Goal: Transaction & Acquisition: Purchase product/service

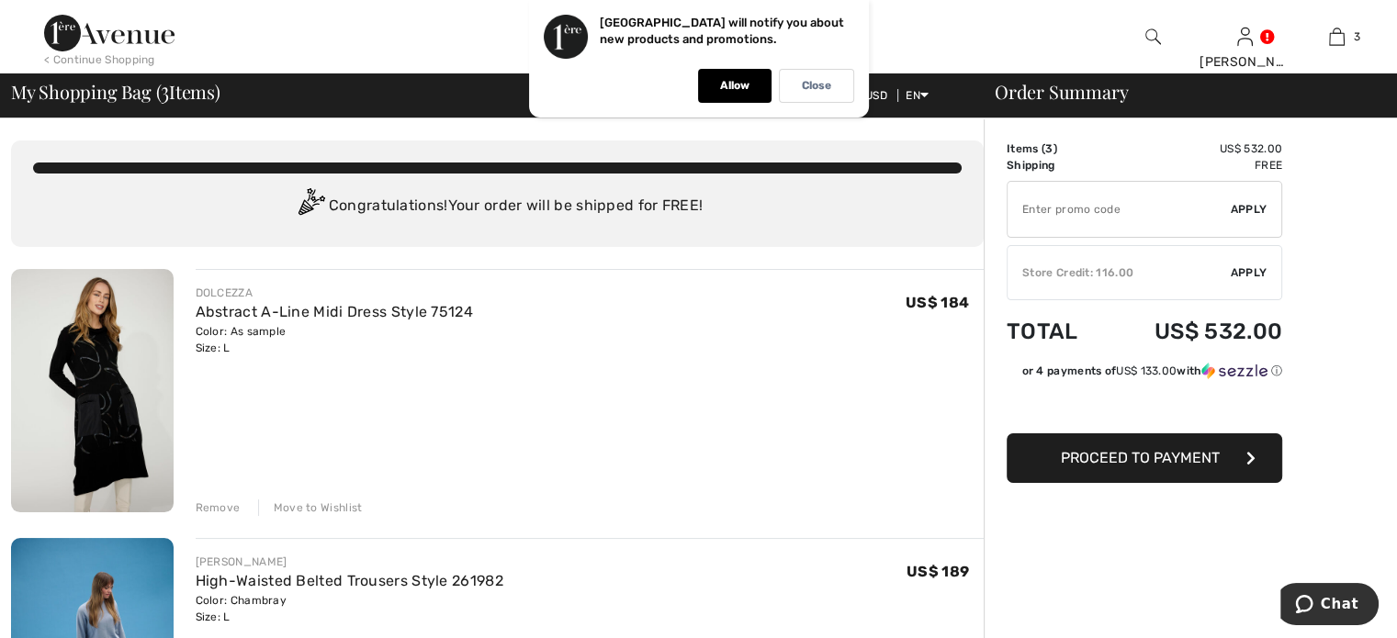
scroll to position [14, 0]
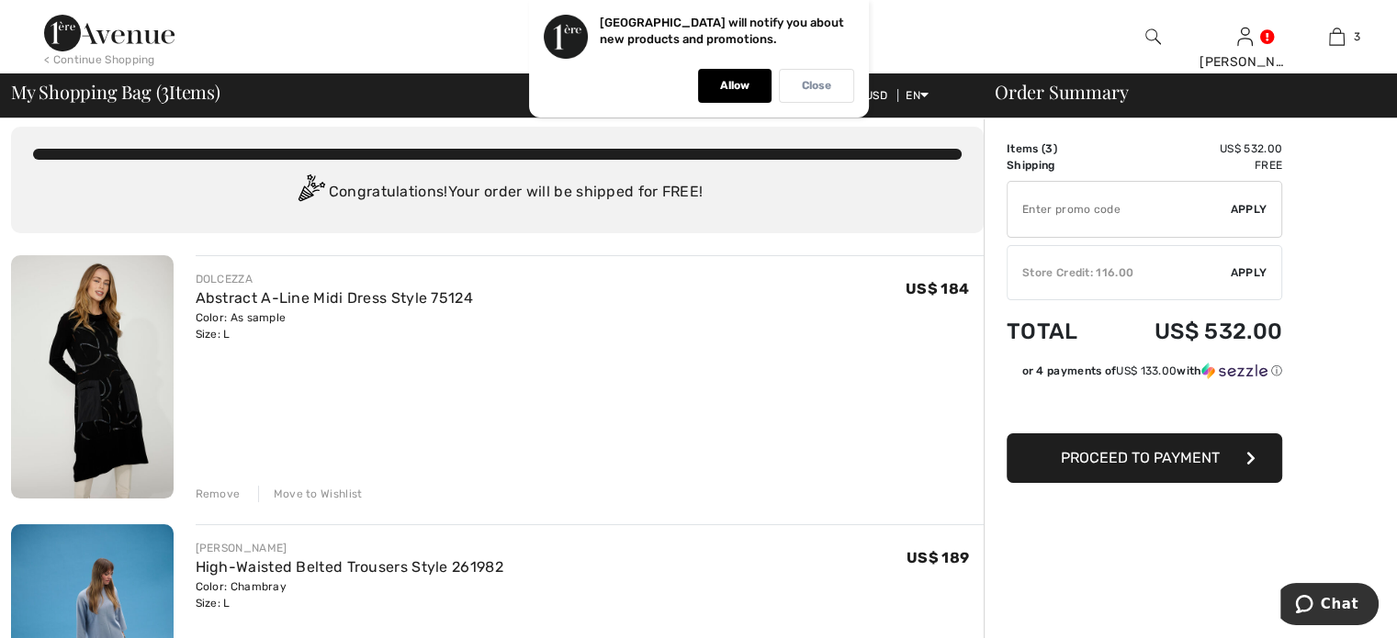
click at [820, 90] on p "Close" at bounding box center [816, 86] width 29 height 14
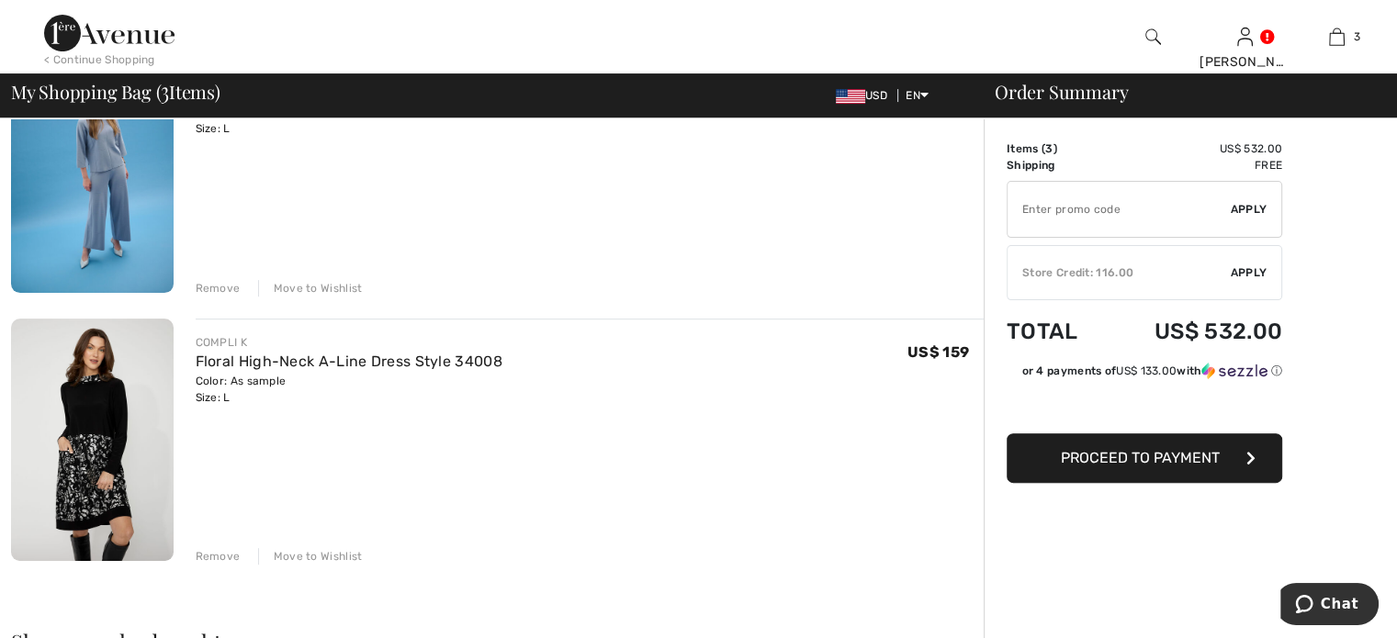
scroll to position [597, 0]
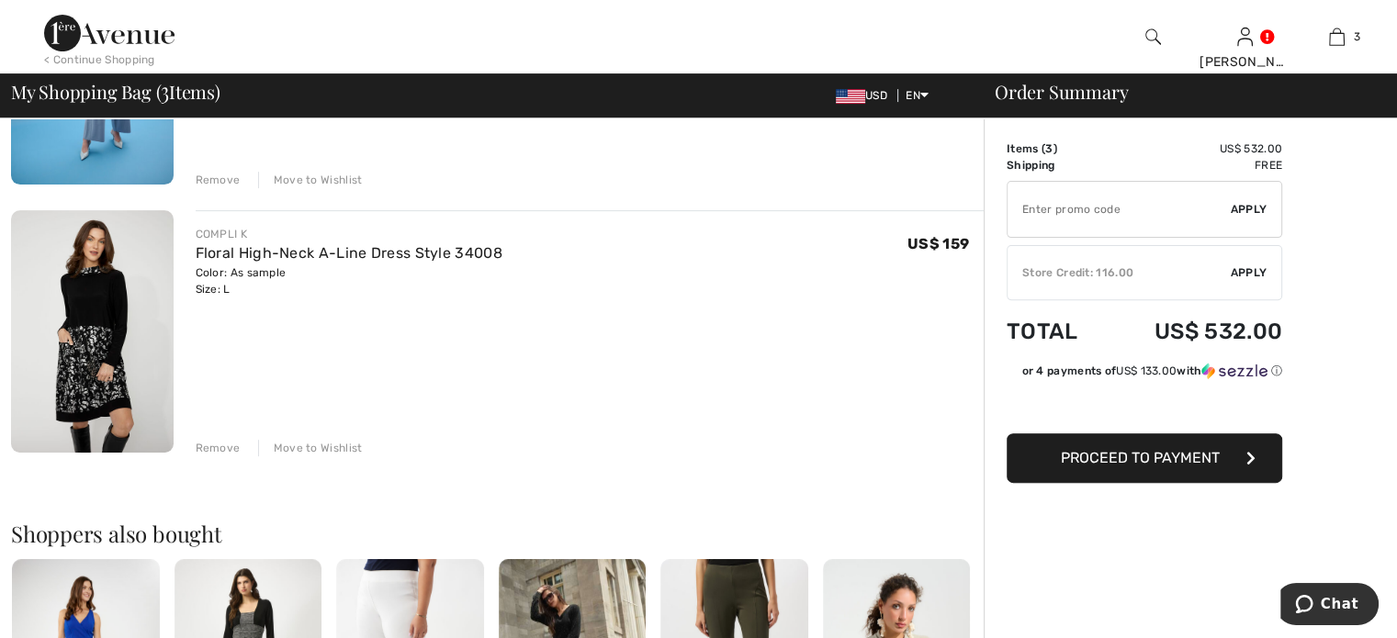
click at [231, 447] on div "Remove" at bounding box center [218, 448] width 45 height 17
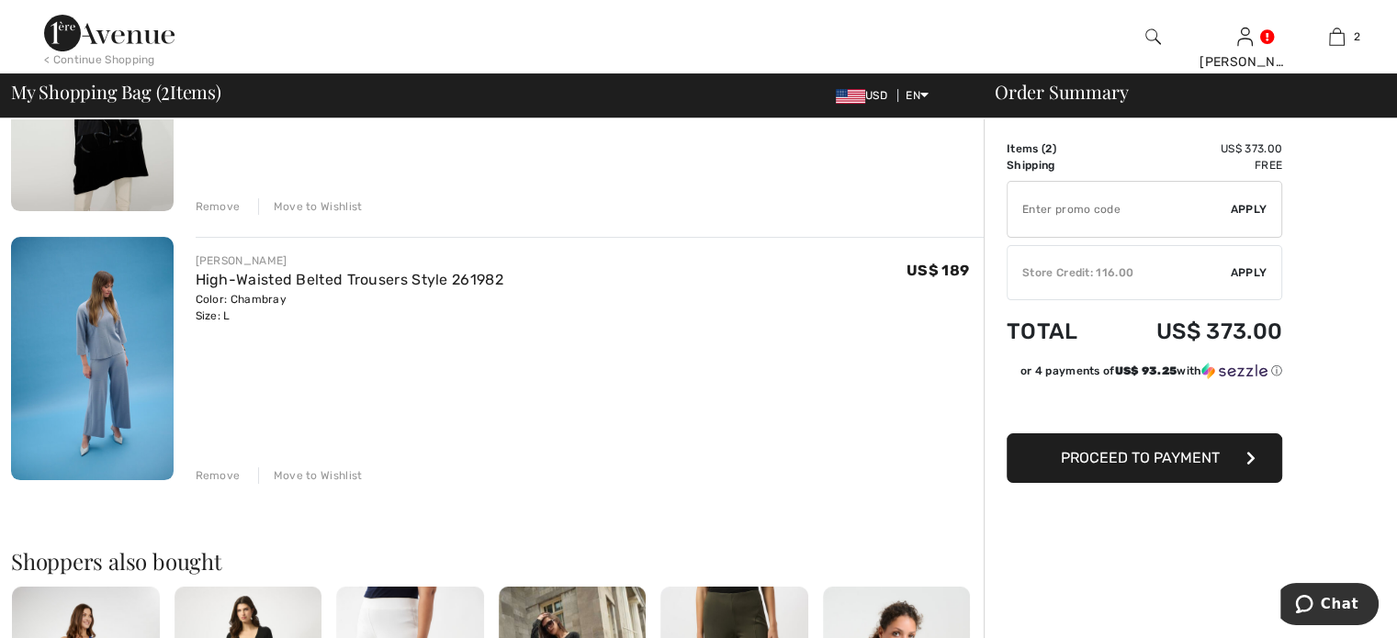
scroll to position [286, 0]
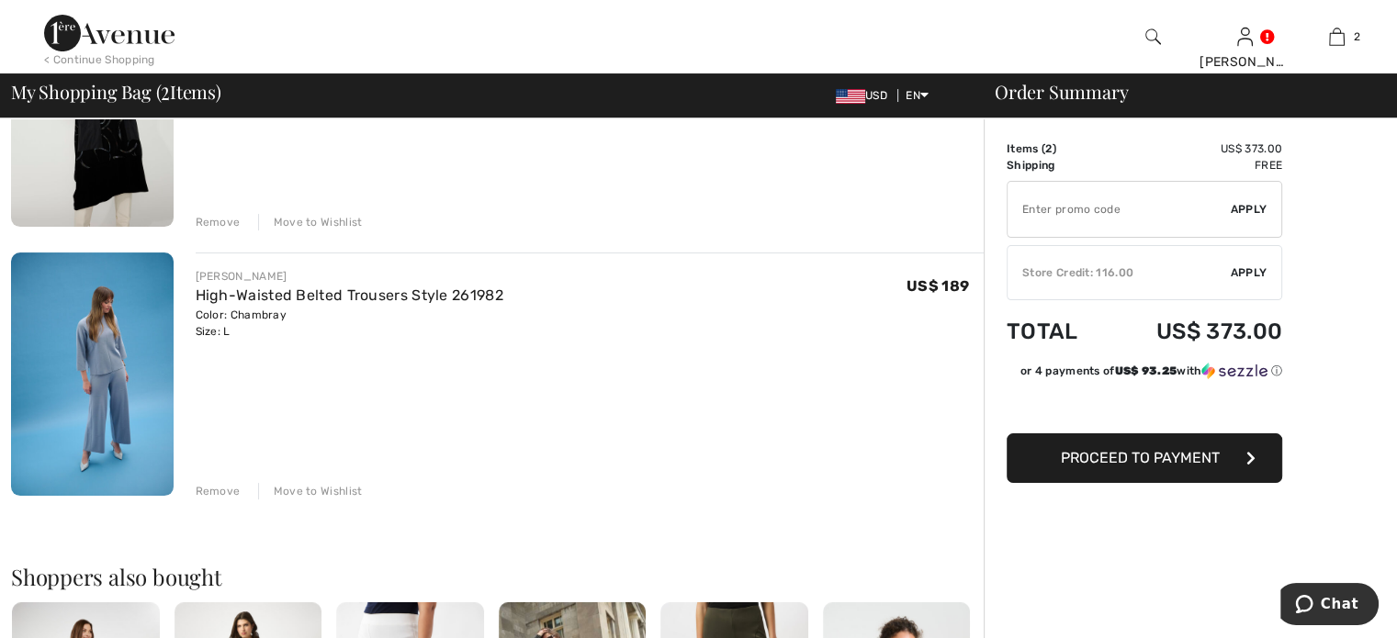
click at [235, 490] on div "Remove" at bounding box center [218, 491] width 45 height 17
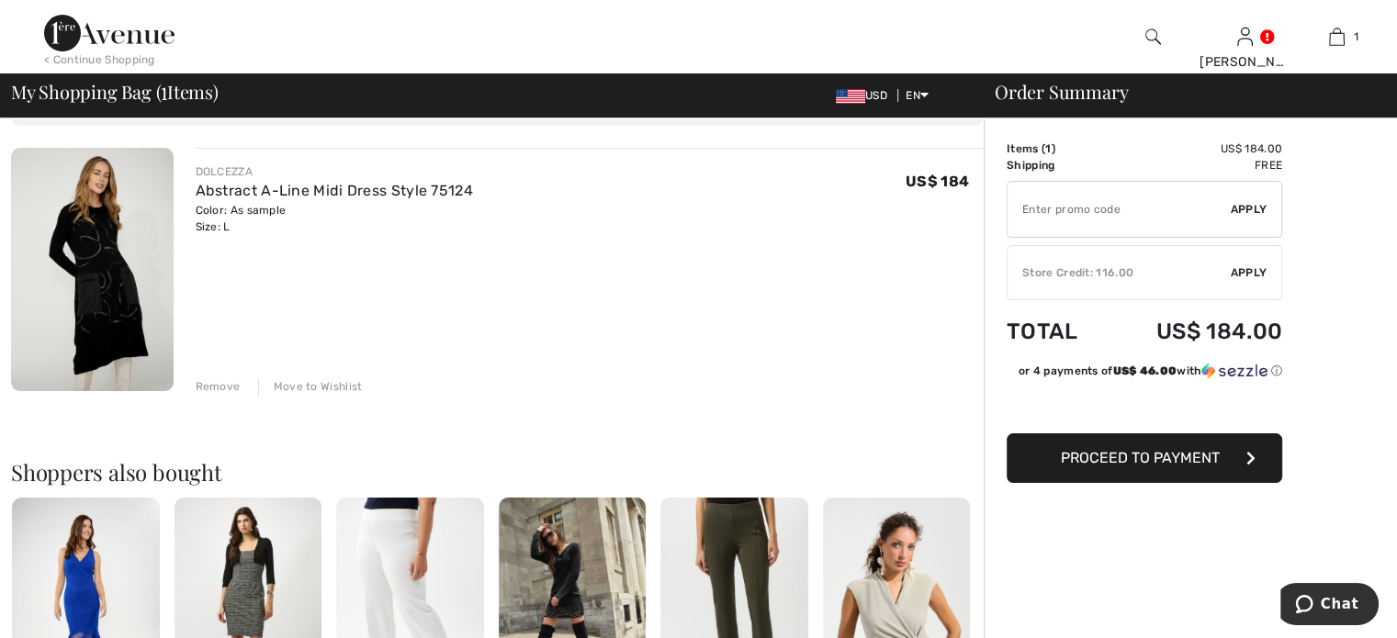
scroll to position [17, 0]
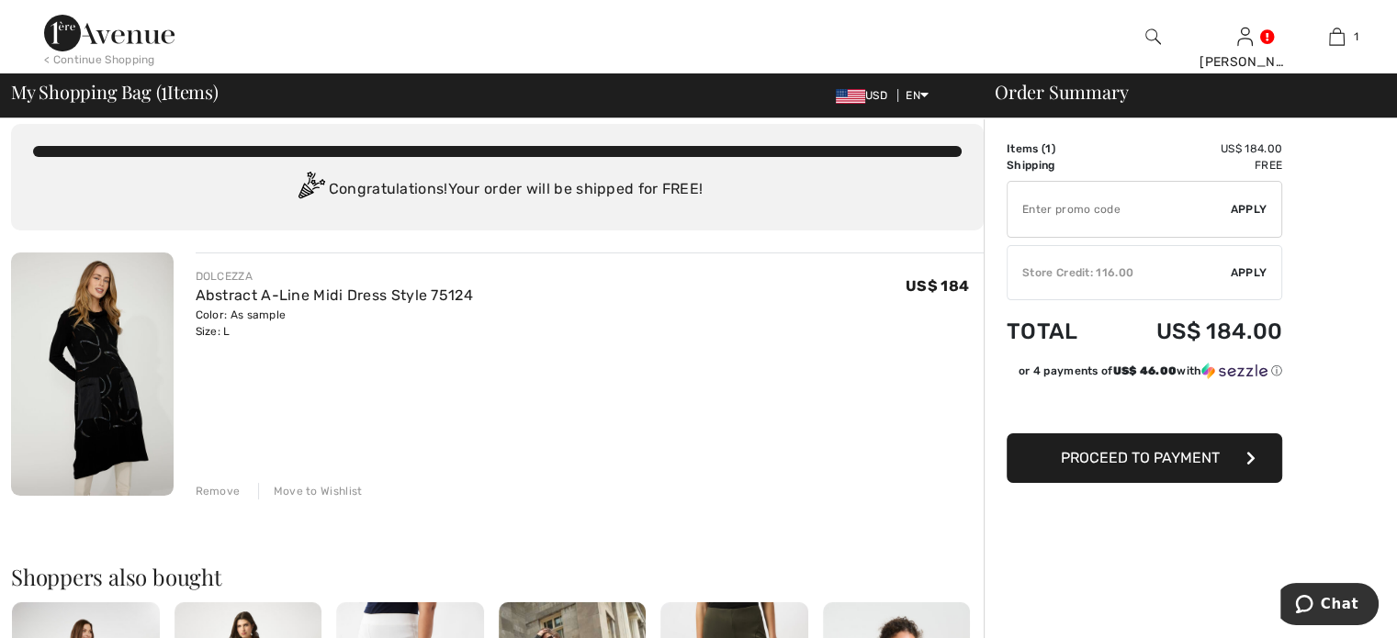
click at [120, 416] on img at bounding box center [92, 374] width 163 height 243
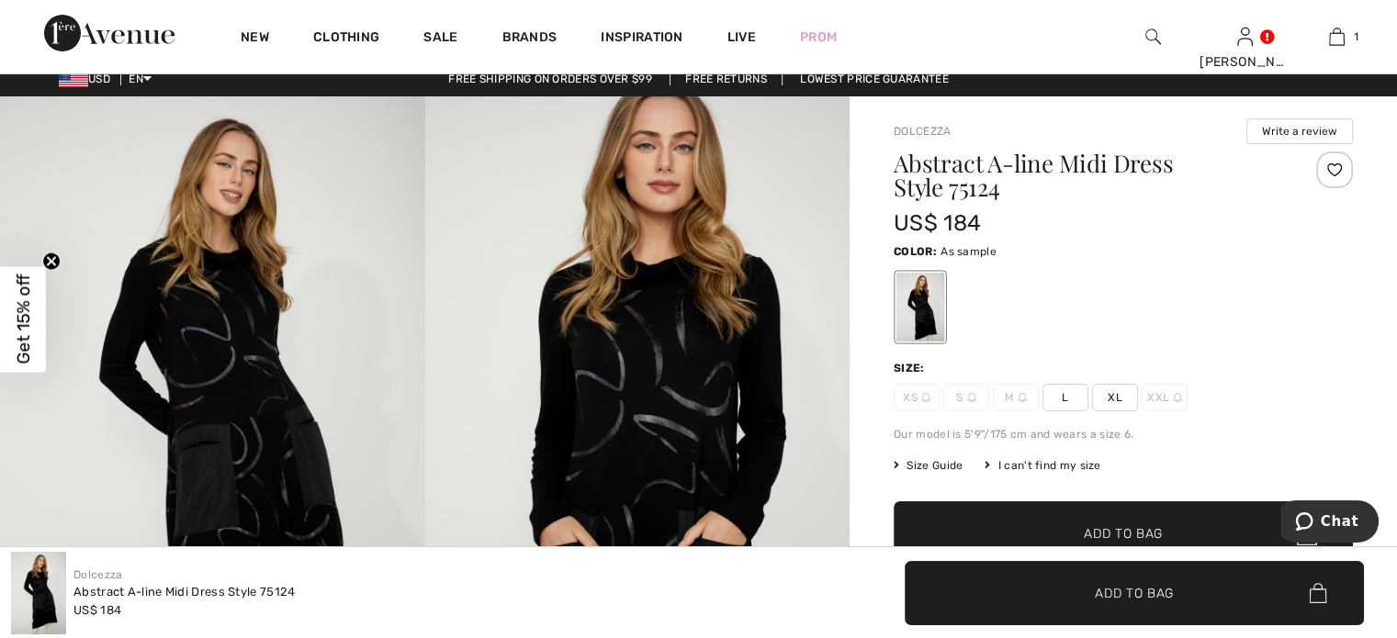
scroll to position [2, 0]
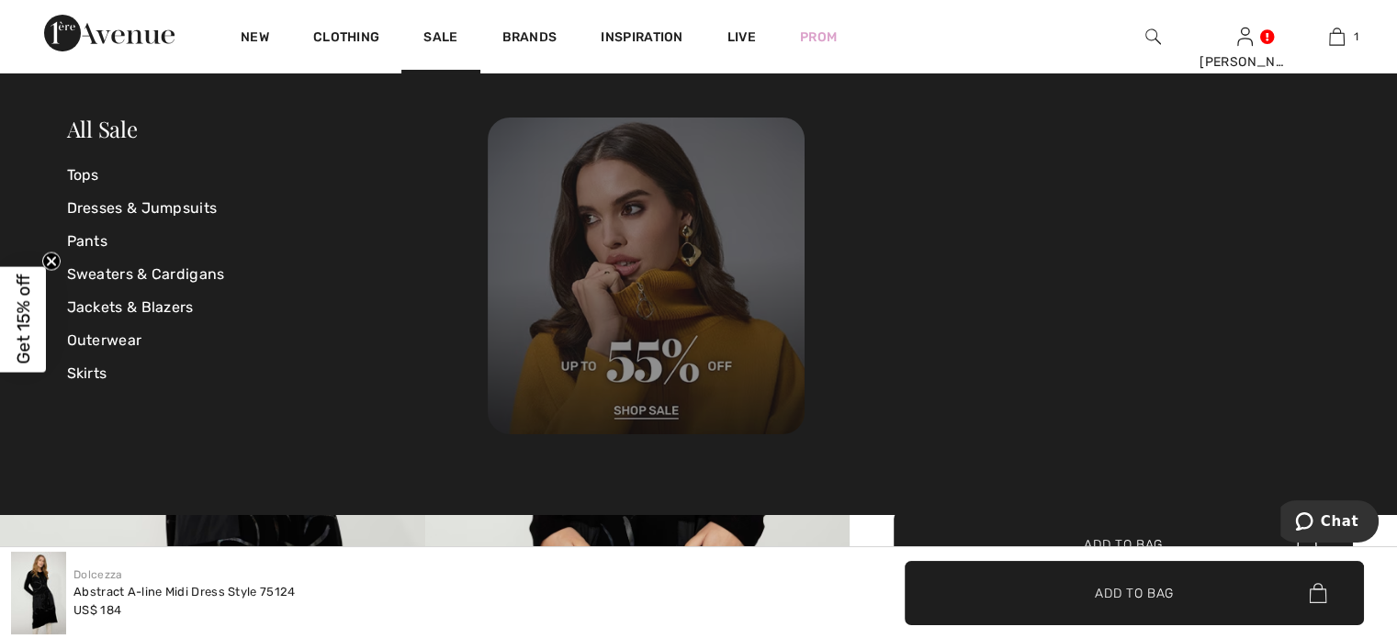
click at [642, 350] on img at bounding box center [646, 276] width 317 height 317
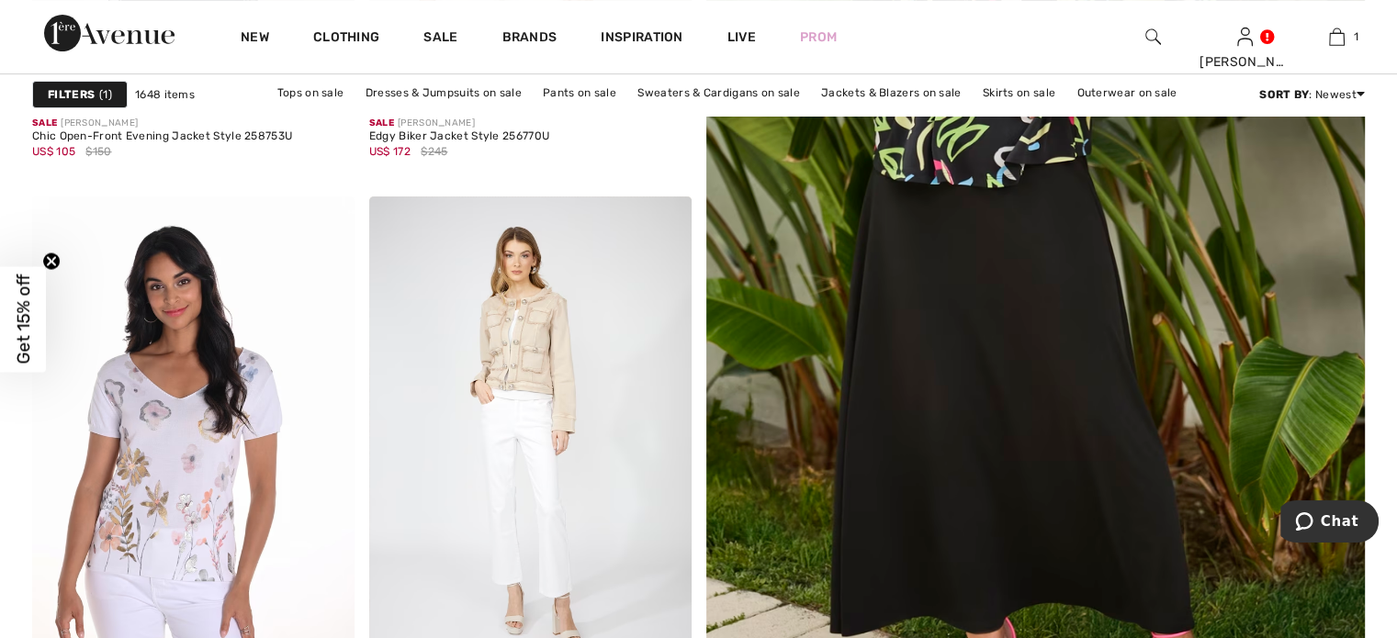
scroll to position [110, 0]
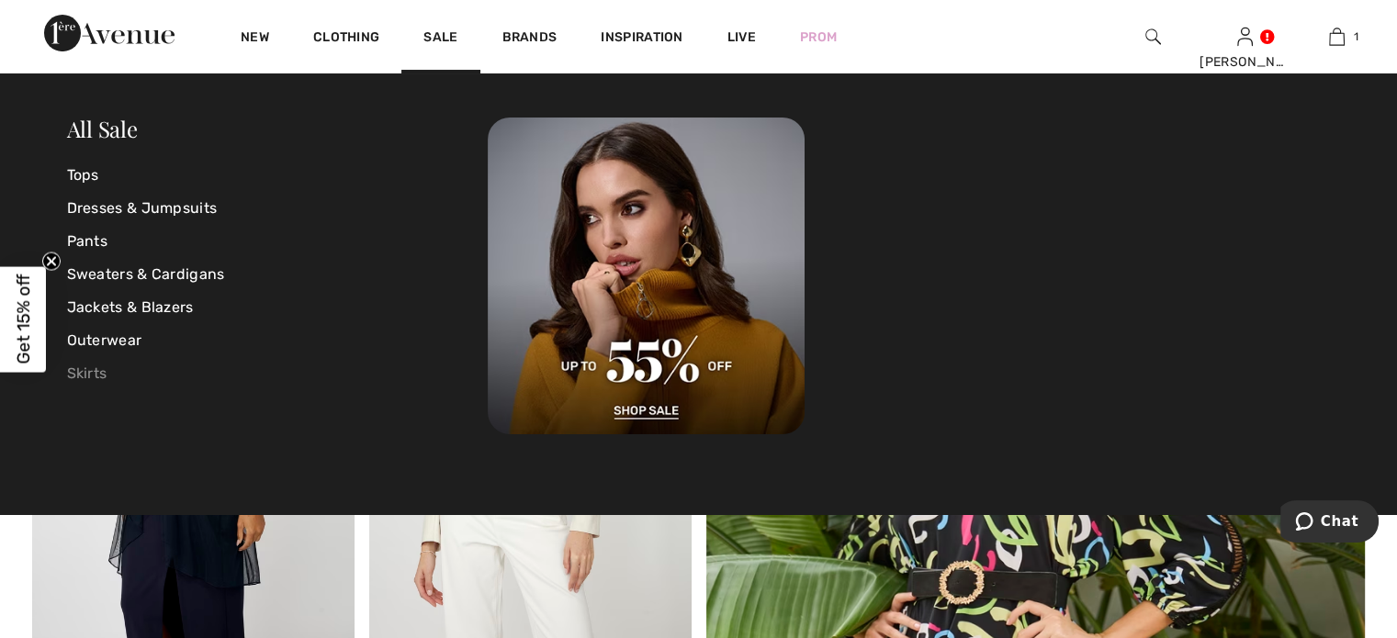
click at [88, 377] on link "Skirts" at bounding box center [278, 373] width 422 height 33
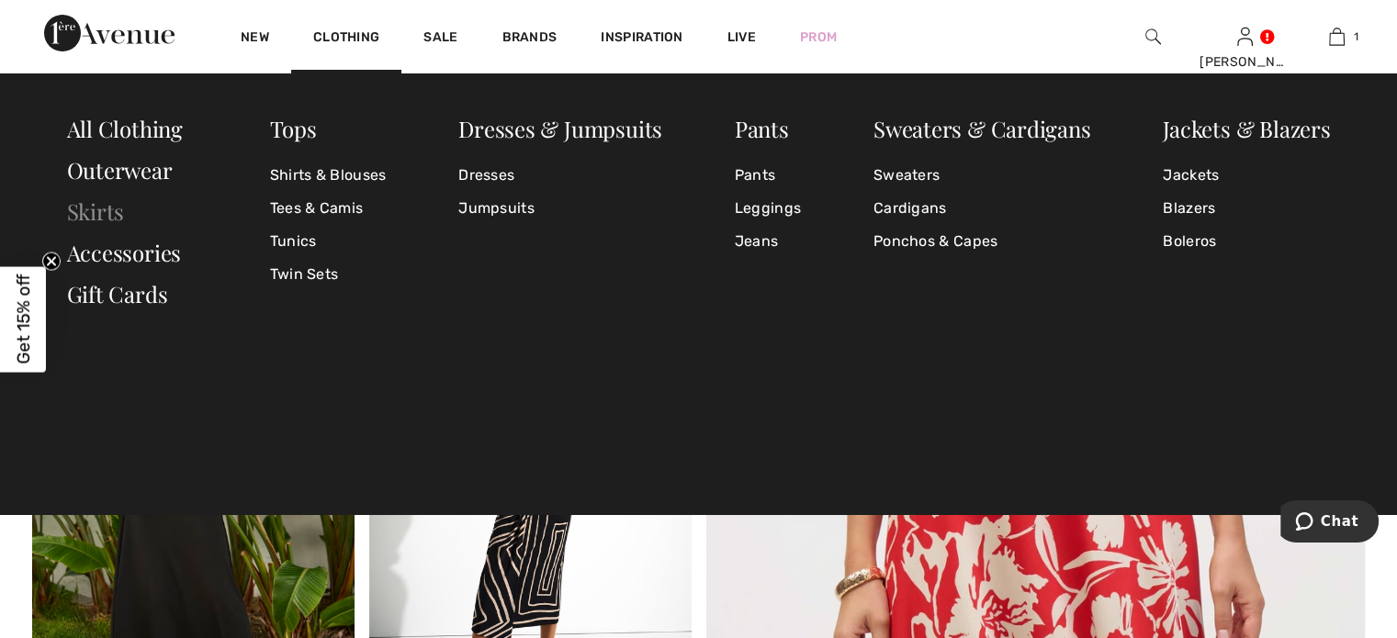
click at [114, 210] on link "Skirts" at bounding box center [96, 211] width 58 height 29
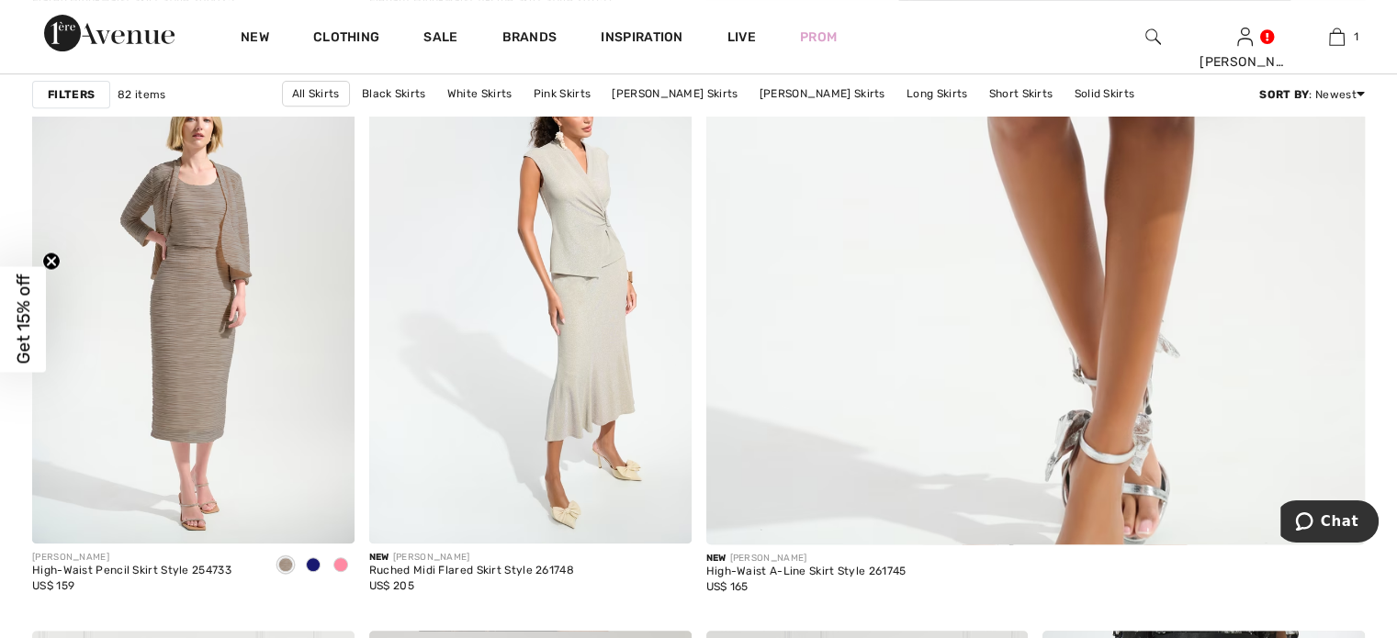
scroll to position [813, 0]
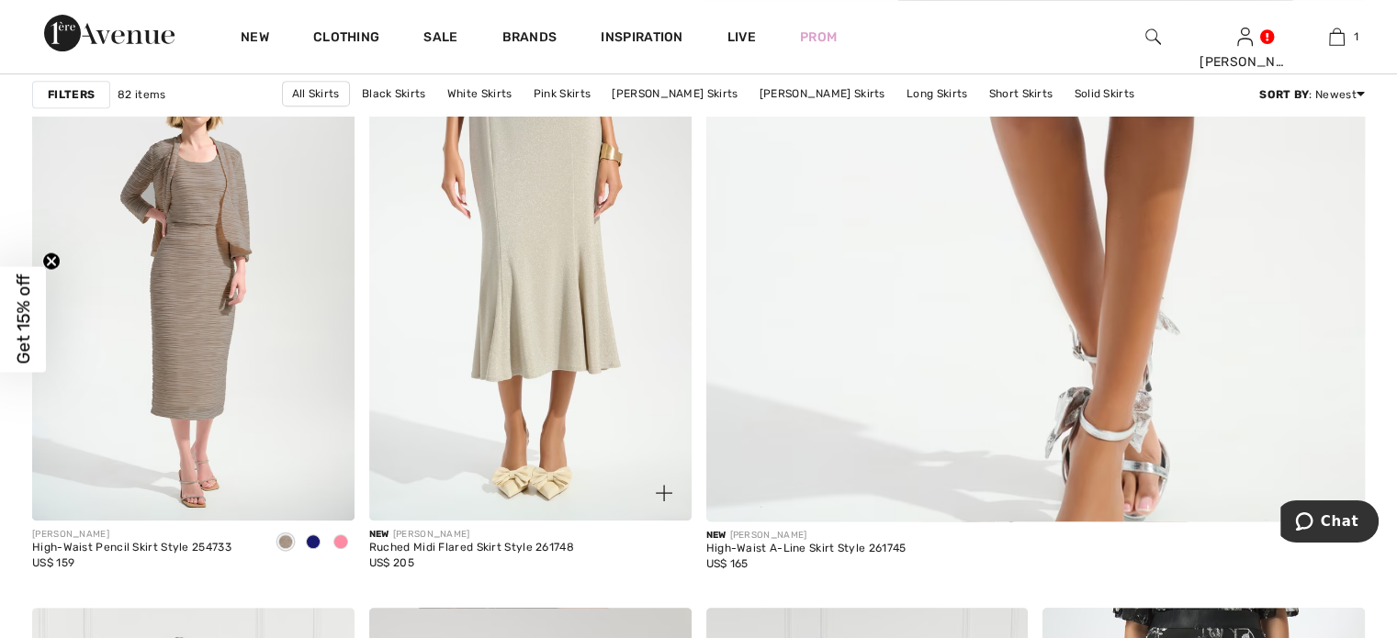
click at [598, 243] on img at bounding box center [530, 279] width 322 height 483
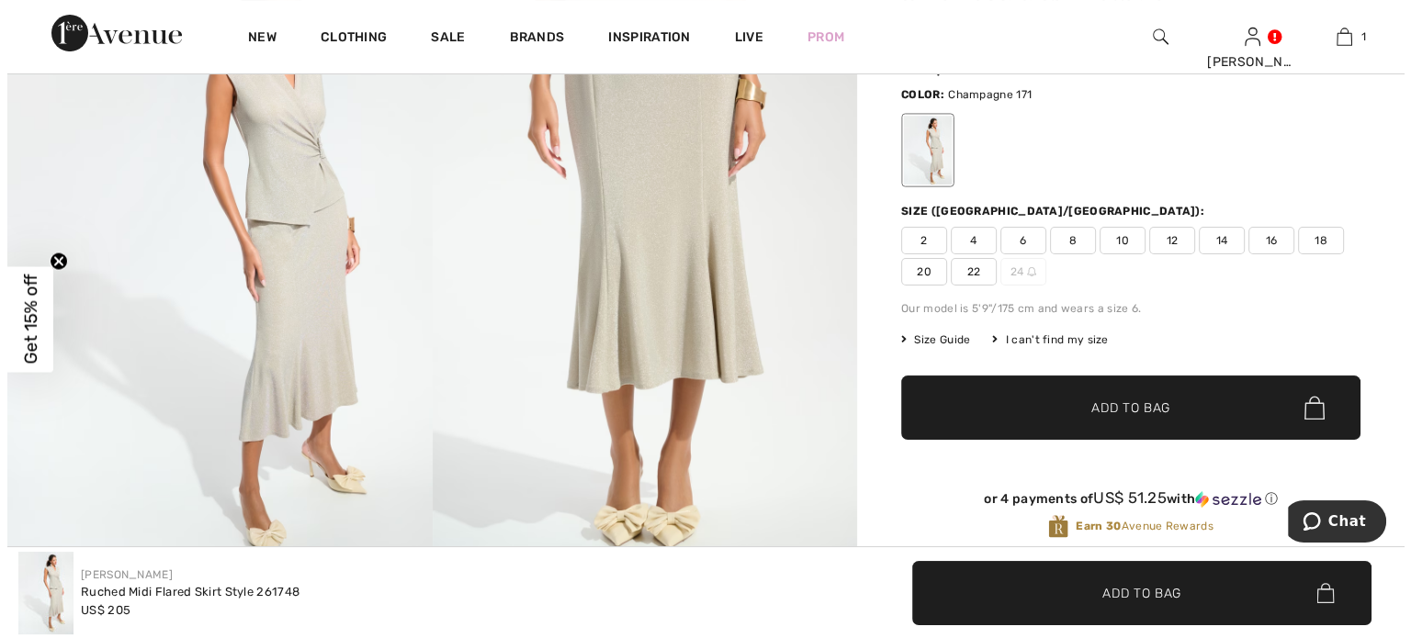
scroll to position [66, 0]
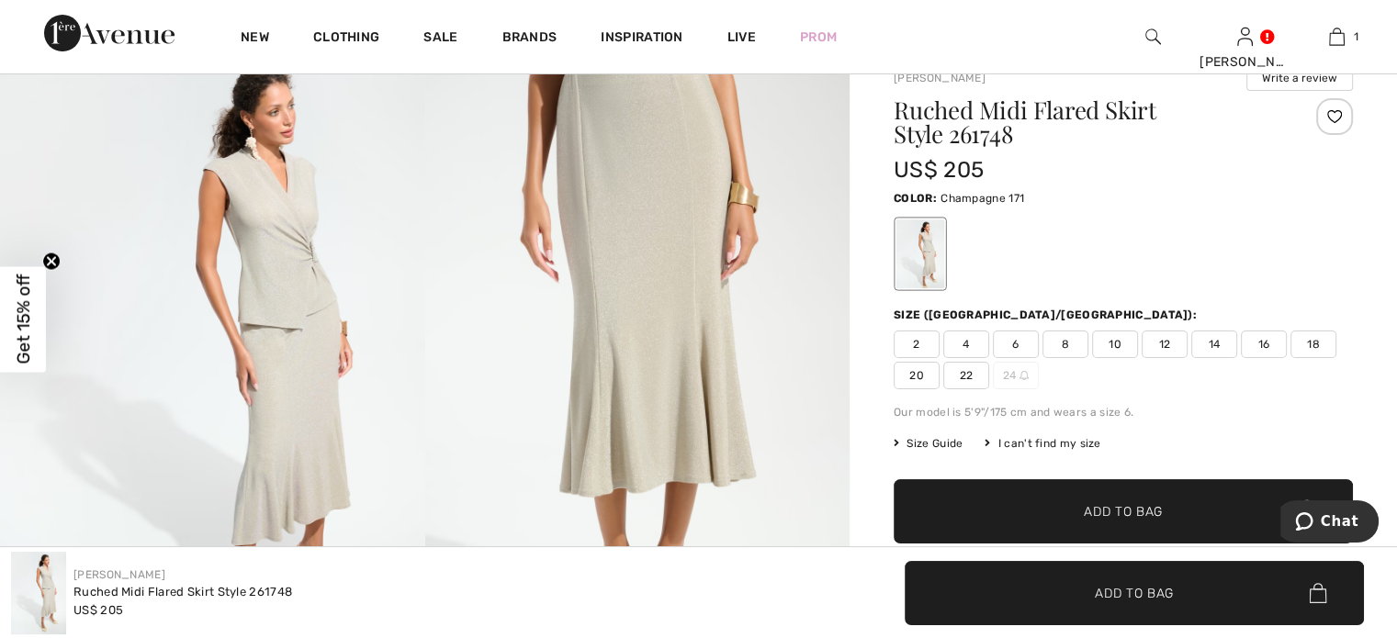
click at [682, 280] on img at bounding box center [637, 361] width 425 height 637
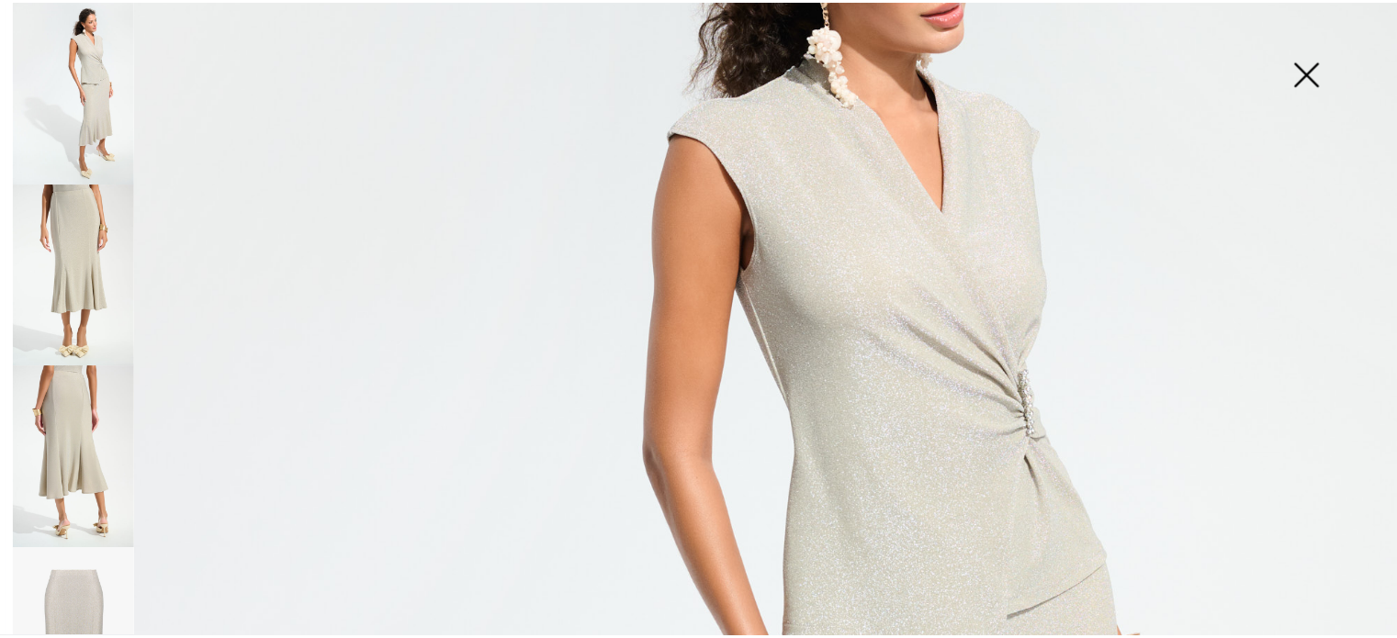
scroll to position [209, 0]
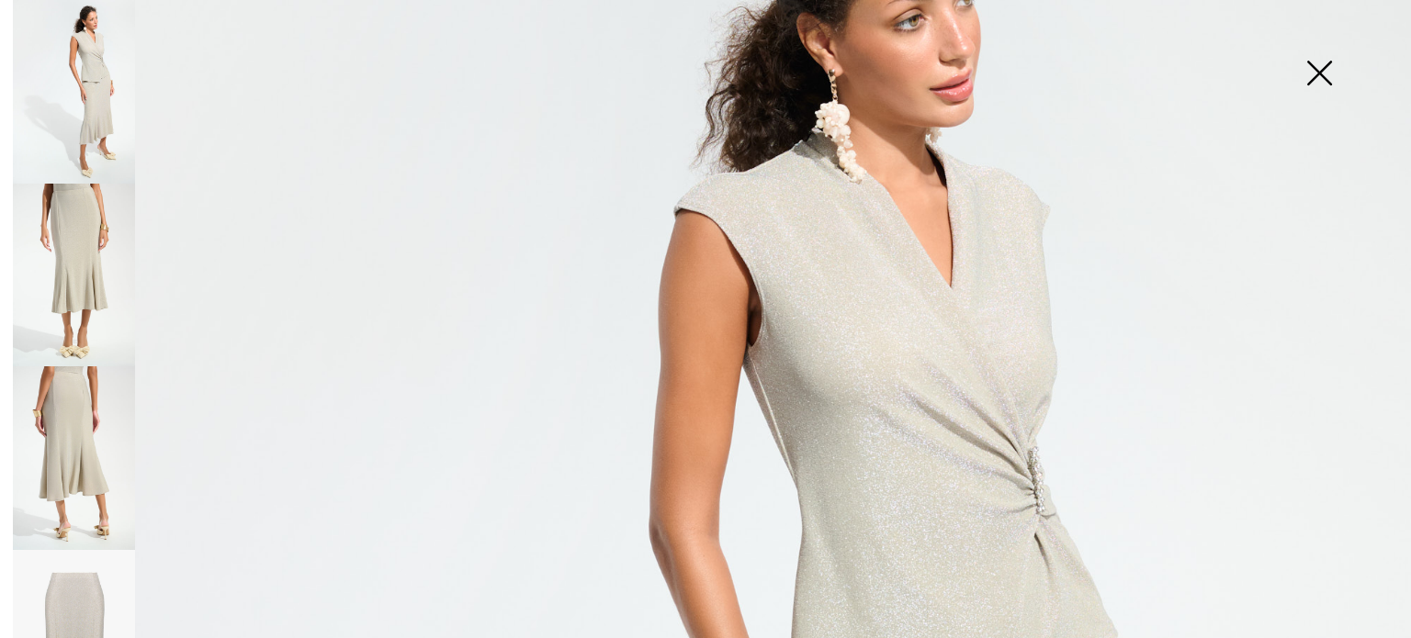
click at [1318, 70] on img at bounding box center [1319, 75] width 92 height 95
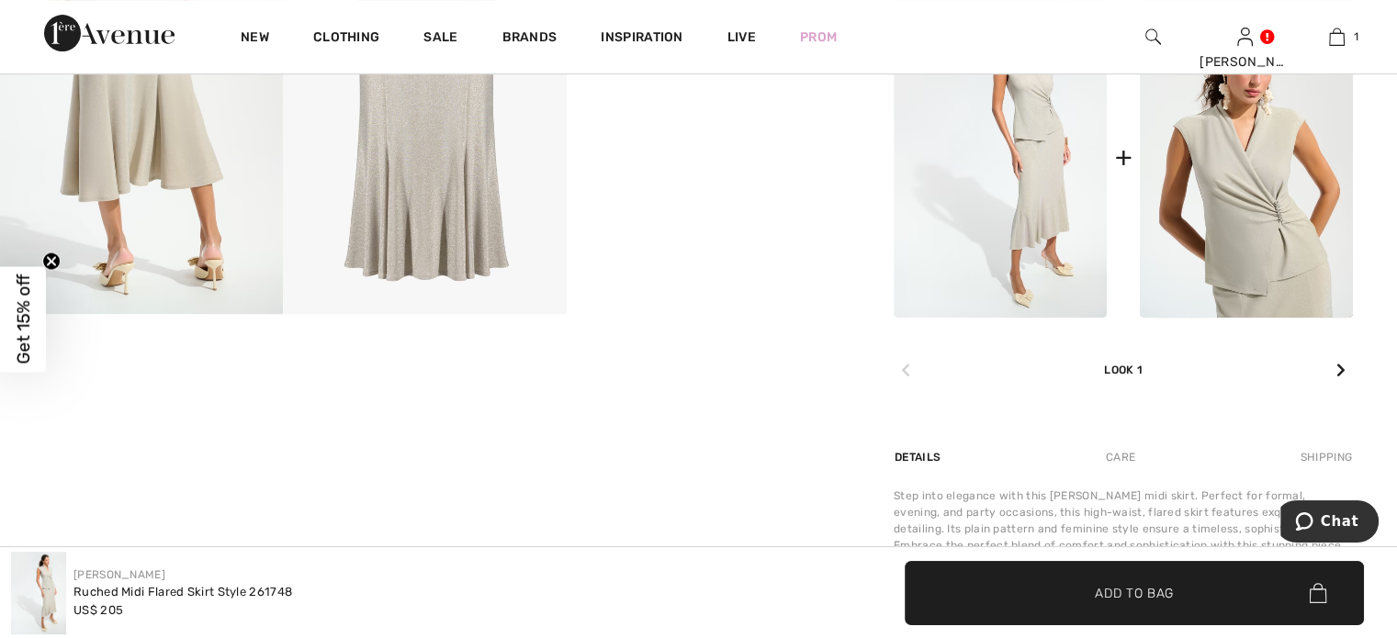
scroll to position [201, 0]
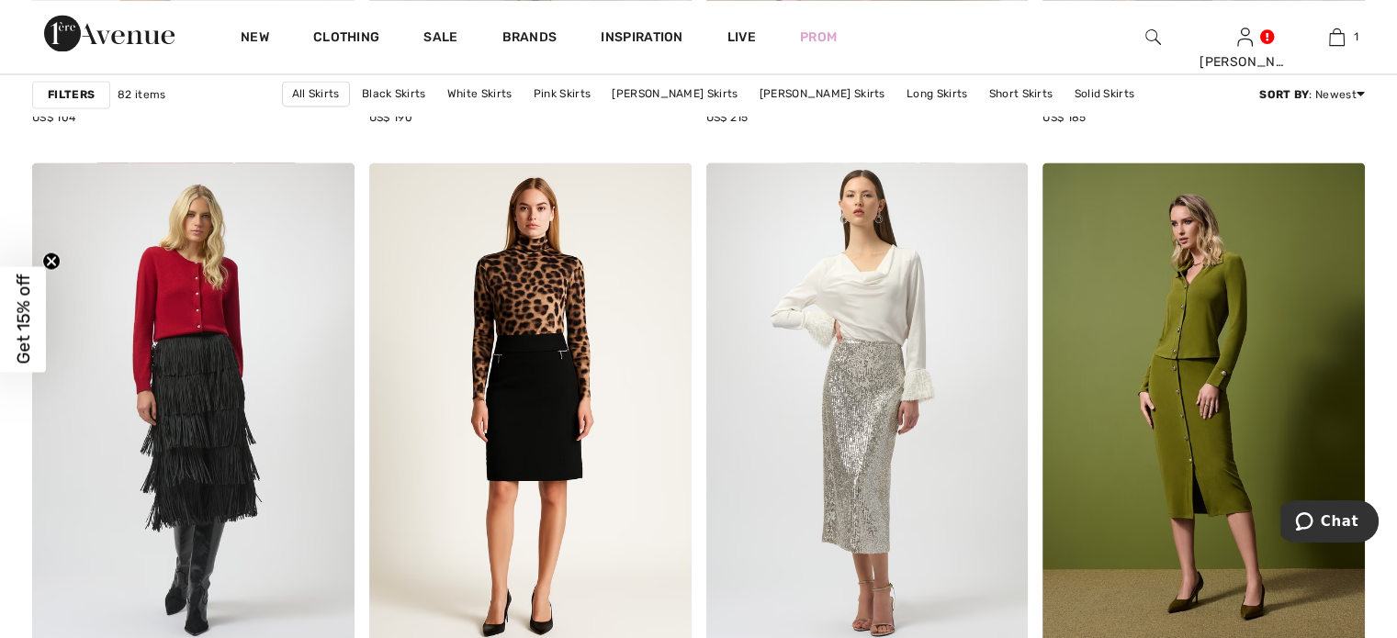
scroll to position [3320, 0]
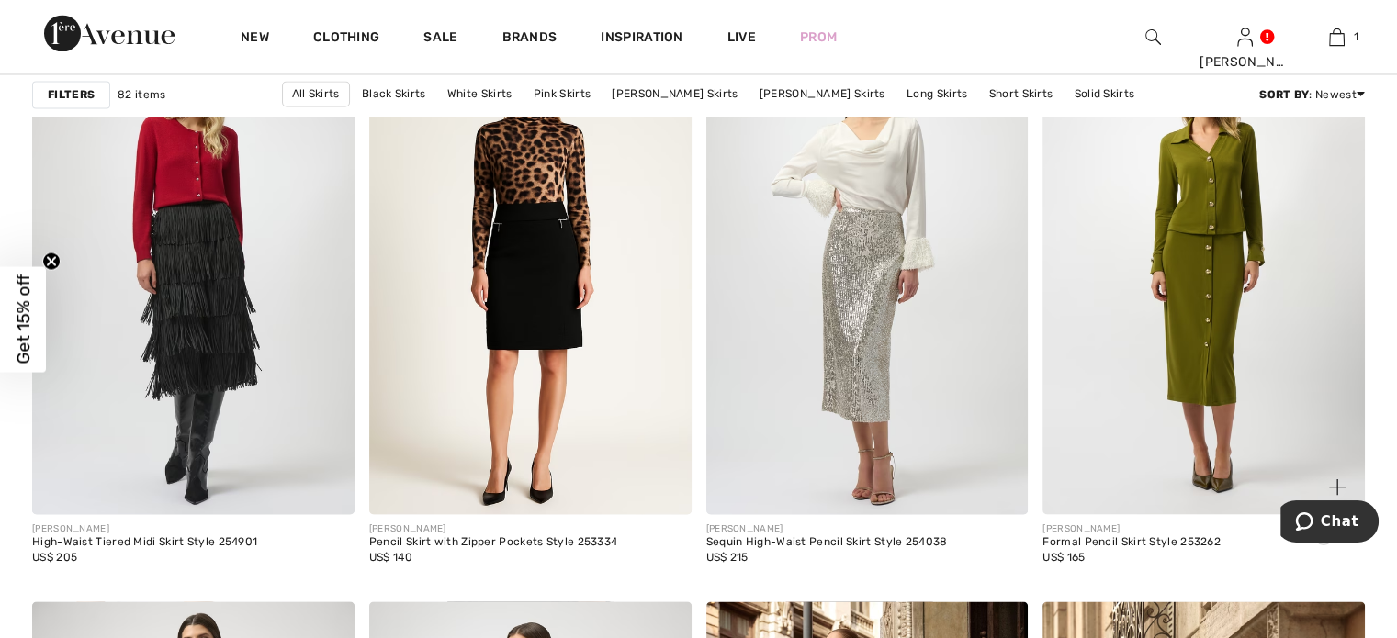
click at [1239, 290] on img at bounding box center [1203, 272] width 322 height 483
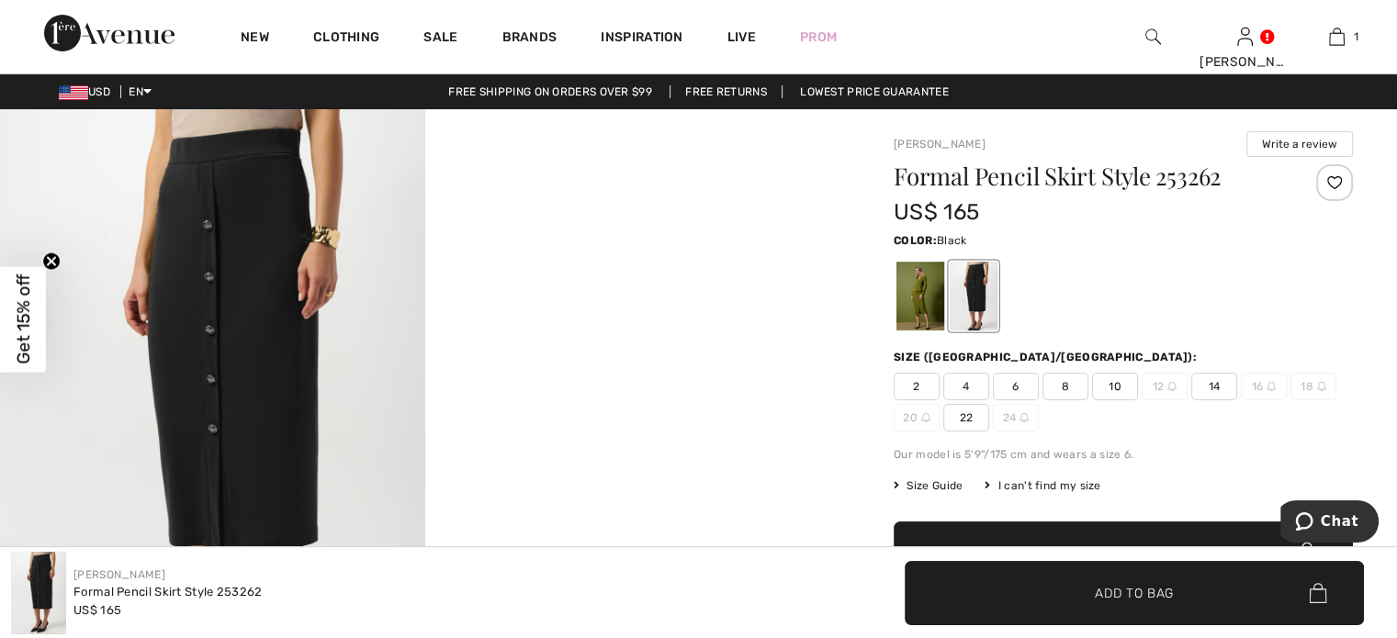
click at [988, 303] on div at bounding box center [974, 296] width 48 height 69
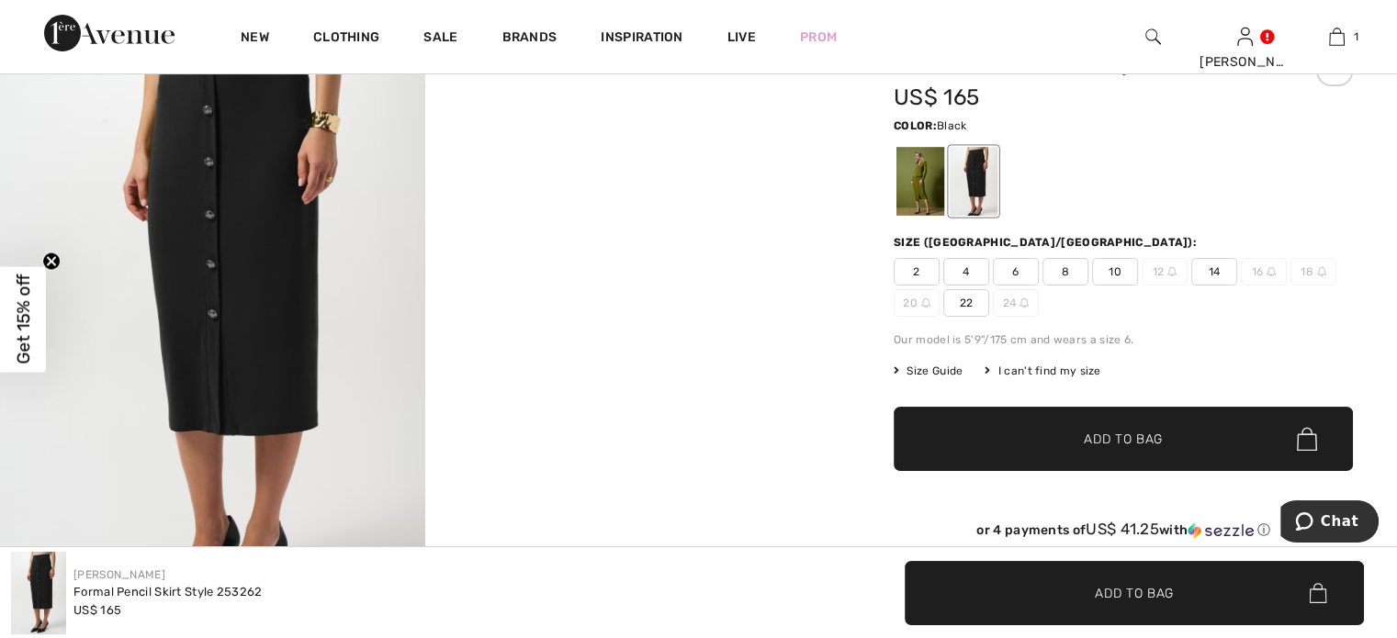
scroll to position [280, 0]
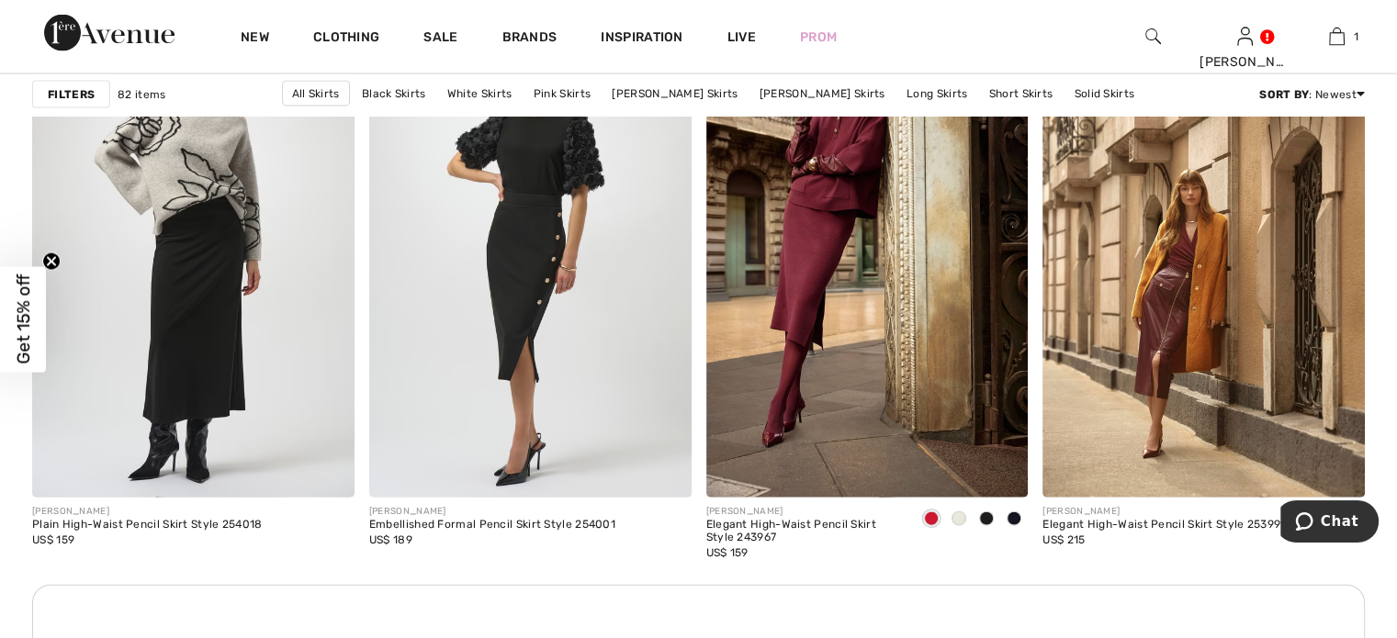
scroll to position [3919, 0]
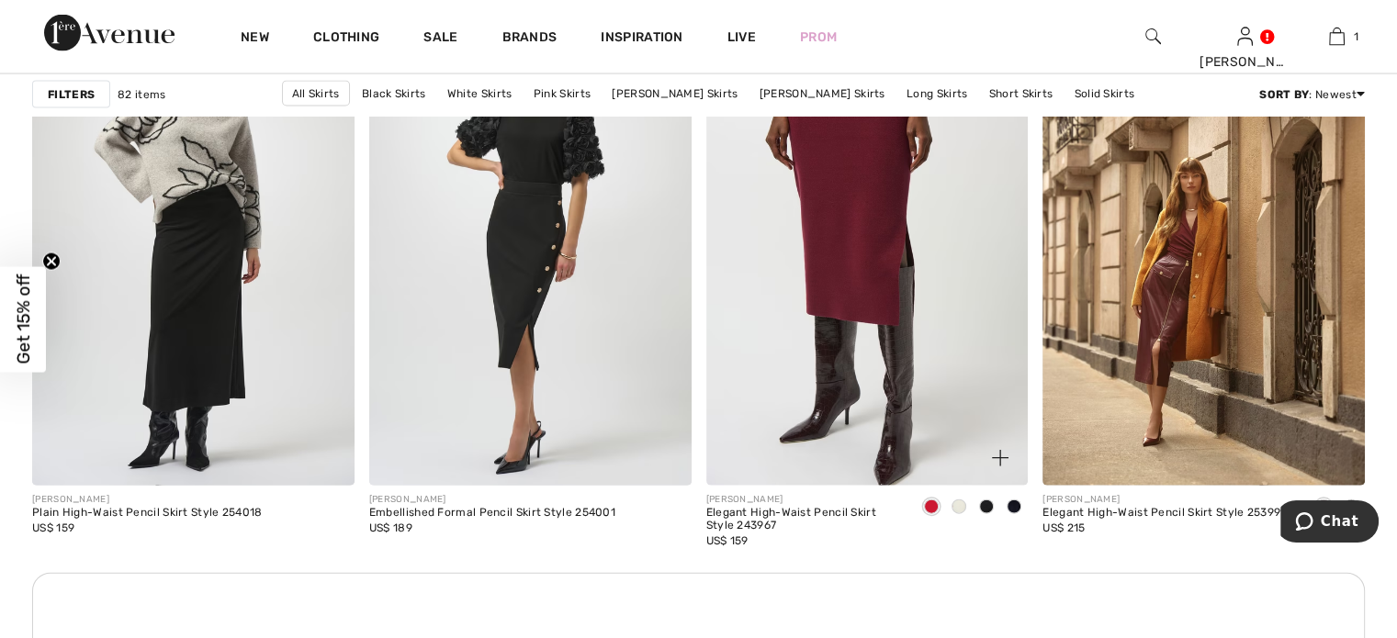
click at [885, 265] on img at bounding box center [867, 244] width 322 height 483
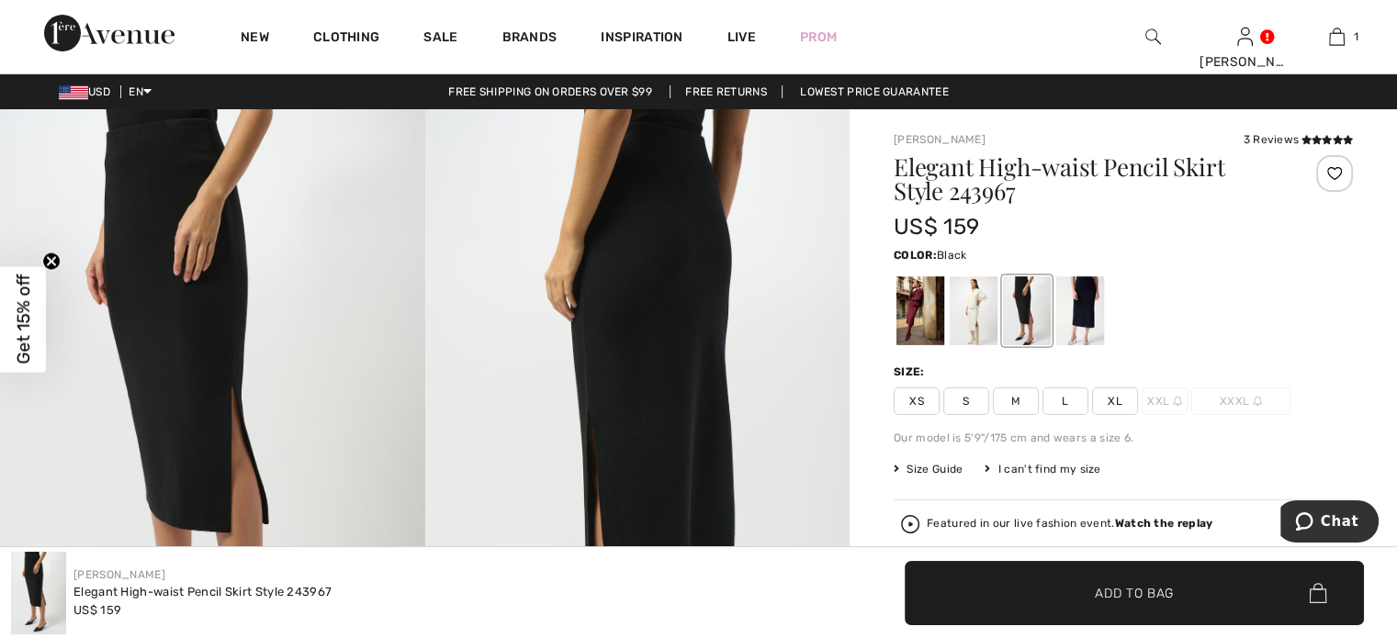
click at [1068, 411] on span "L" at bounding box center [1065, 402] width 46 height 28
click at [1025, 330] on div at bounding box center [1027, 310] width 48 height 69
click at [1091, 326] on div at bounding box center [1080, 310] width 48 height 69
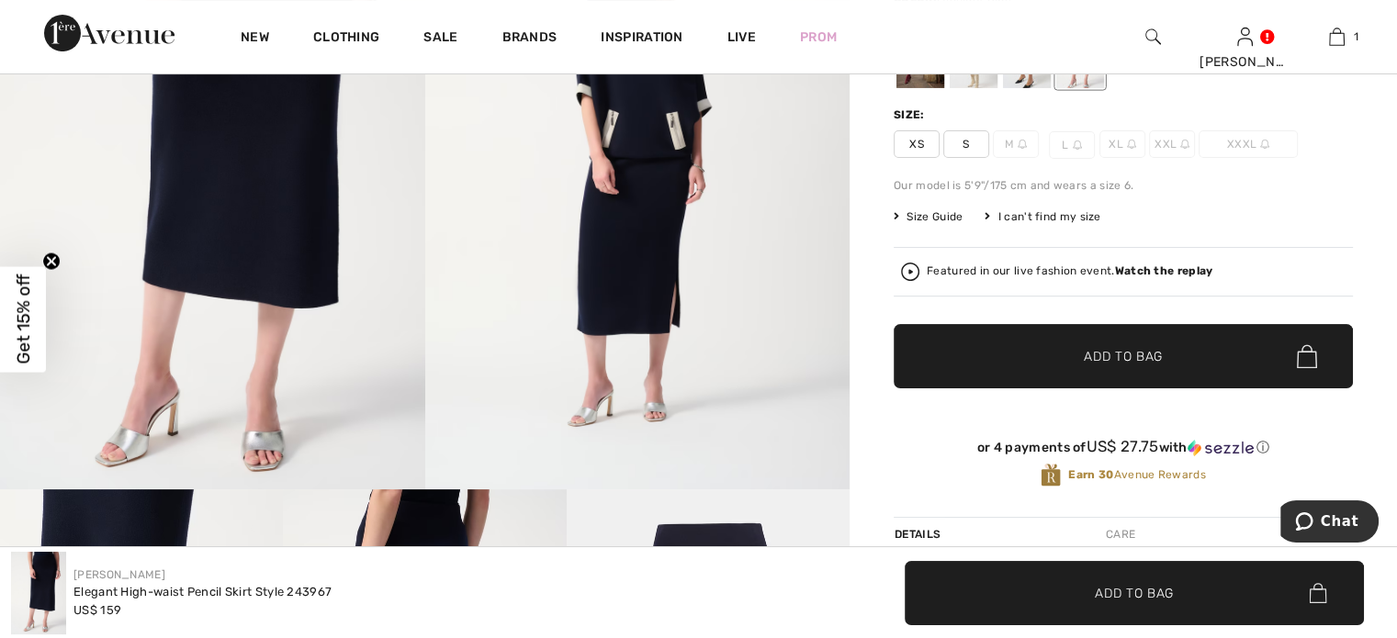
scroll to position [152, 0]
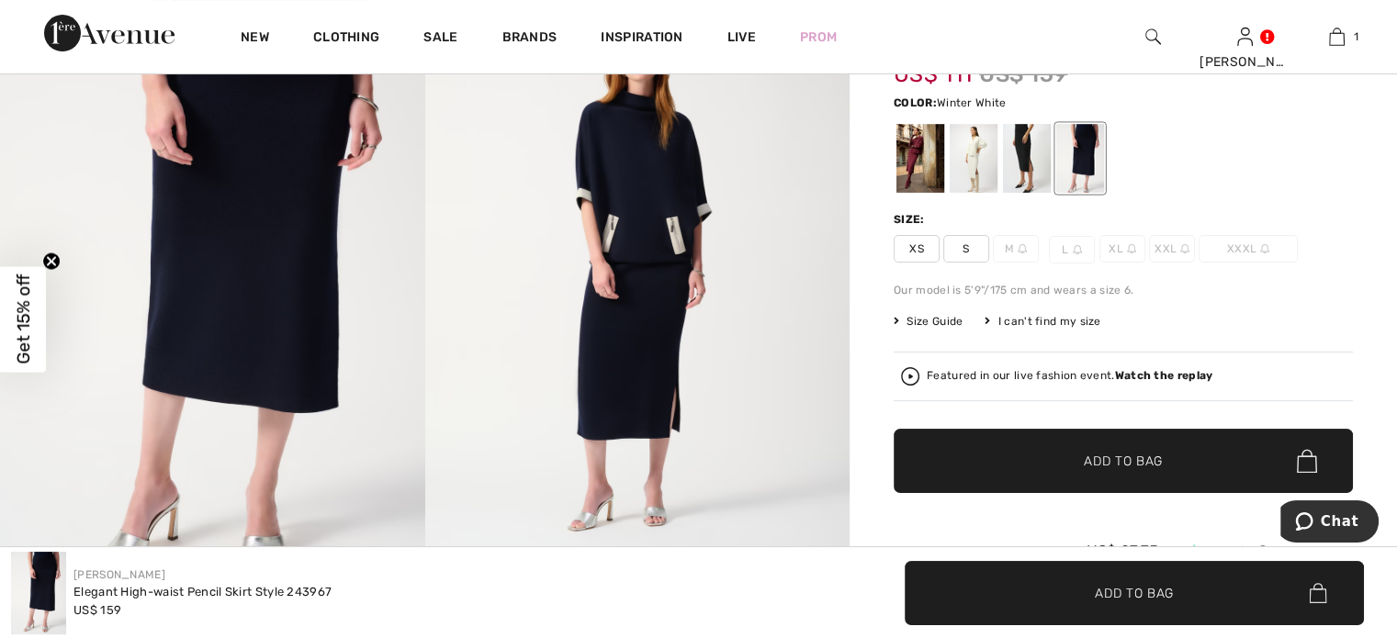
click at [968, 163] on div at bounding box center [974, 158] width 48 height 69
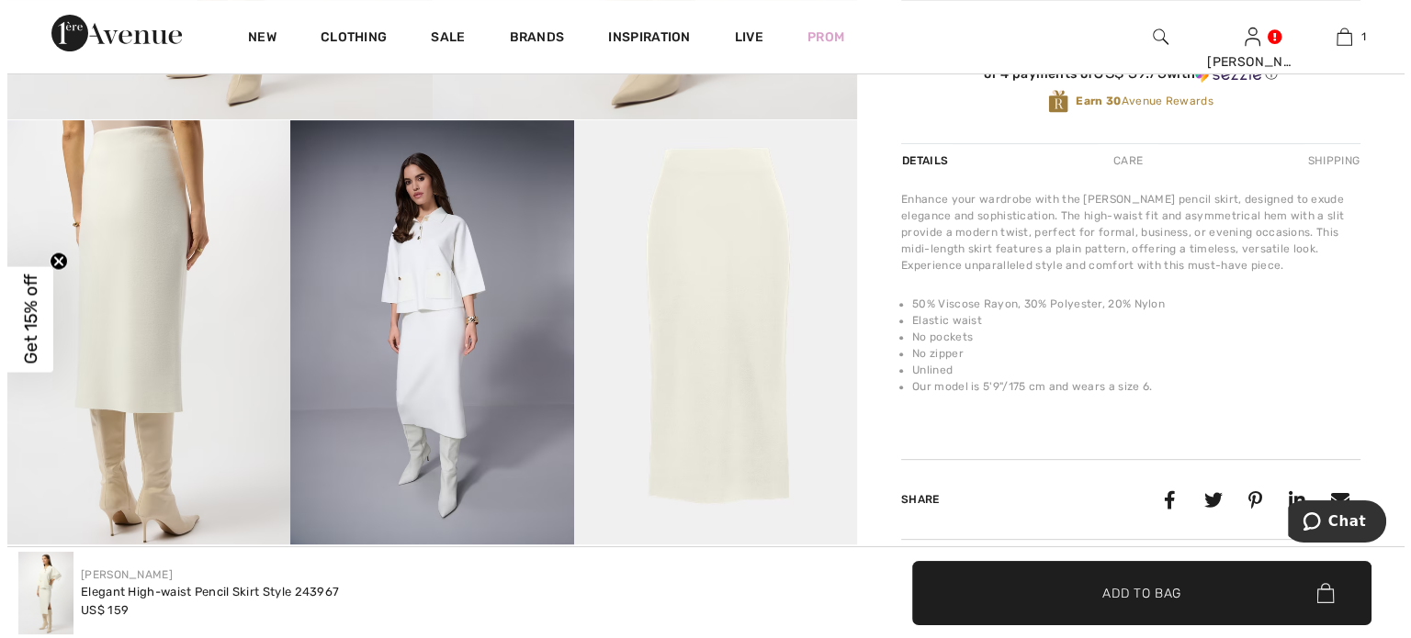
scroll to position [590, 0]
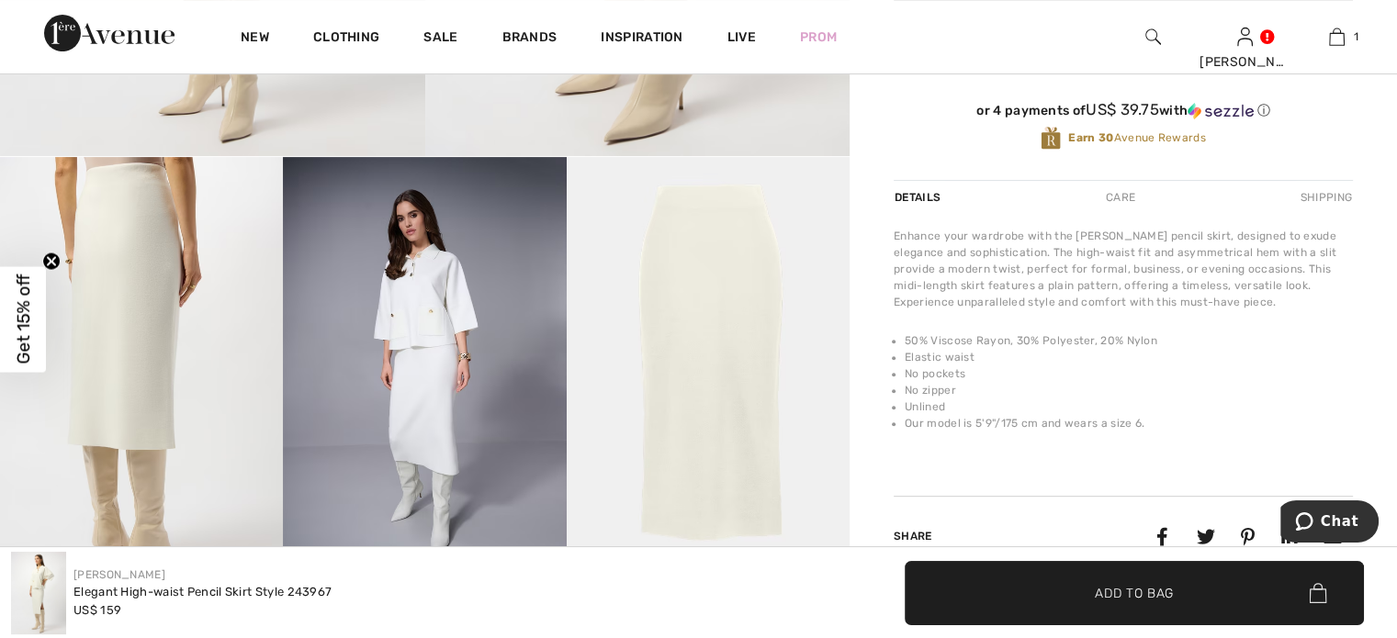
click at [137, 275] on img at bounding box center [141, 369] width 283 height 424
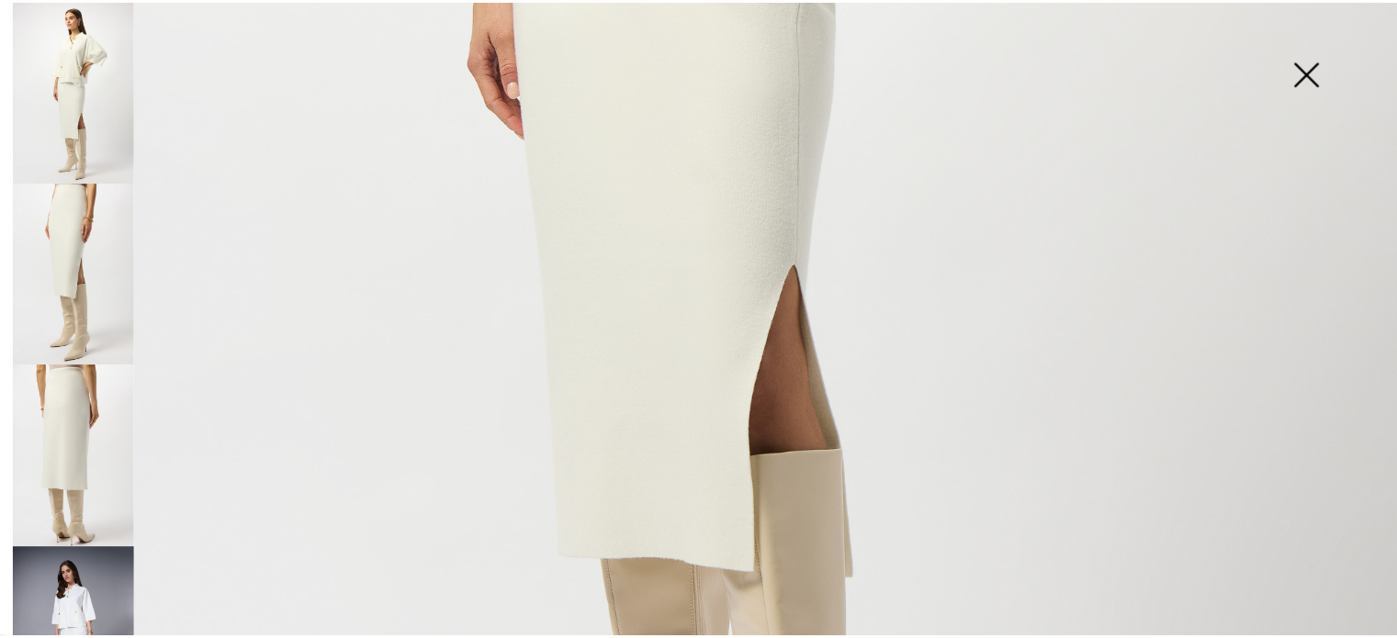
scroll to position [1038, 0]
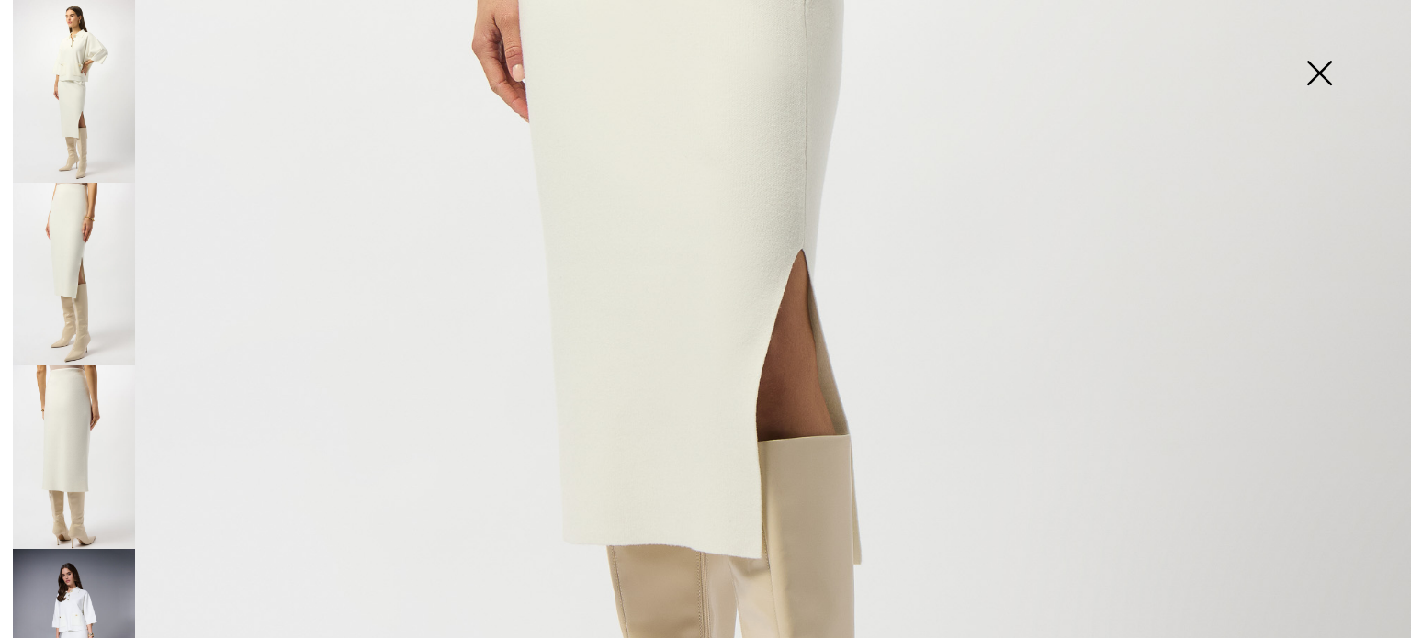
click at [1352, 491] on img at bounding box center [705, 19] width 1411 height 2114
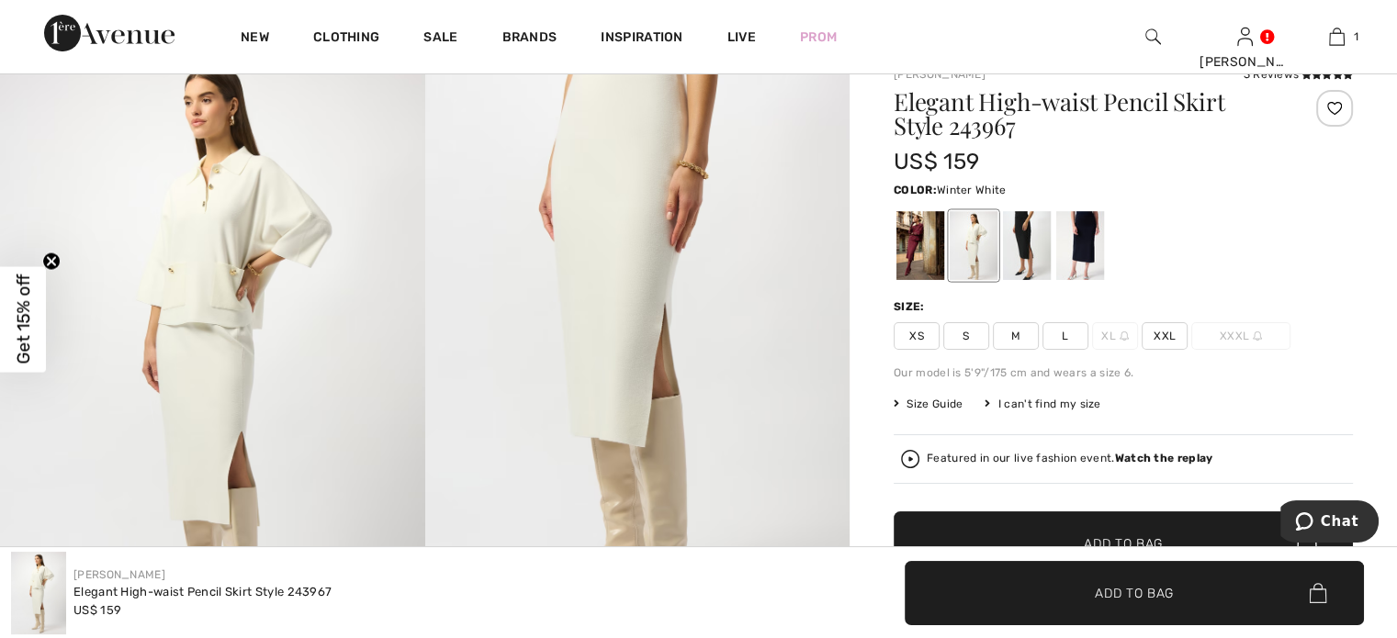
scroll to position [0, 0]
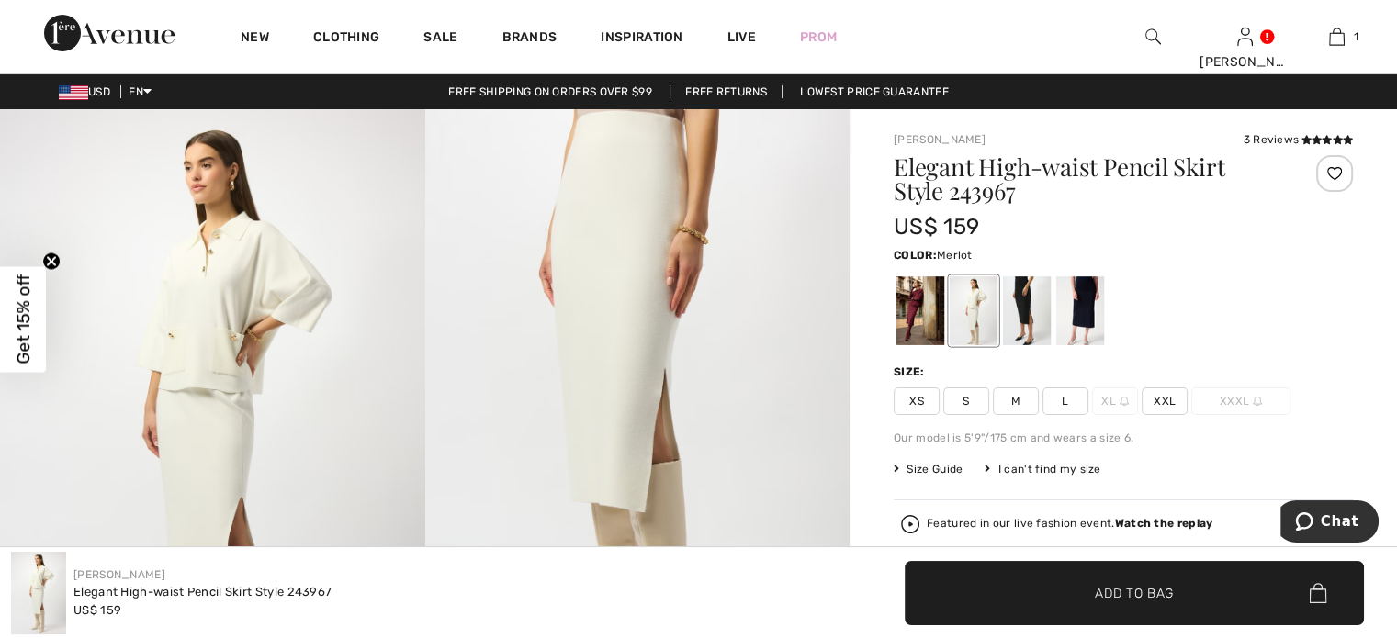
click at [927, 308] on div at bounding box center [920, 310] width 48 height 69
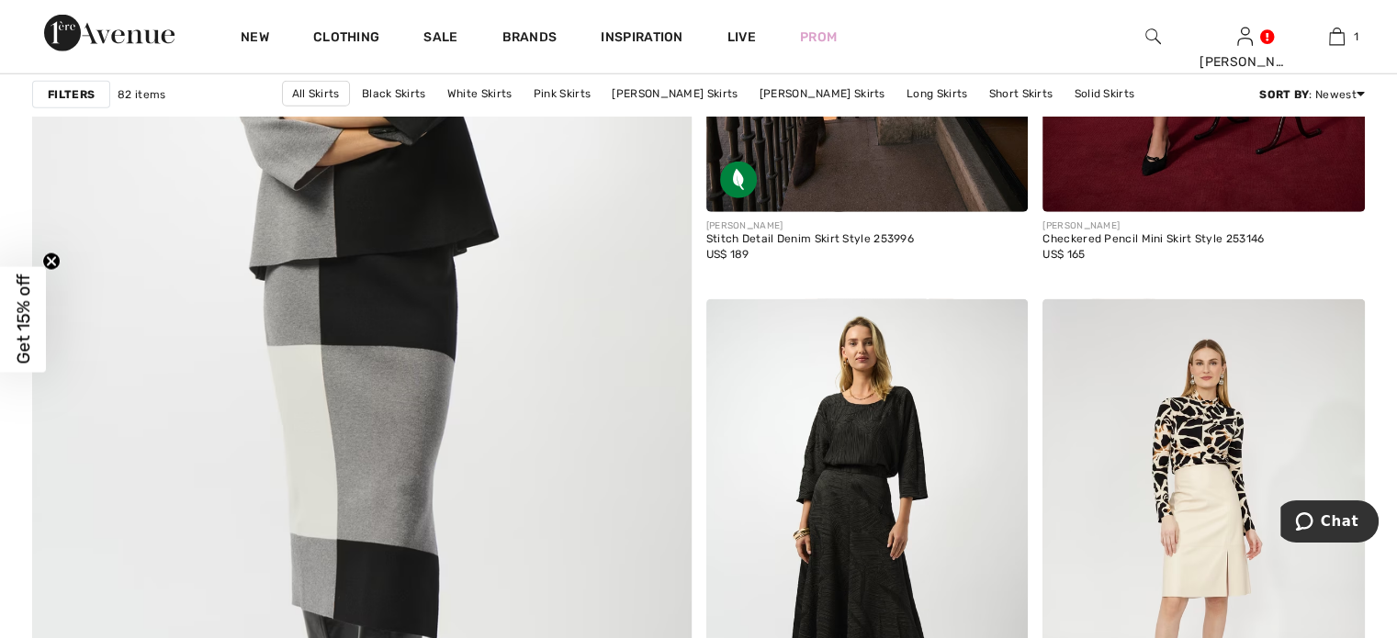
scroll to position [4793, 0]
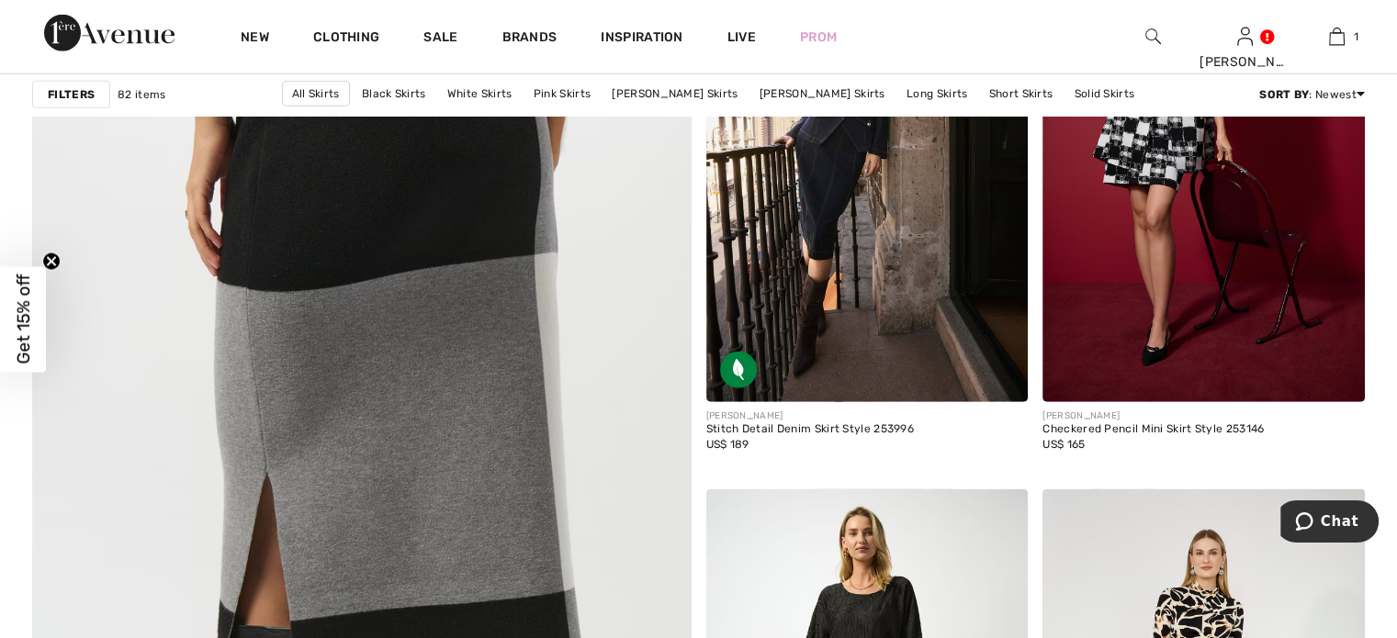
click at [416, 478] on img at bounding box center [361, 512] width 791 height 1187
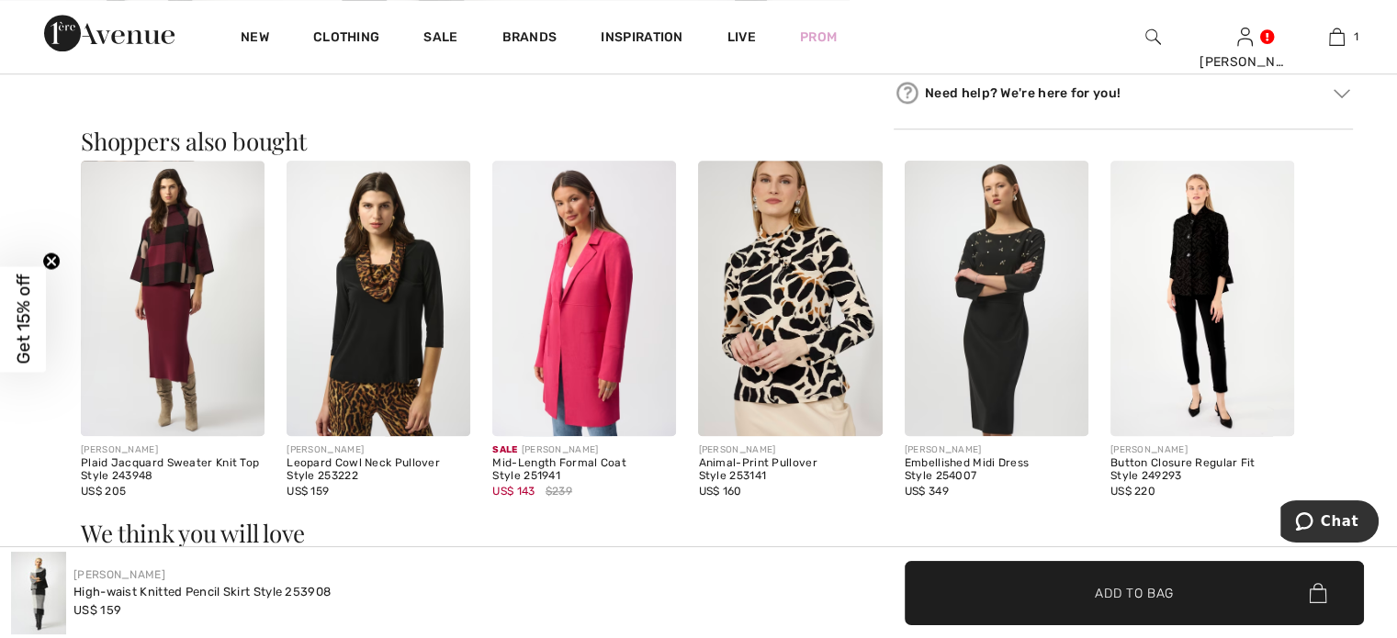
scroll to position [1570, 0]
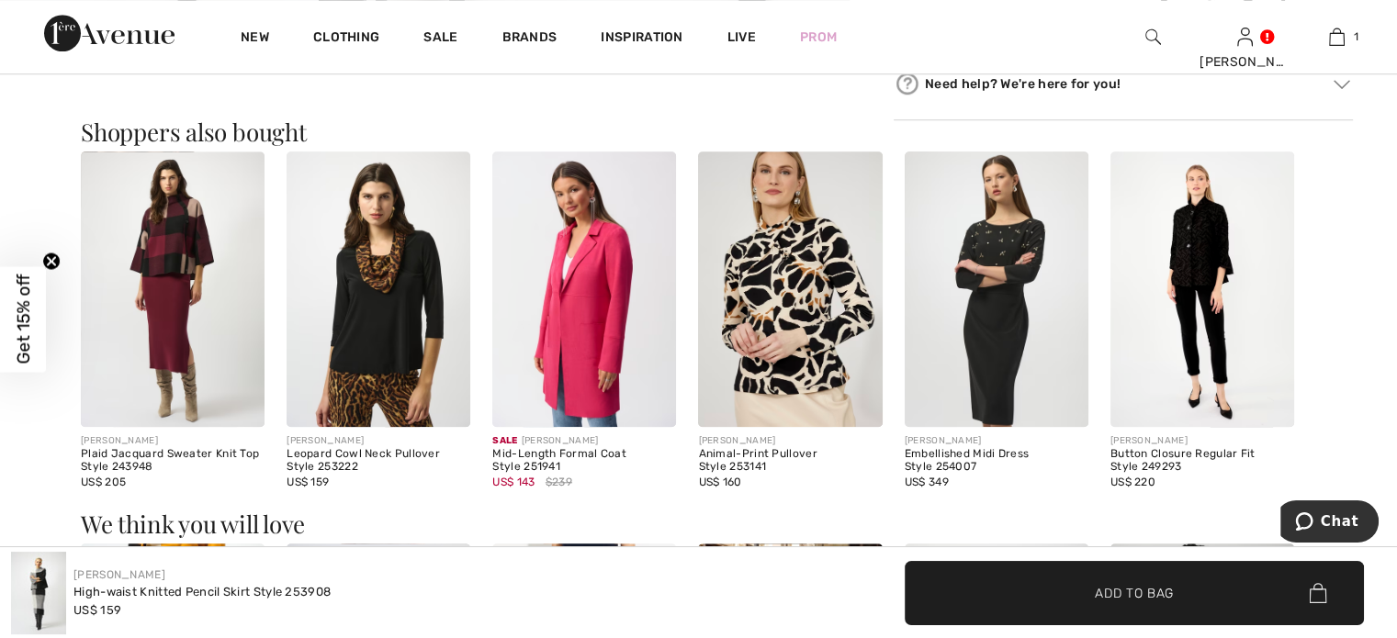
click at [165, 265] on img at bounding box center [173, 290] width 184 height 276
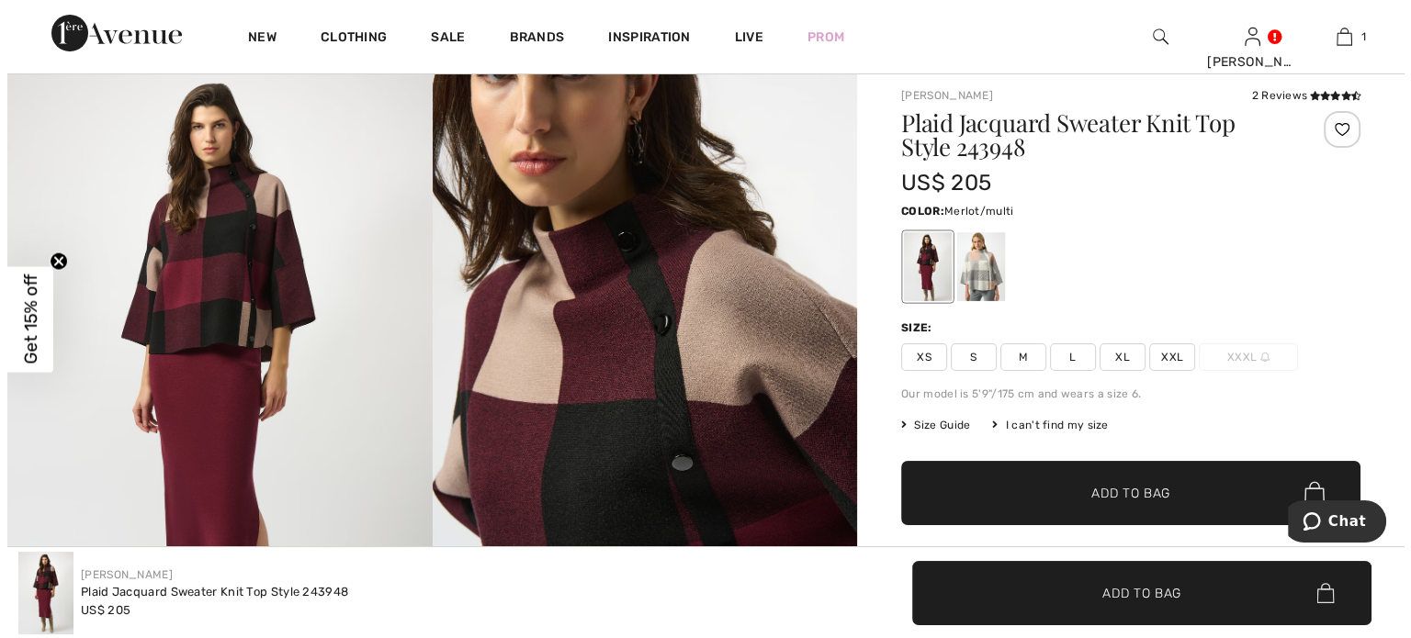
scroll to position [12, 0]
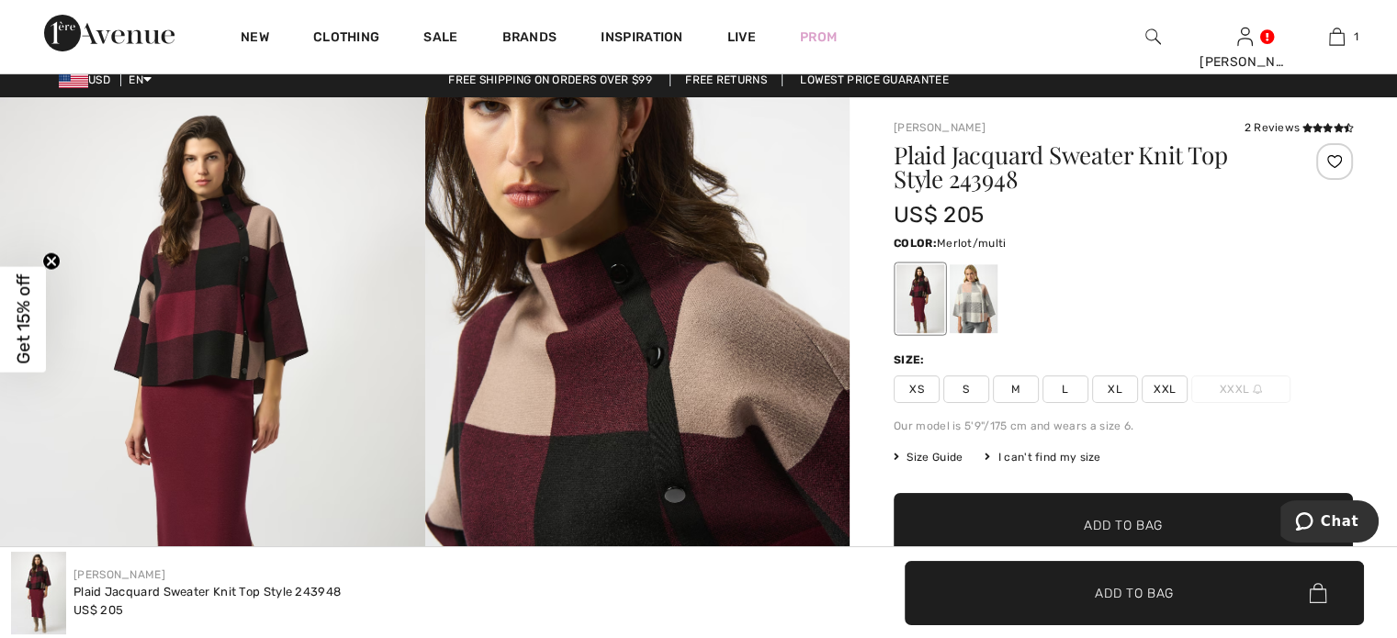
click at [215, 316] on img at bounding box center [212, 415] width 425 height 637
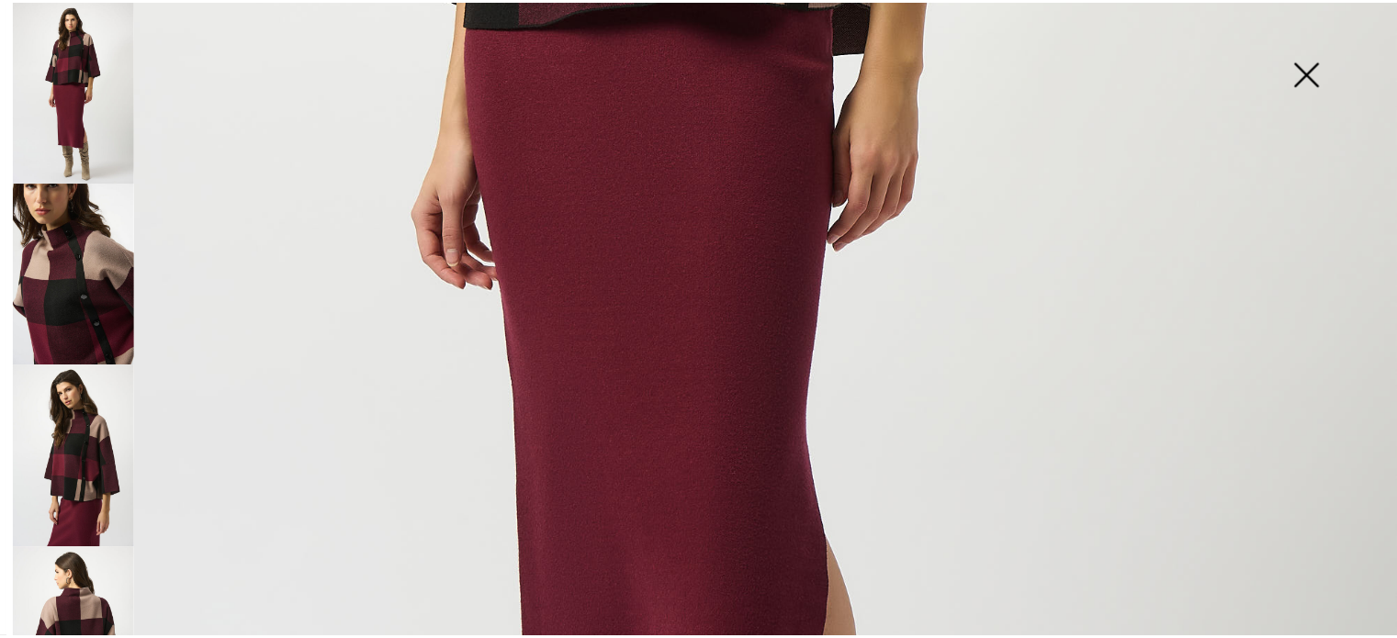
scroll to position [1064, 0]
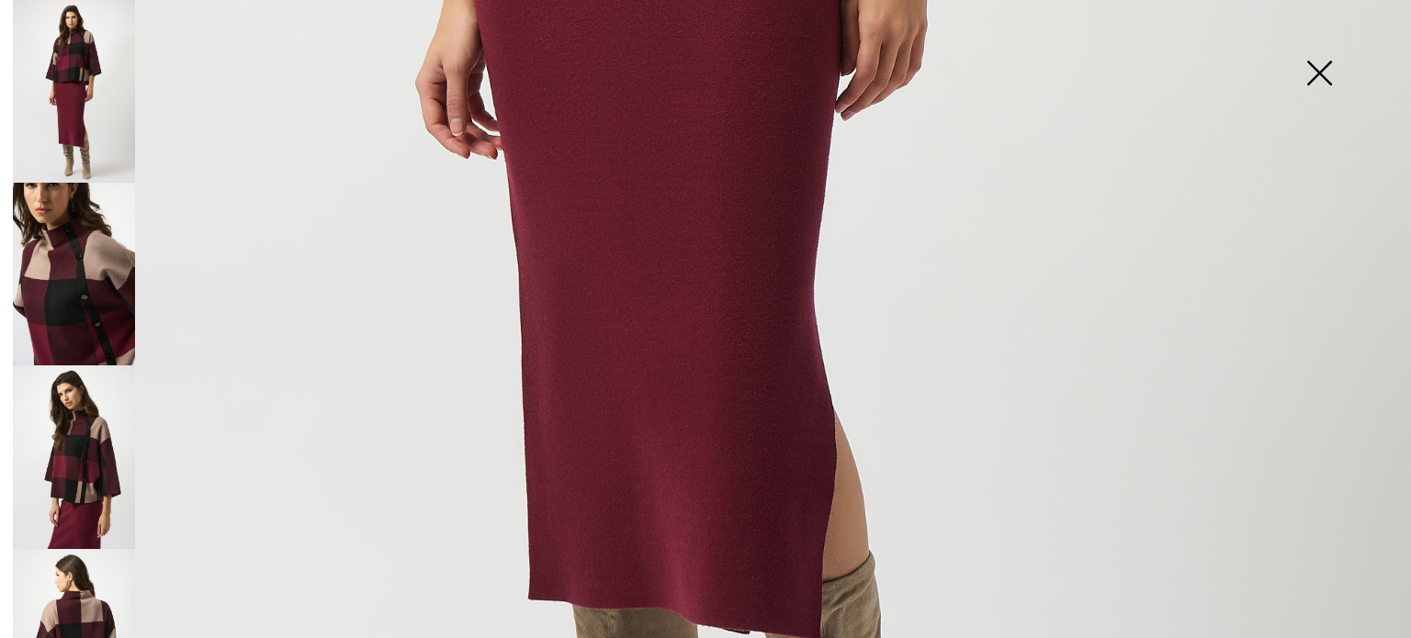
click at [1316, 76] on img at bounding box center [1319, 75] width 92 height 95
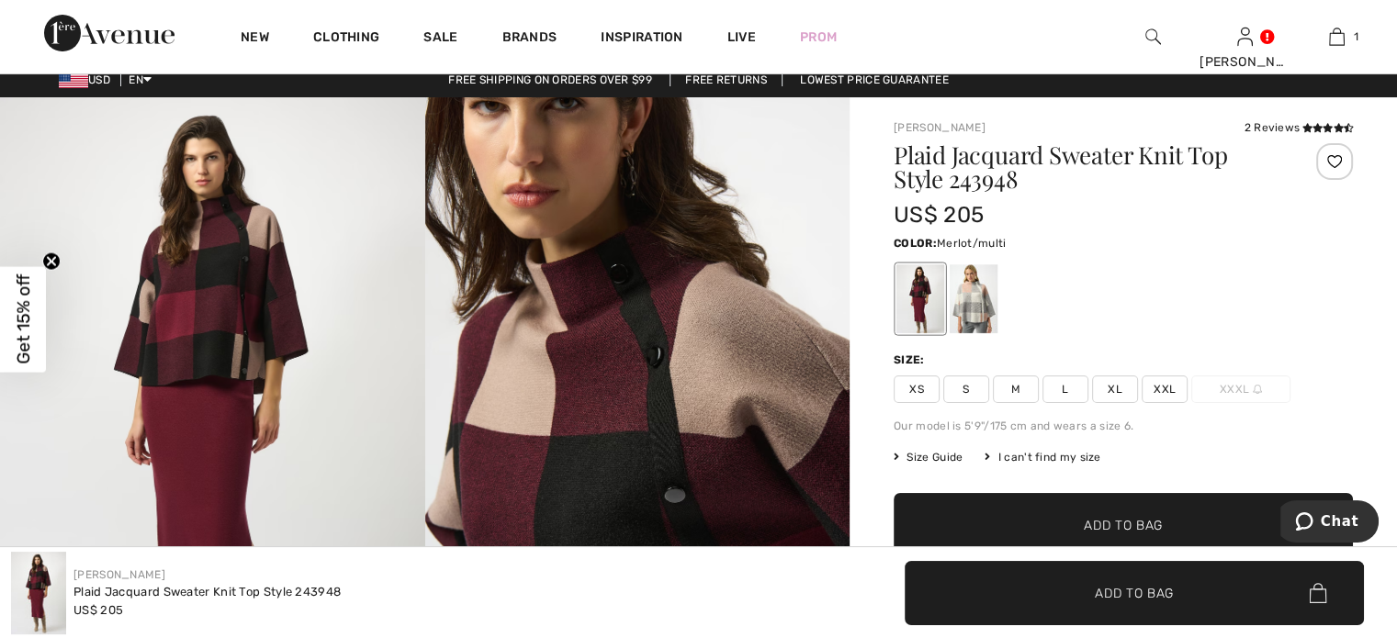
click at [1069, 392] on span "L" at bounding box center [1065, 390] width 46 height 28
click at [1157, 513] on span "✔ Added to Bag Add to Bag" at bounding box center [1123, 525] width 459 height 64
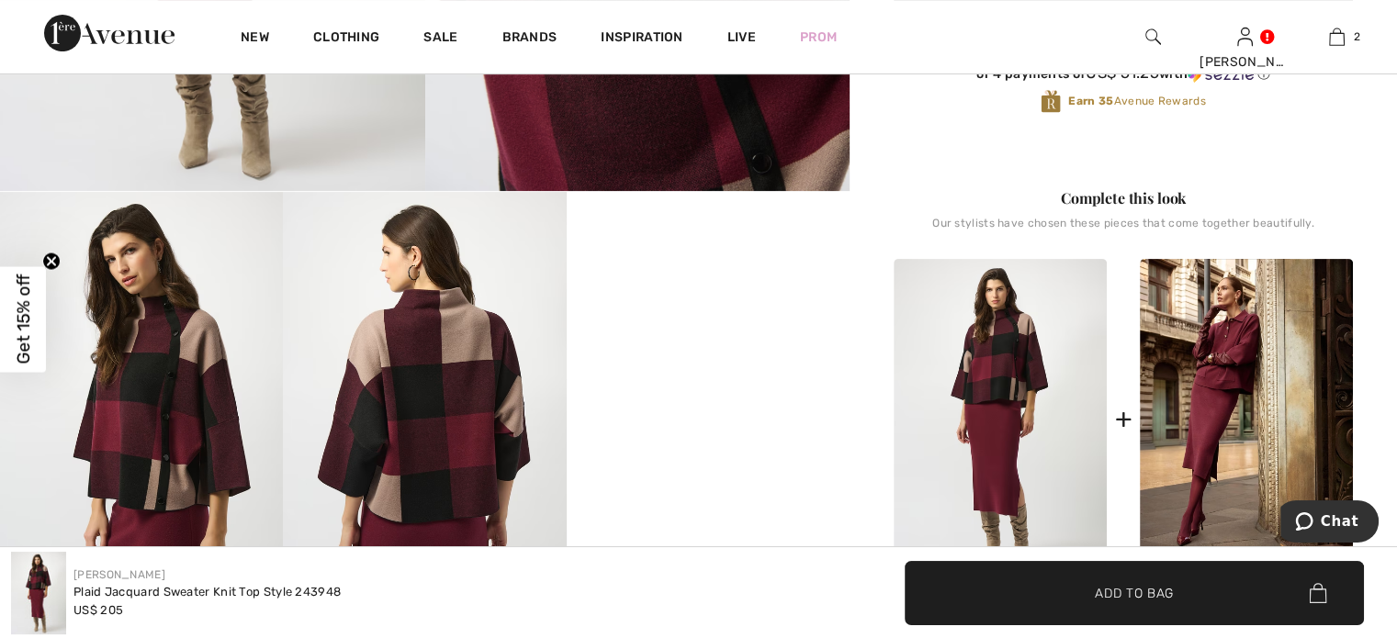
scroll to position [724, 0]
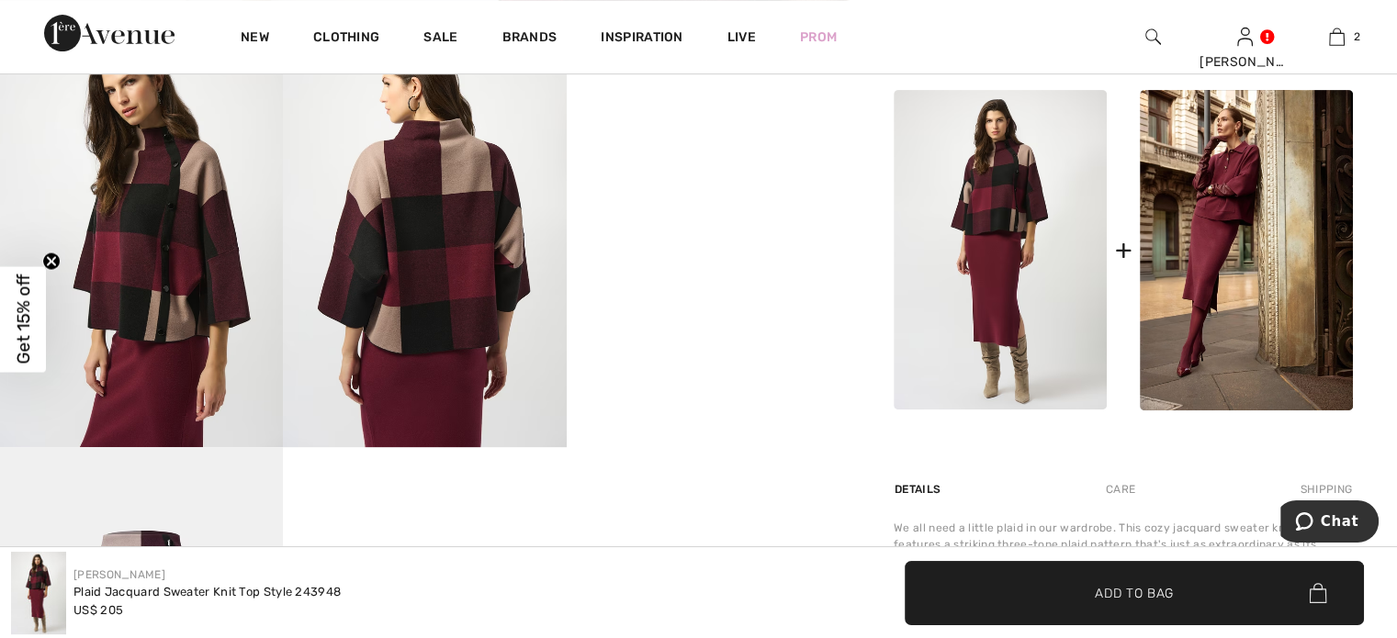
drag, startPoint x: 1396, startPoint y: 178, endPoint x: 1410, endPoint y: 271, distance: 93.8
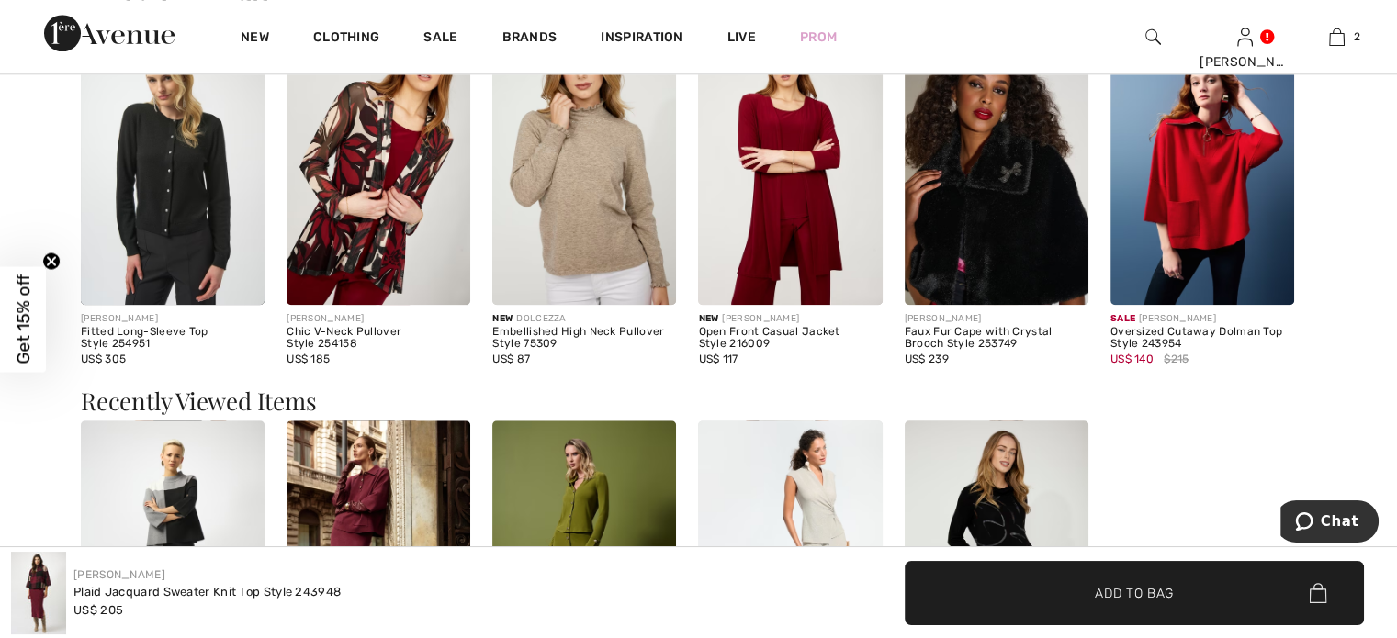
scroll to position [2146, 0]
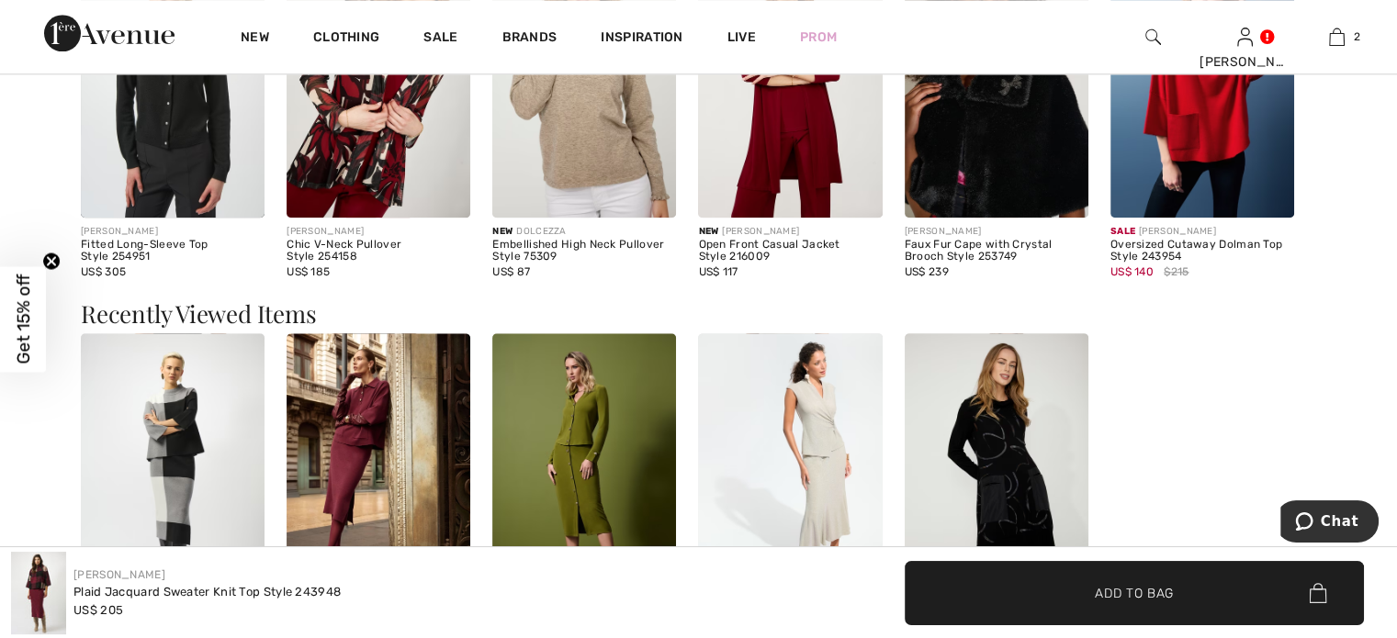
click at [349, 400] on img at bounding box center [379, 471] width 184 height 276
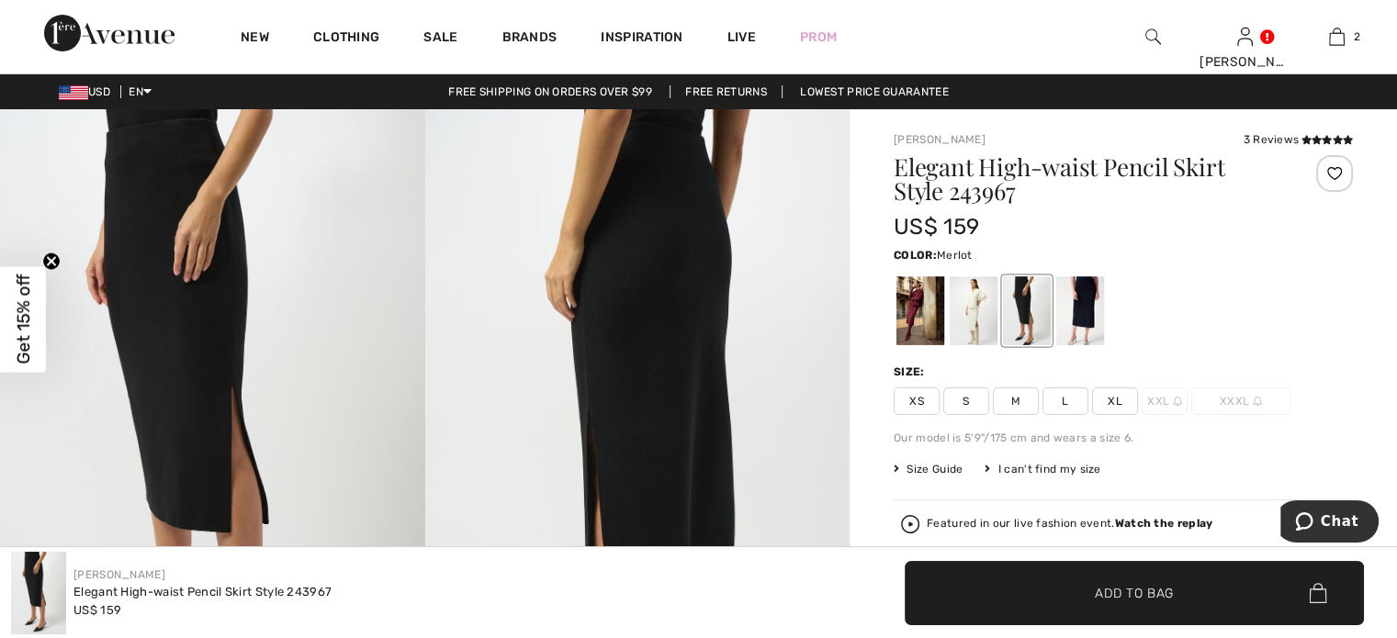
click at [926, 324] on div at bounding box center [920, 310] width 48 height 69
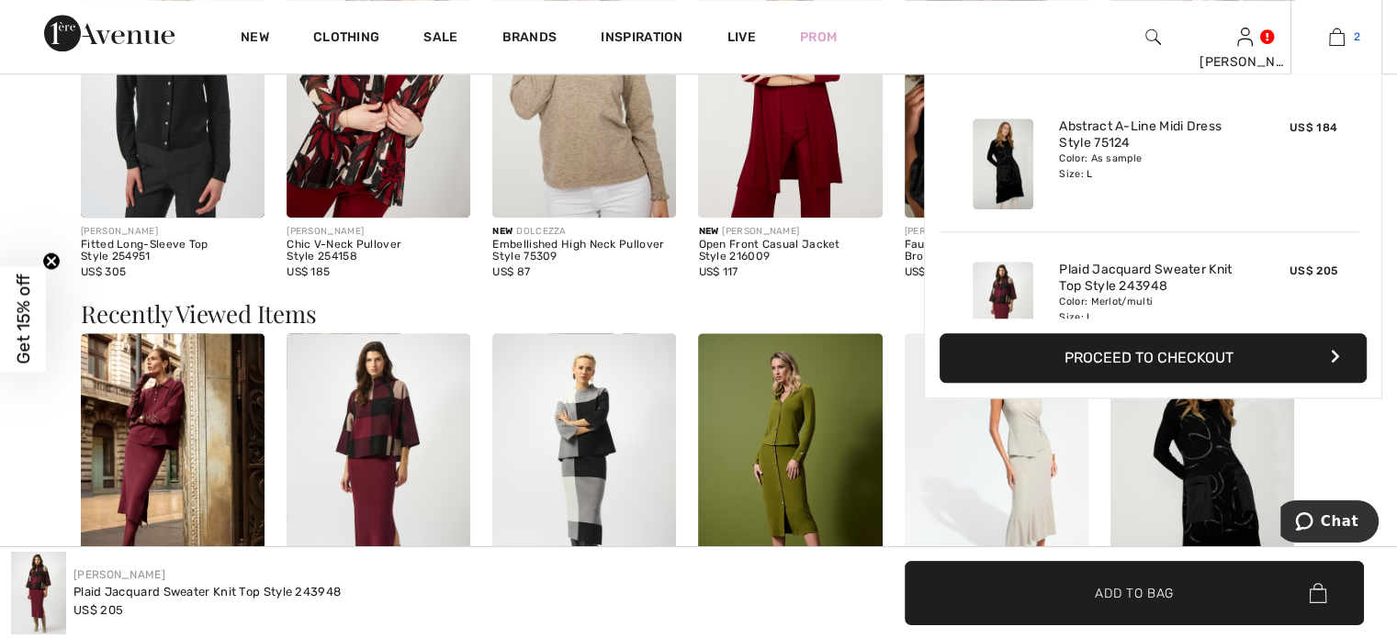
click at [1345, 39] on link "2" at bounding box center [1336, 37] width 90 height 22
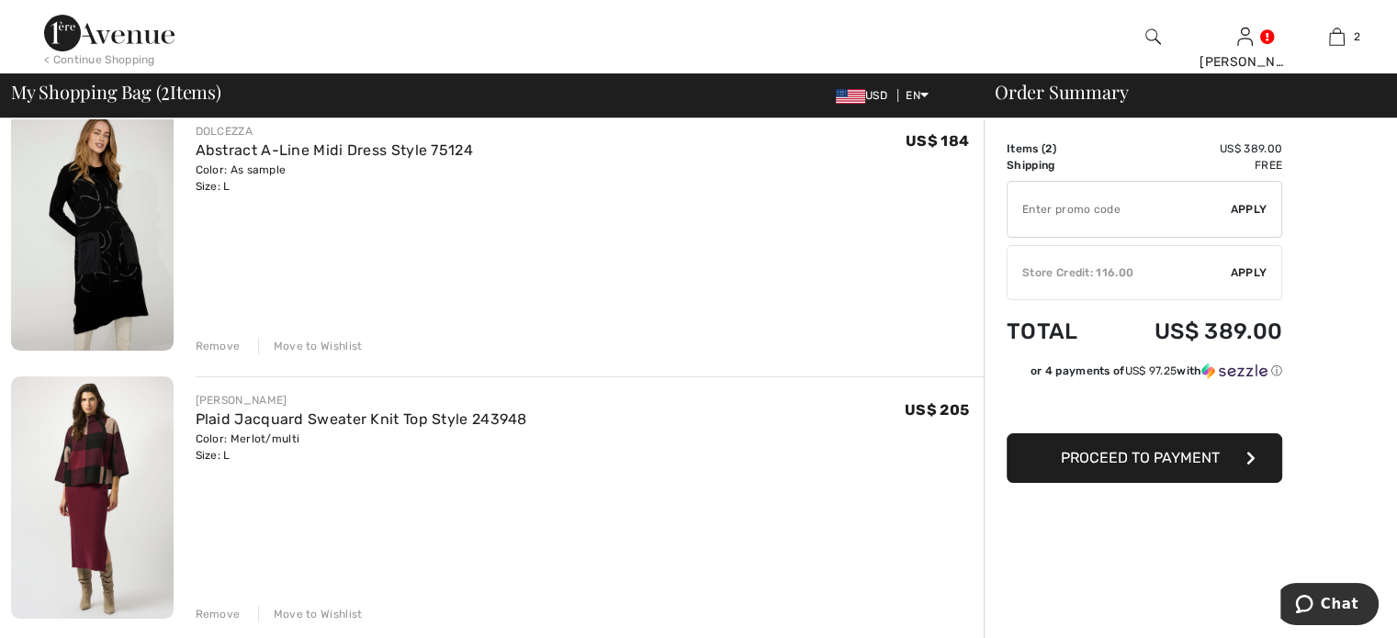
scroll to position [209, 0]
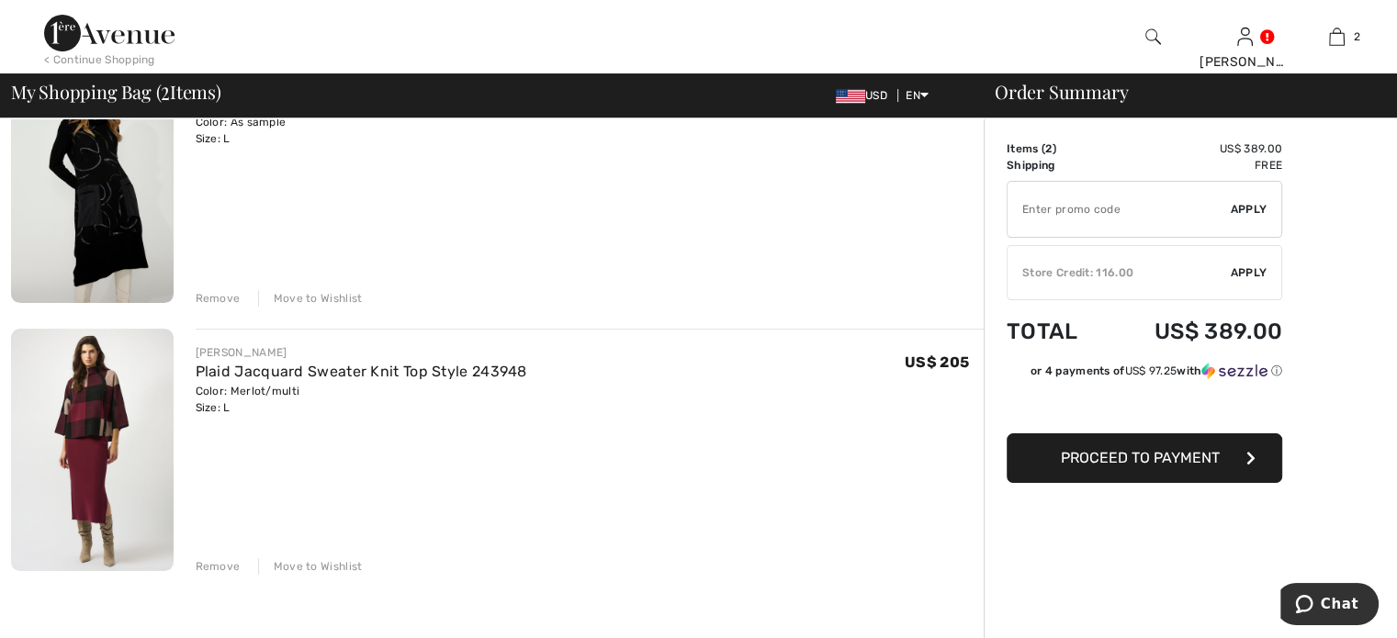
click at [209, 569] on div "Remove" at bounding box center [218, 566] width 45 height 17
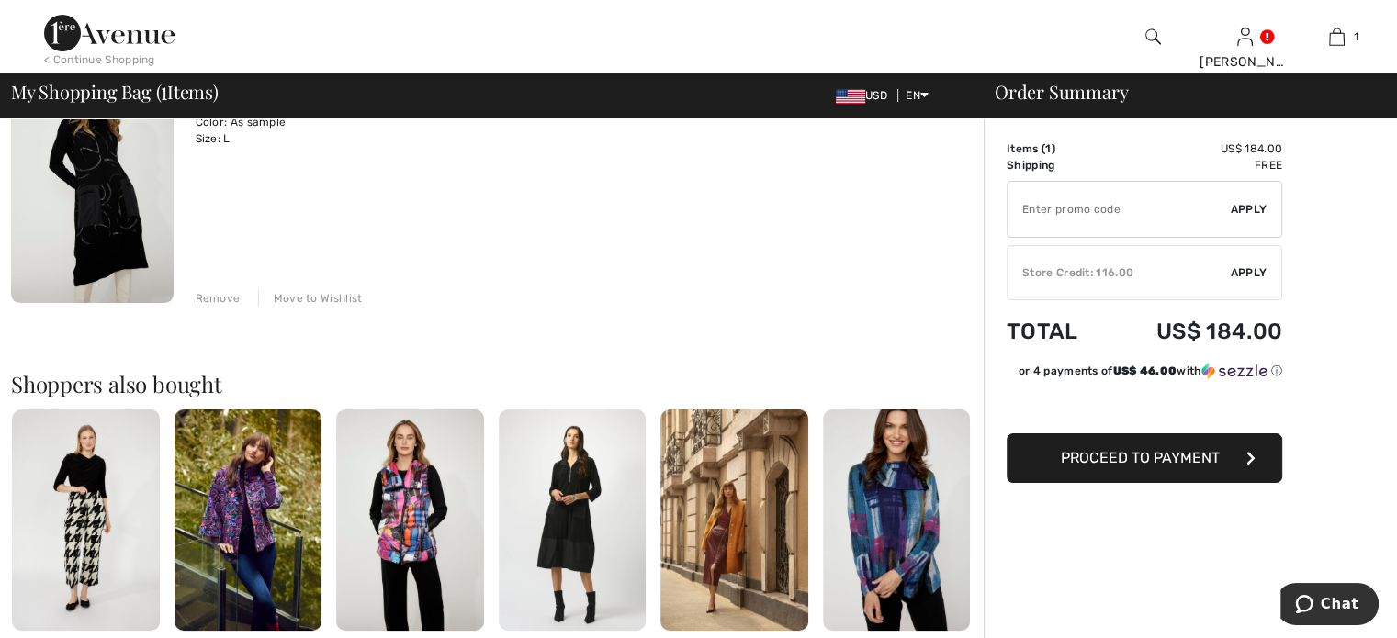
click at [581, 521] on img at bounding box center [573, 520] width 148 height 221
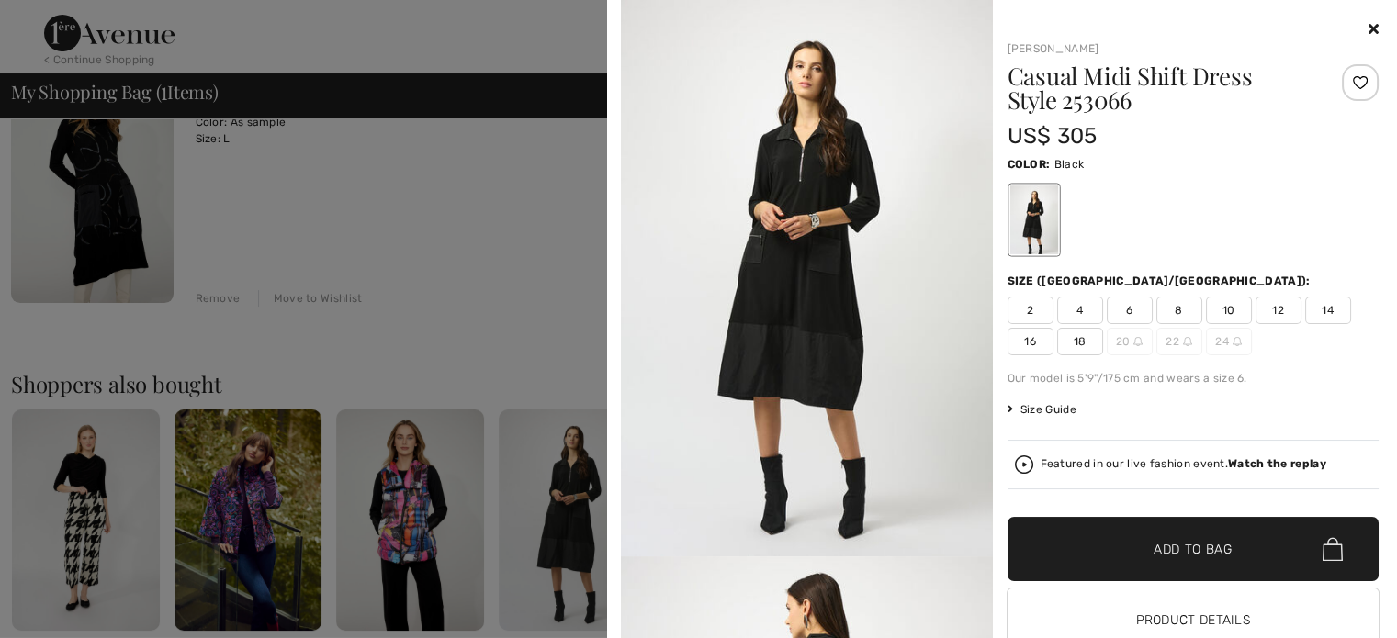
click at [827, 328] on img at bounding box center [807, 278] width 372 height 557
click at [793, 225] on img at bounding box center [807, 278] width 372 height 557
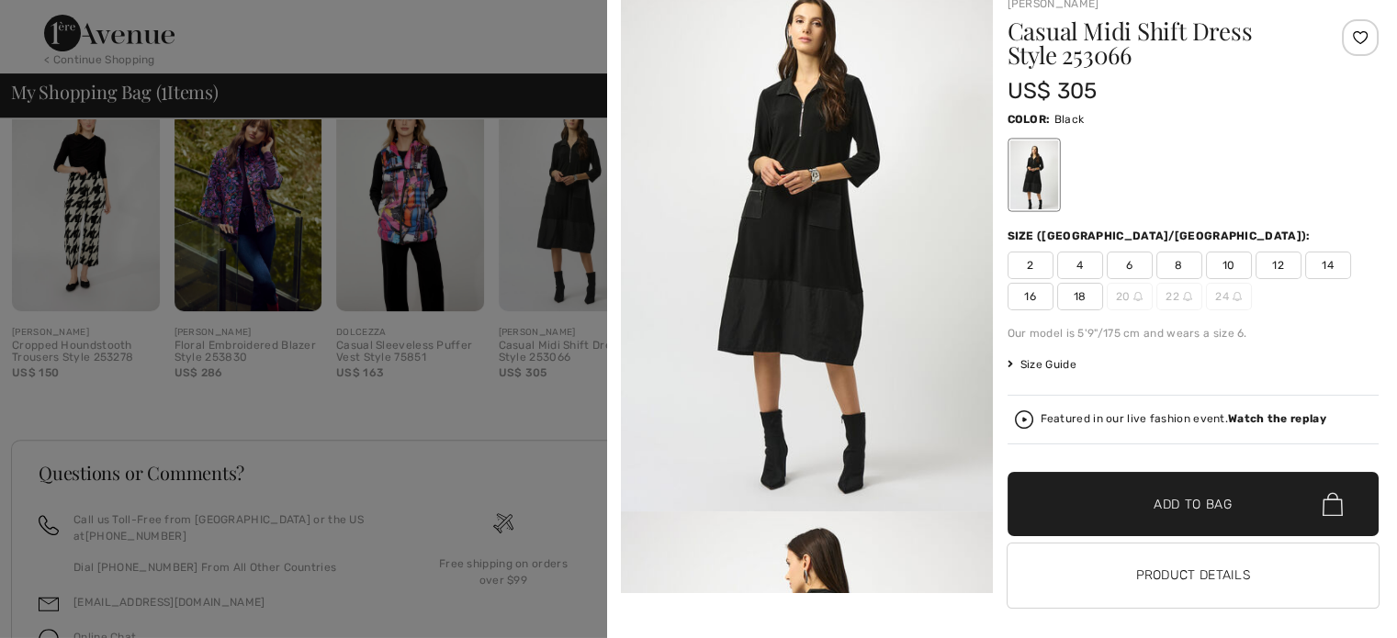
scroll to position [56, 0]
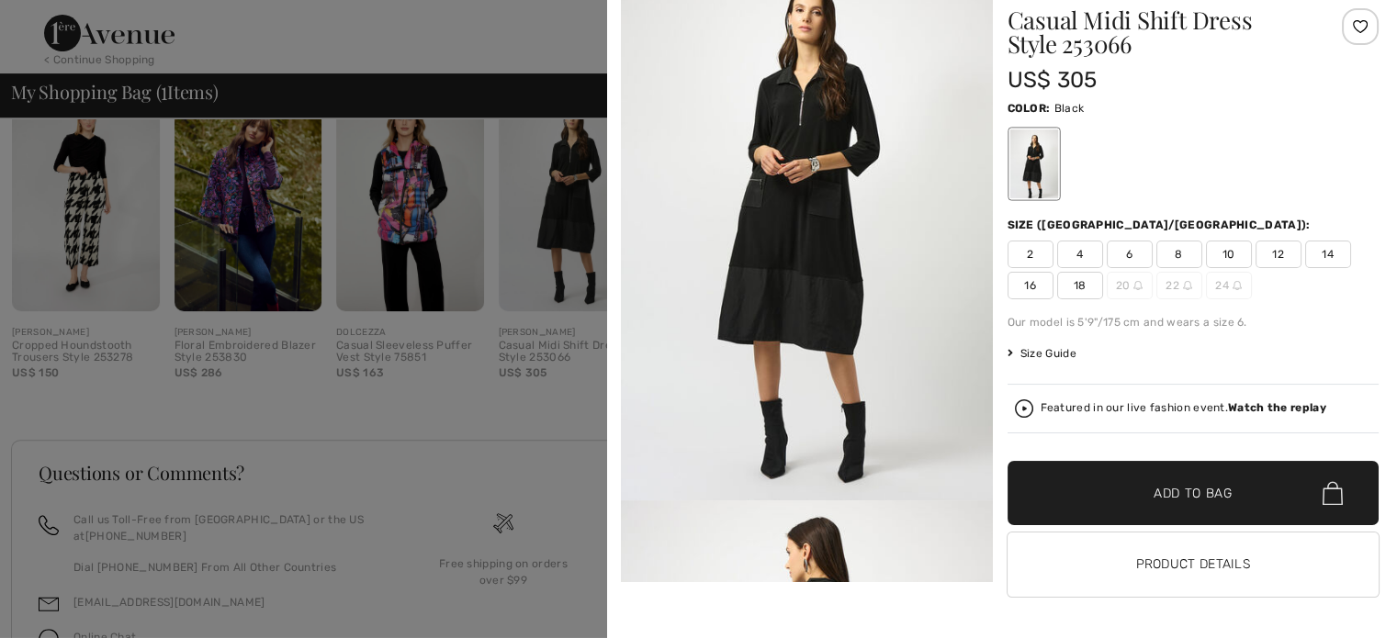
click at [1076, 33] on h1 "Casual Midi Shift Dress Style 253066" at bounding box center [1163, 32] width 310 height 48
click at [516, 414] on div at bounding box center [698, 319] width 1397 height 638
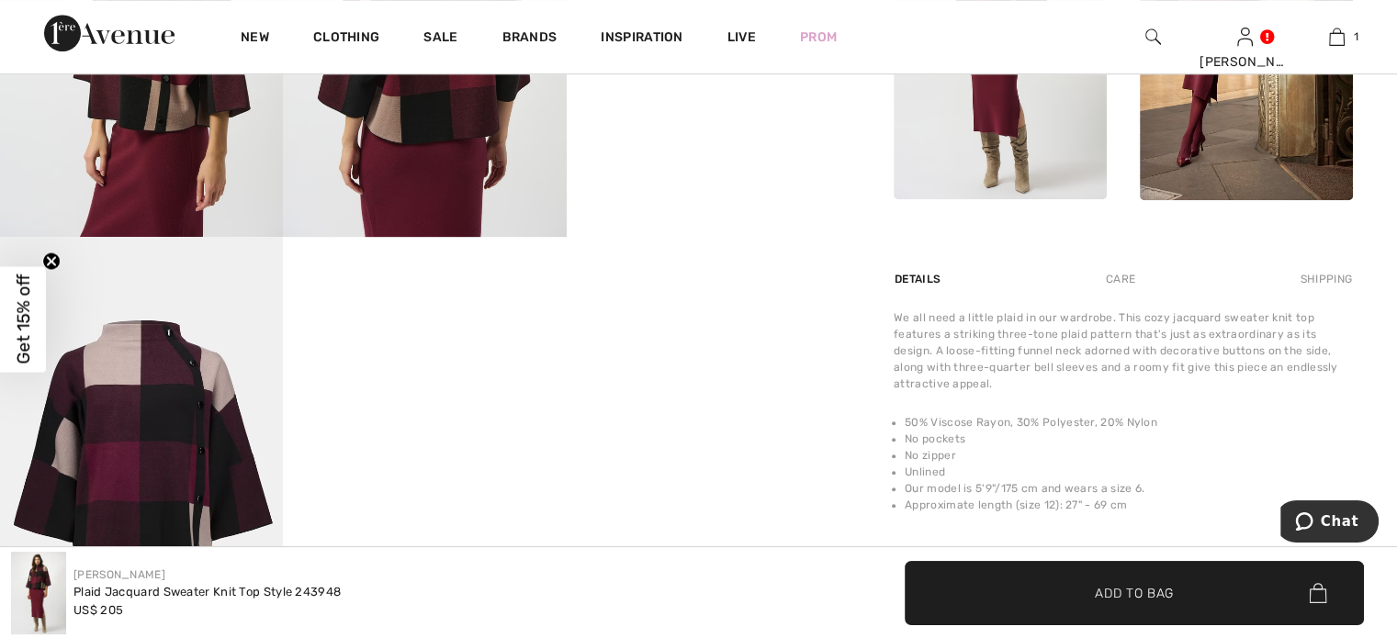
scroll to position [2146, 0]
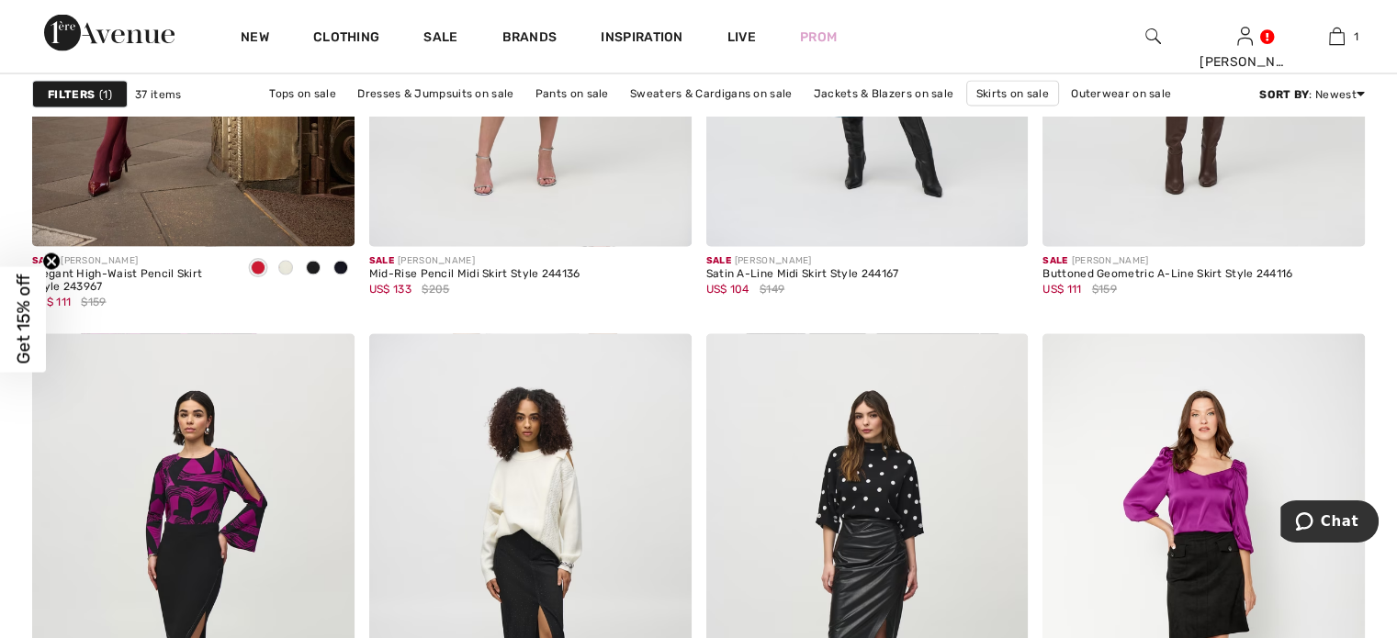
scroll to position [3711, 0]
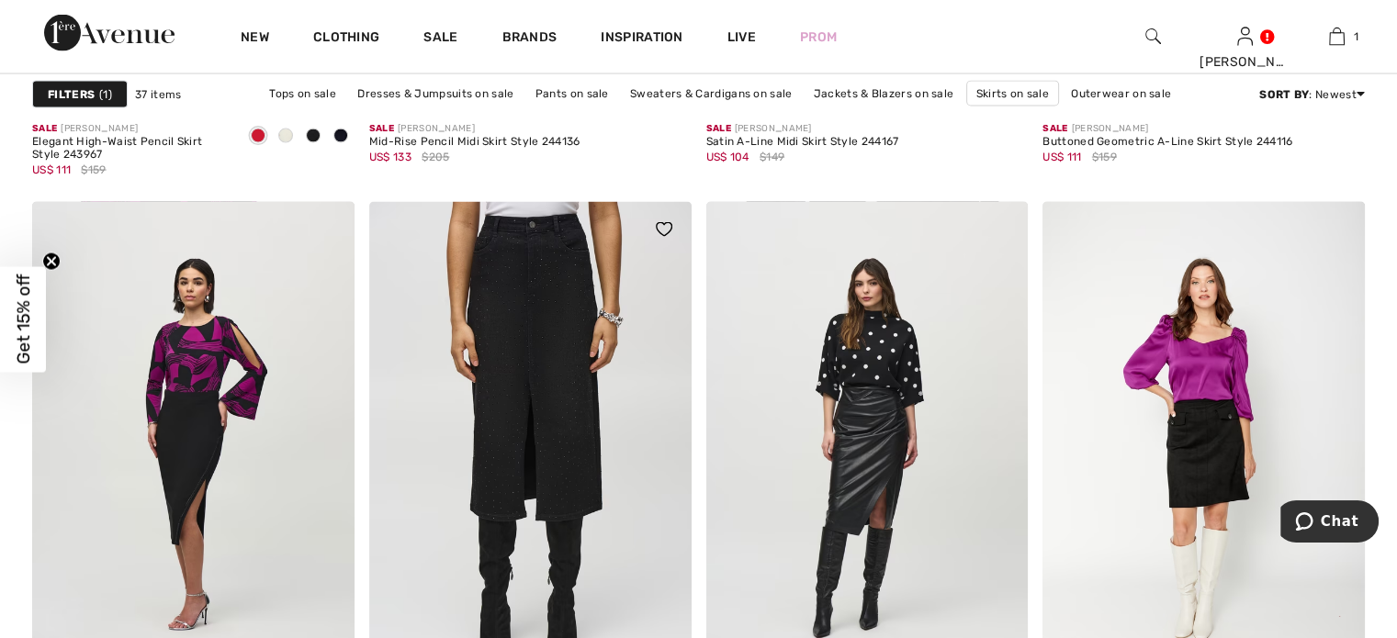
click at [555, 448] on img at bounding box center [530, 443] width 322 height 483
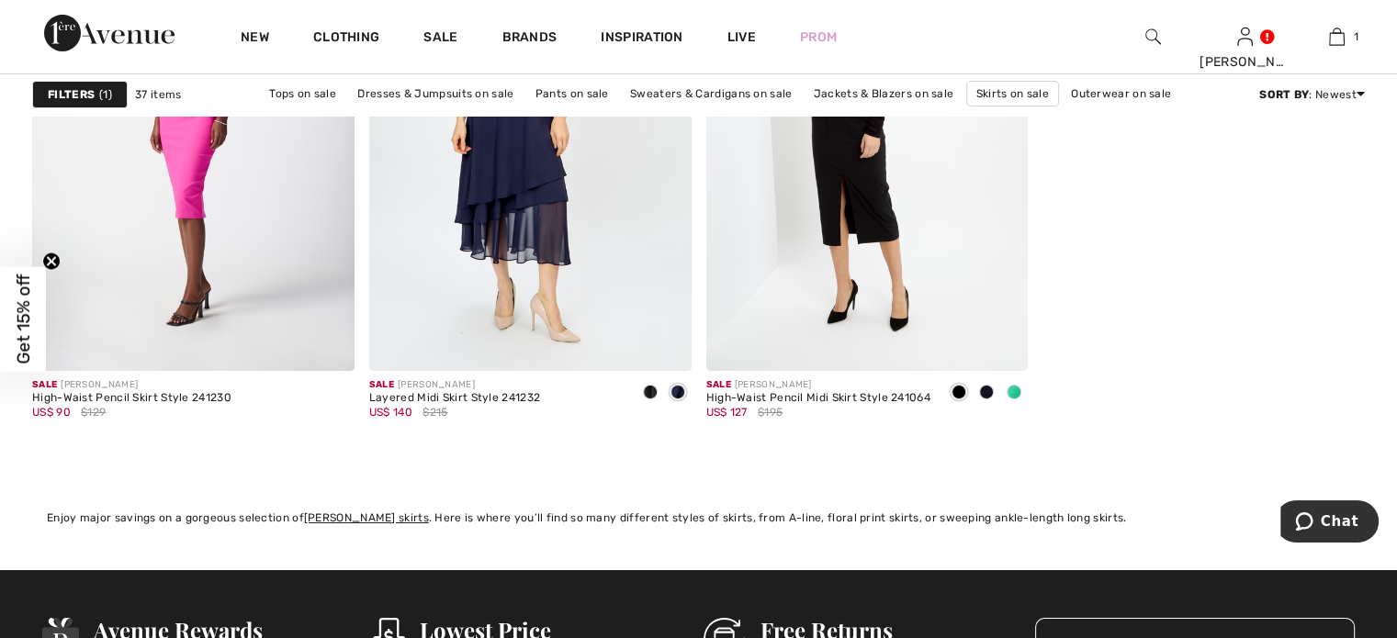
scroll to position [6405, 0]
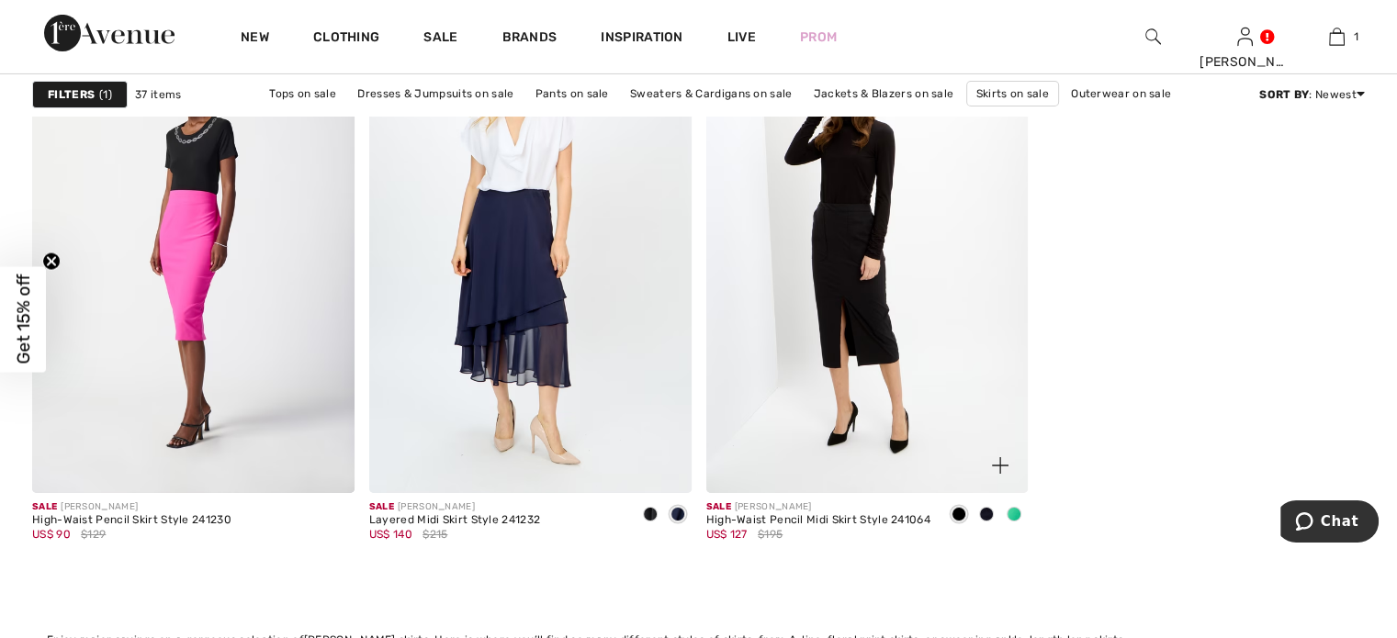
click at [1011, 507] on span at bounding box center [1014, 514] width 15 height 15
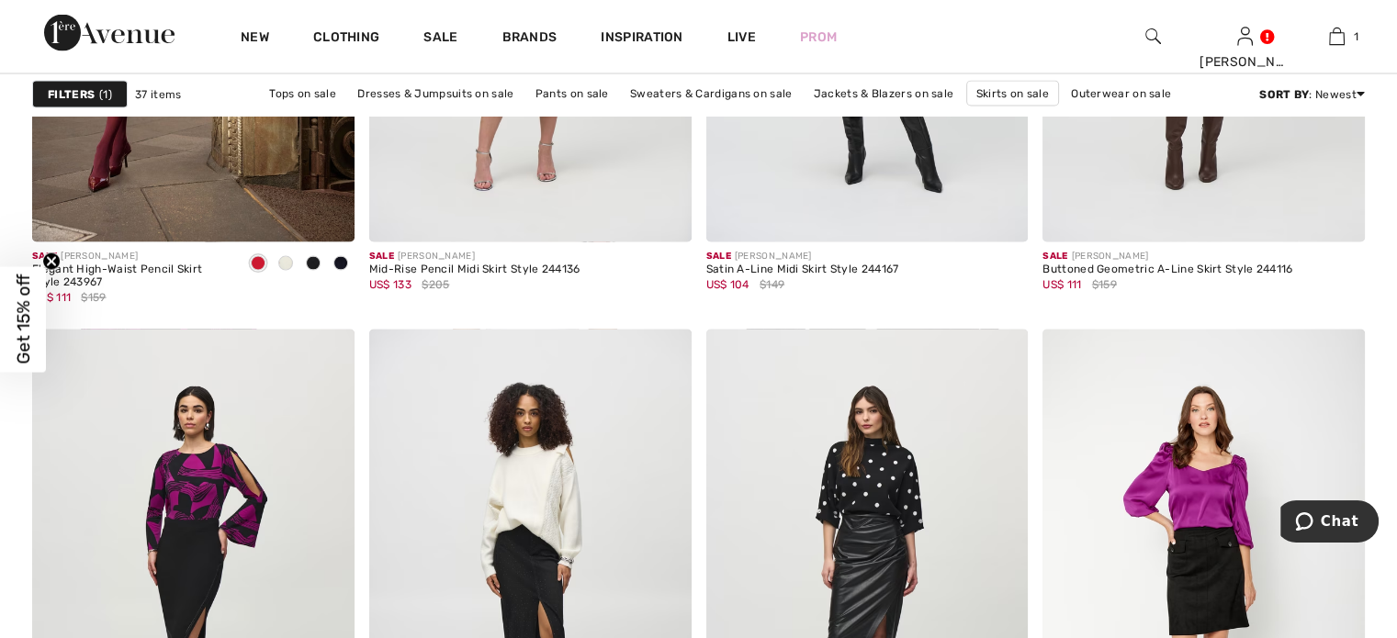
scroll to position [458, 0]
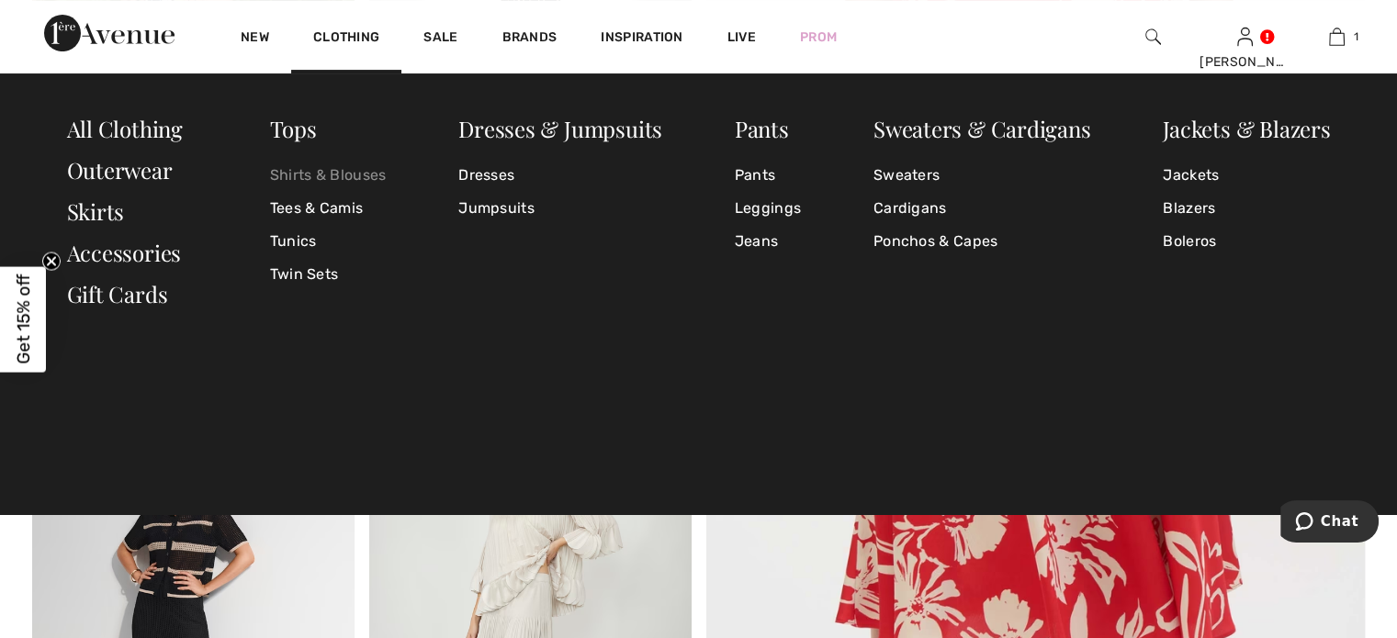
click at [334, 175] on link "Shirts & Blouses" at bounding box center [328, 175] width 117 height 33
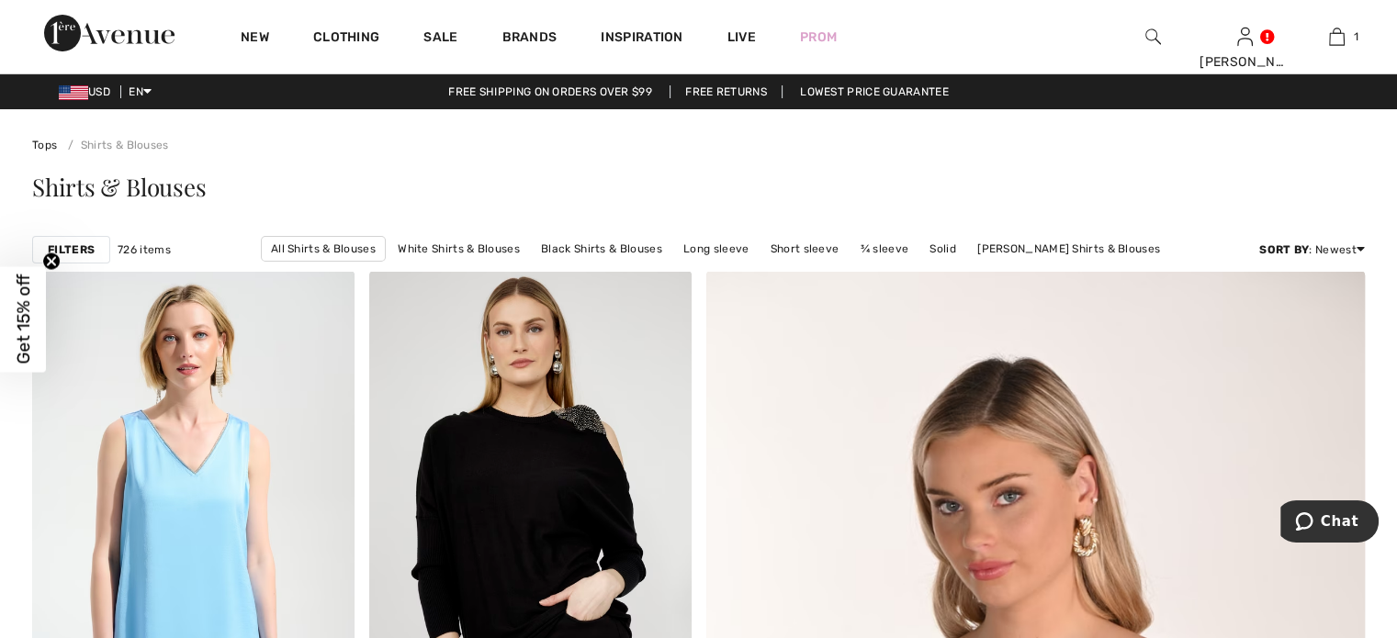
click at [74, 247] on strong "Filters" at bounding box center [71, 250] width 47 height 17
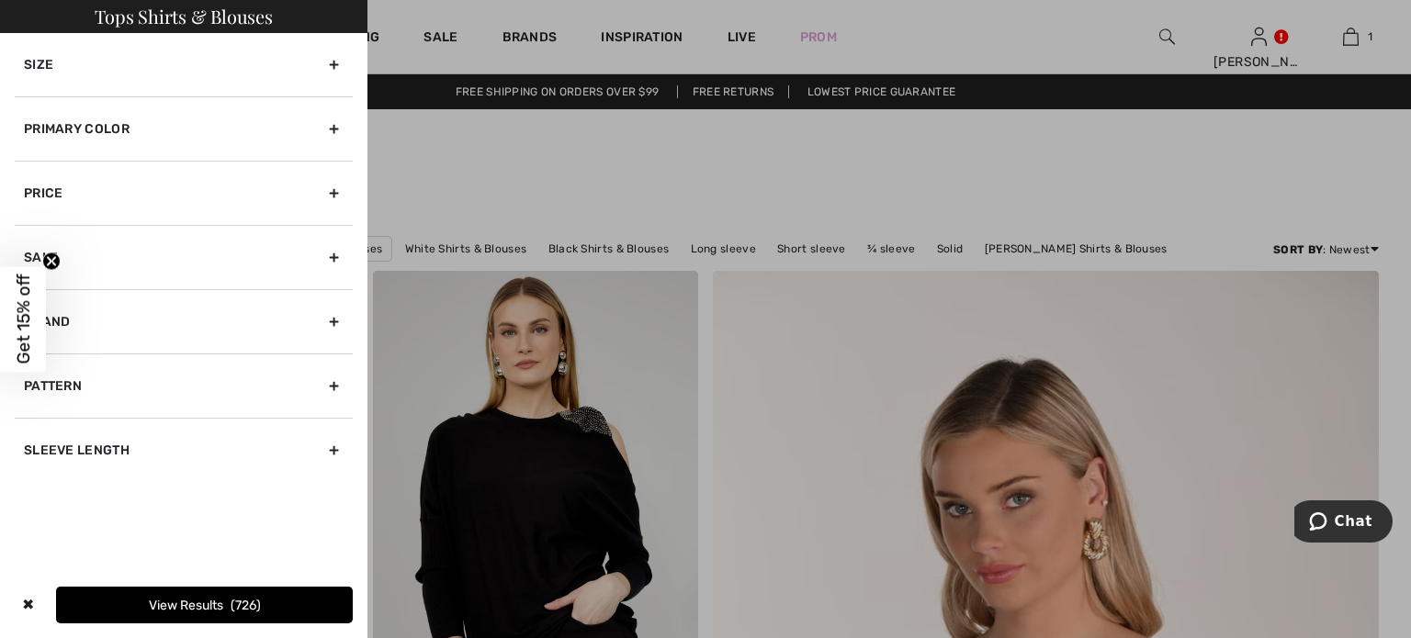
click at [338, 65] on div "Size" at bounding box center [184, 64] width 338 height 63
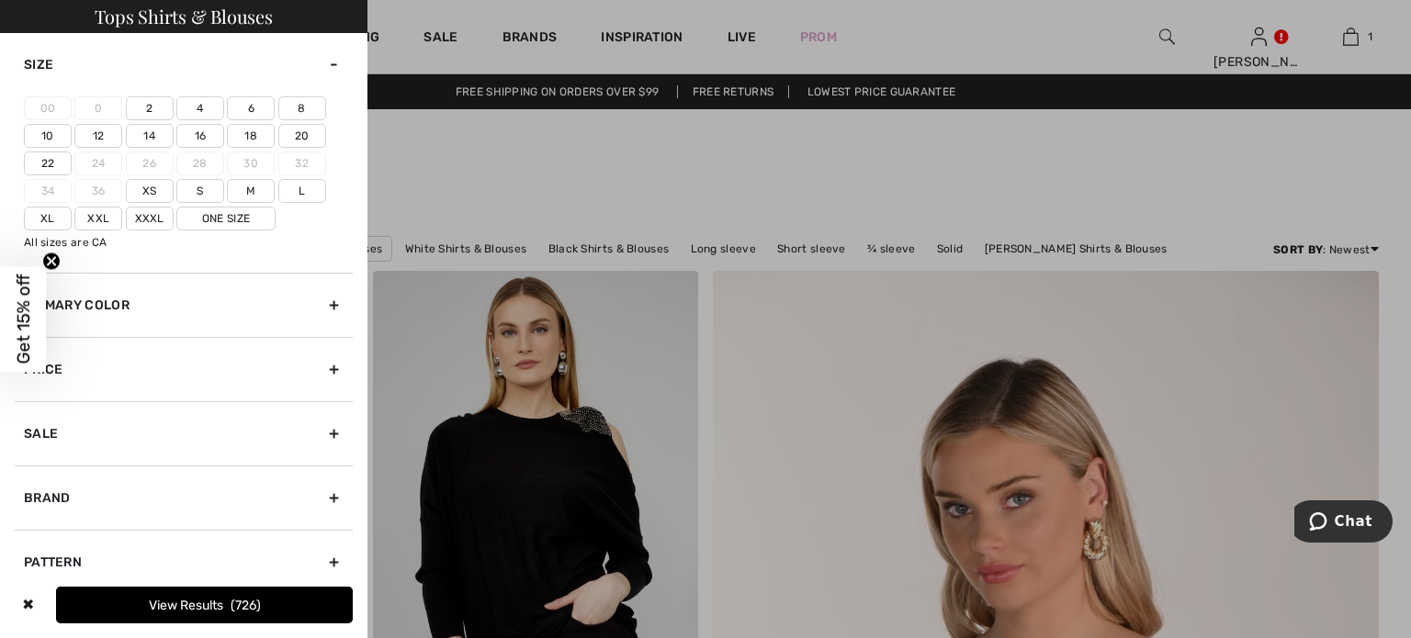
click at [304, 192] on label "L" at bounding box center [302, 191] width 48 height 24
click at [0, 0] on input"] "L" at bounding box center [0, 0] width 0 height 0
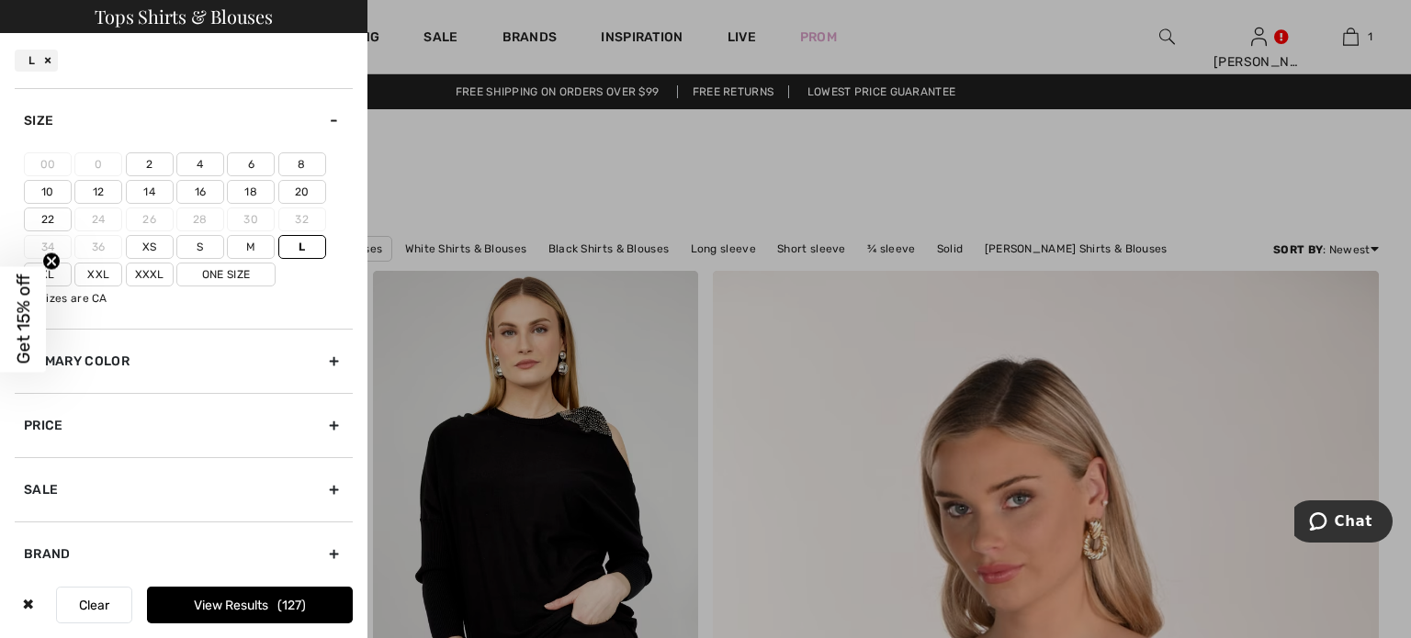
click at [148, 188] on label "14" at bounding box center [150, 192] width 48 height 24
click at [0, 0] on input"] "14" at bounding box center [0, 0] width 0 height 0
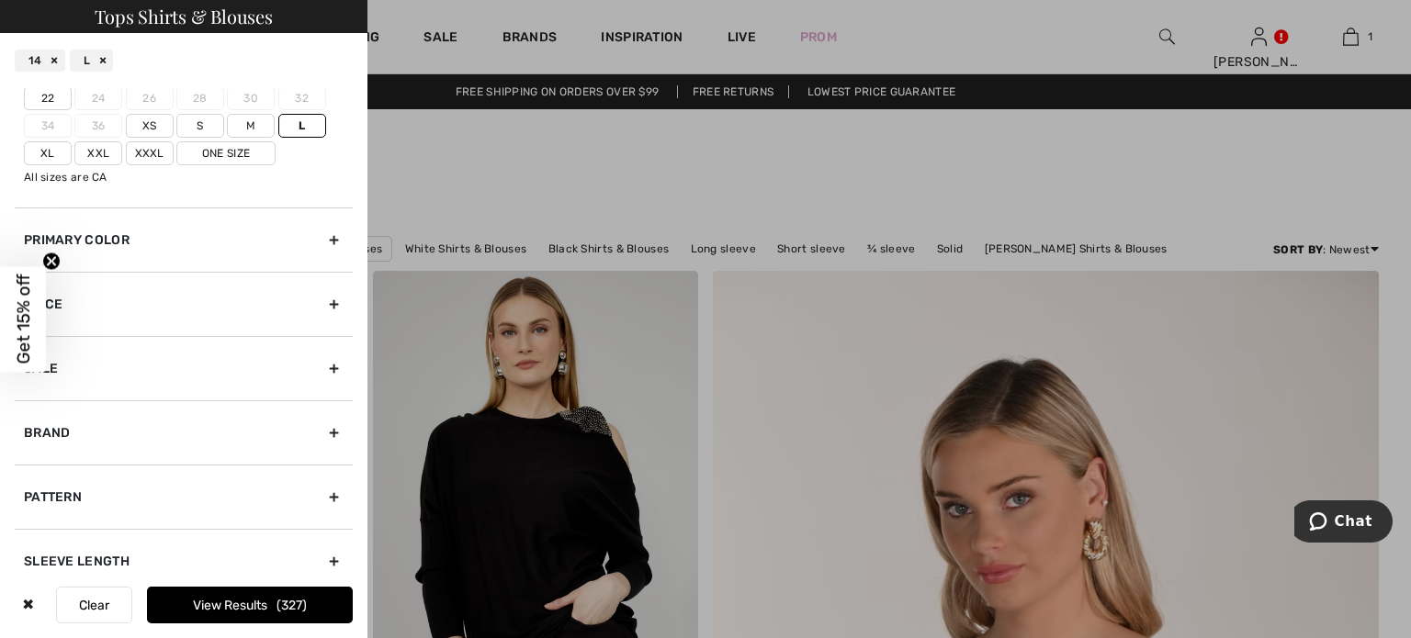
scroll to position [139, 0]
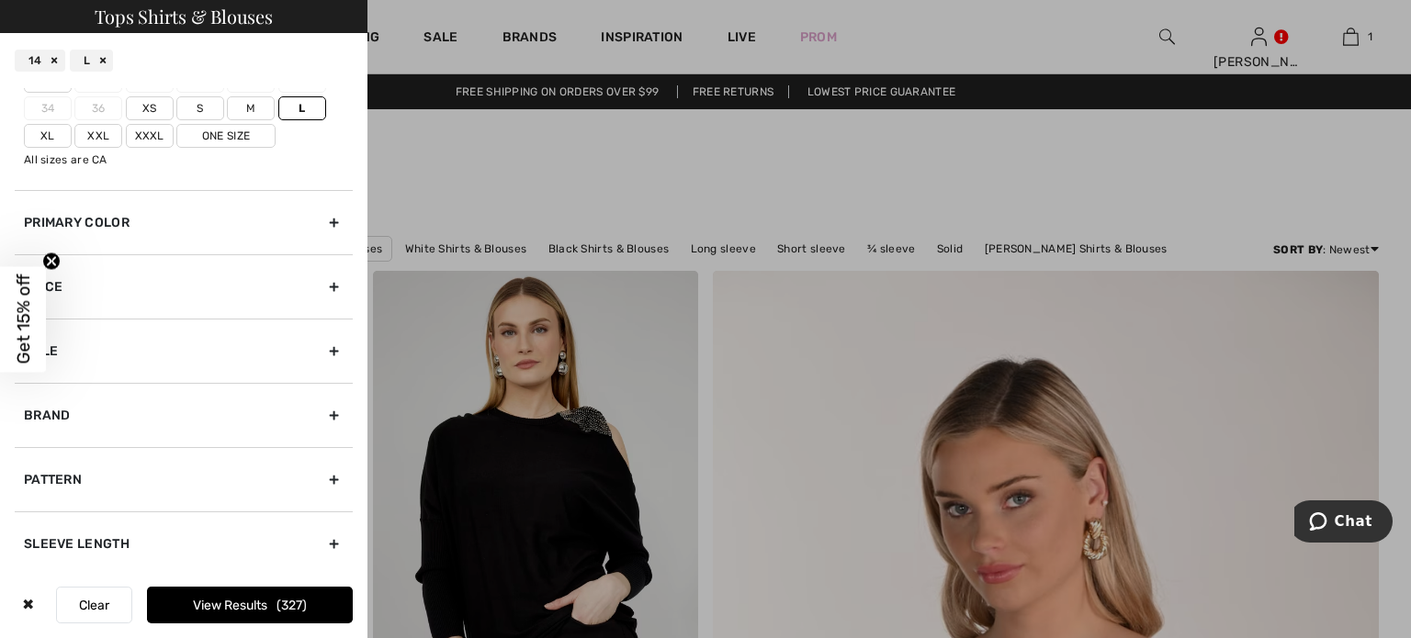
click at [319, 538] on div "Sleeve length" at bounding box center [184, 544] width 338 height 64
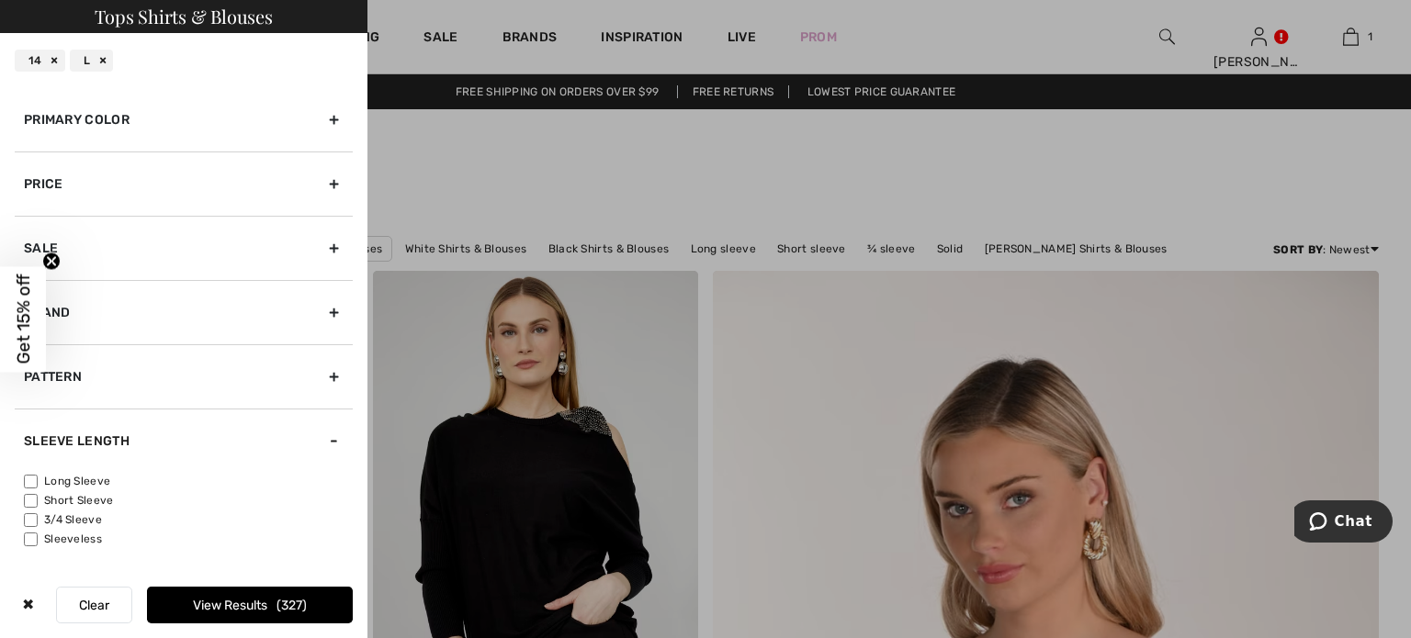
scroll to position [63, 0]
click at [26, 516] on input"] "3/4 Sleeve" at bounding box center [31, 522] width 14 height 14
checkbox input"] "true"
click at [257, 613] on button "View Results 121" at bounding box center [250, 605] width 206 height 37
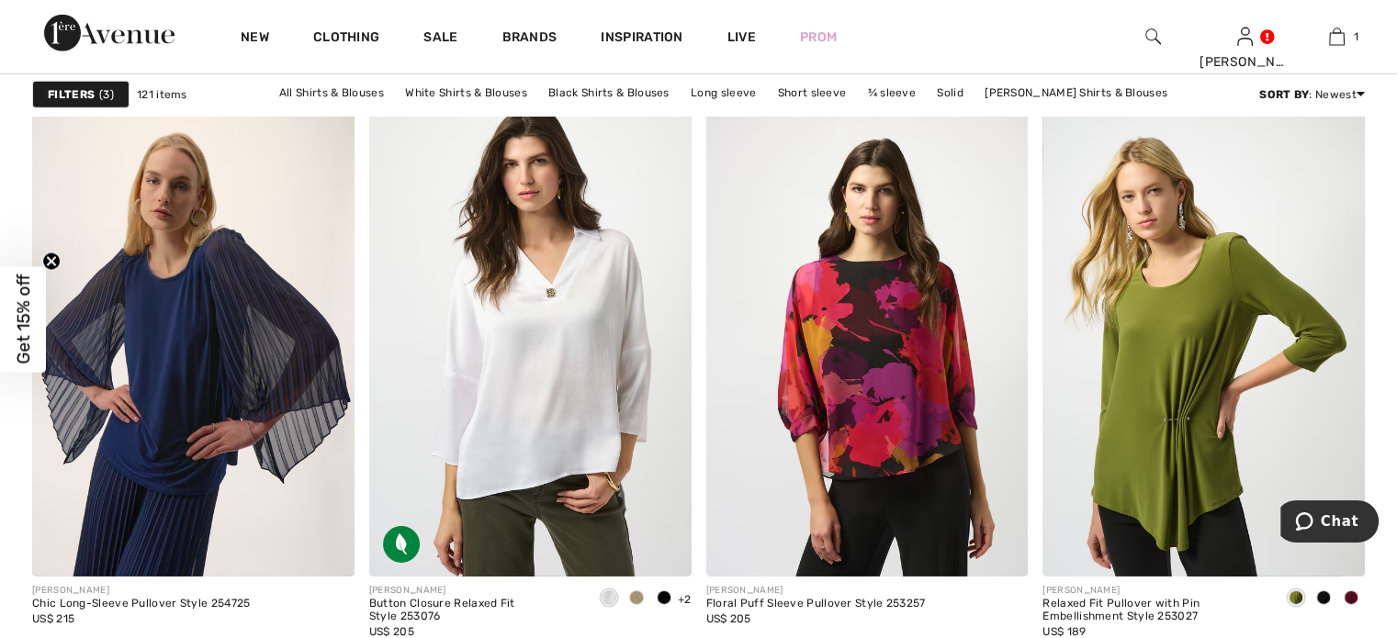
scroll to position [5761, 0]
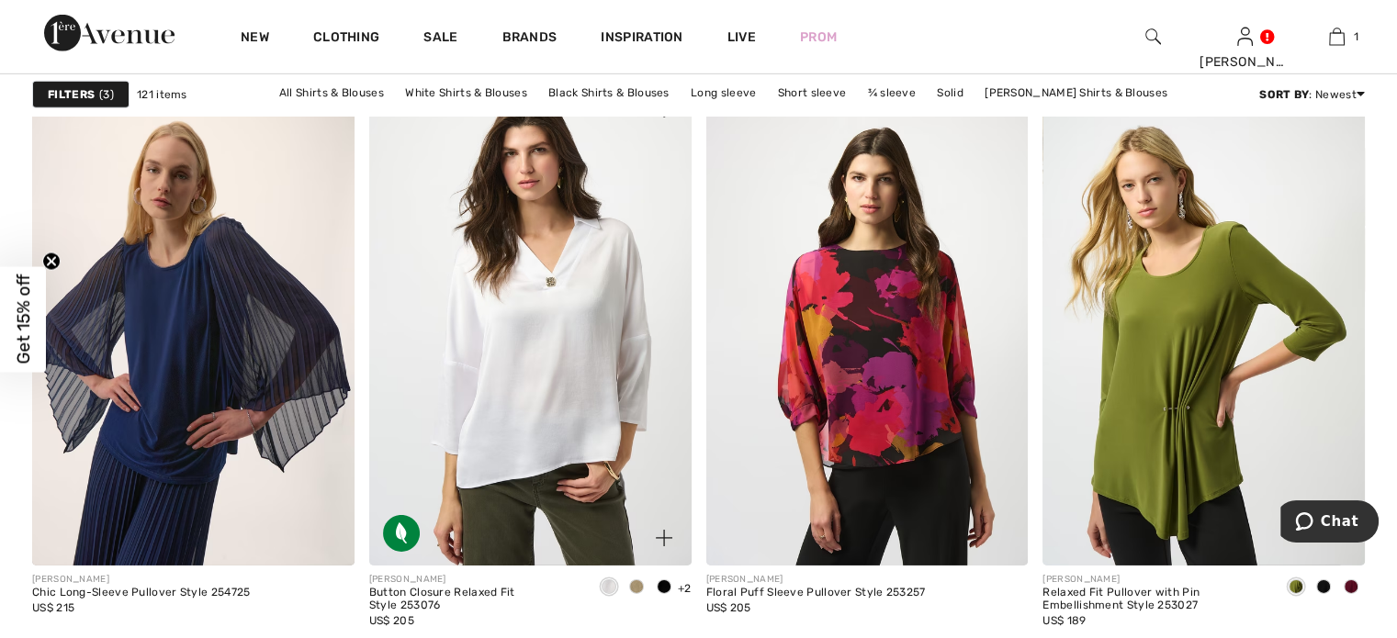
click at [639, 588] on span at bounding box center [636, 587] width 15 height 15
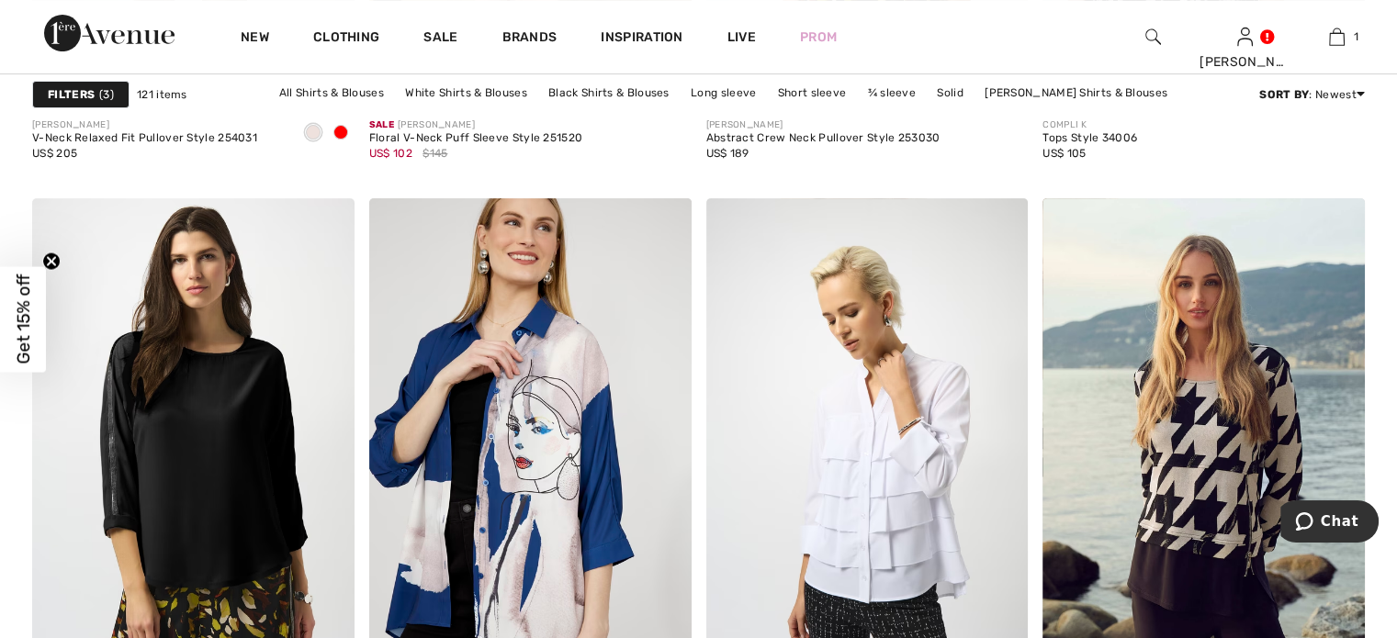
scroll to position [7668, 0]
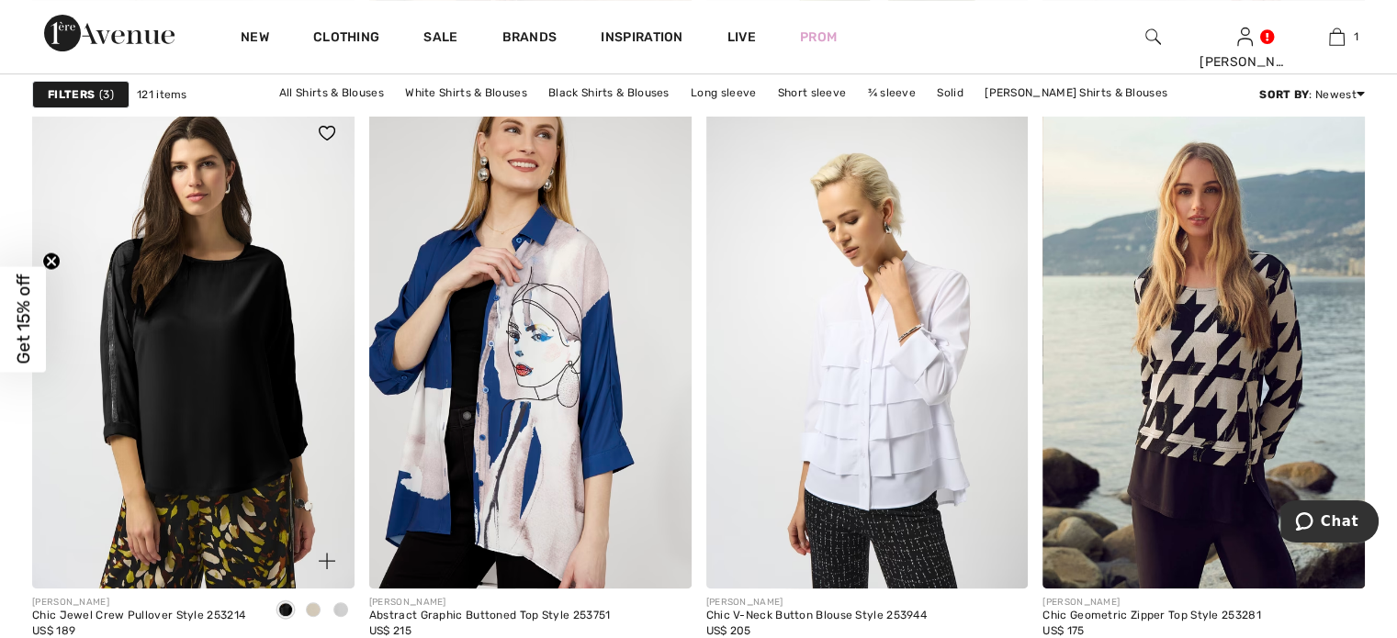
click at [313, 605] on span at bounding box center [313, 610] width 15 height 15
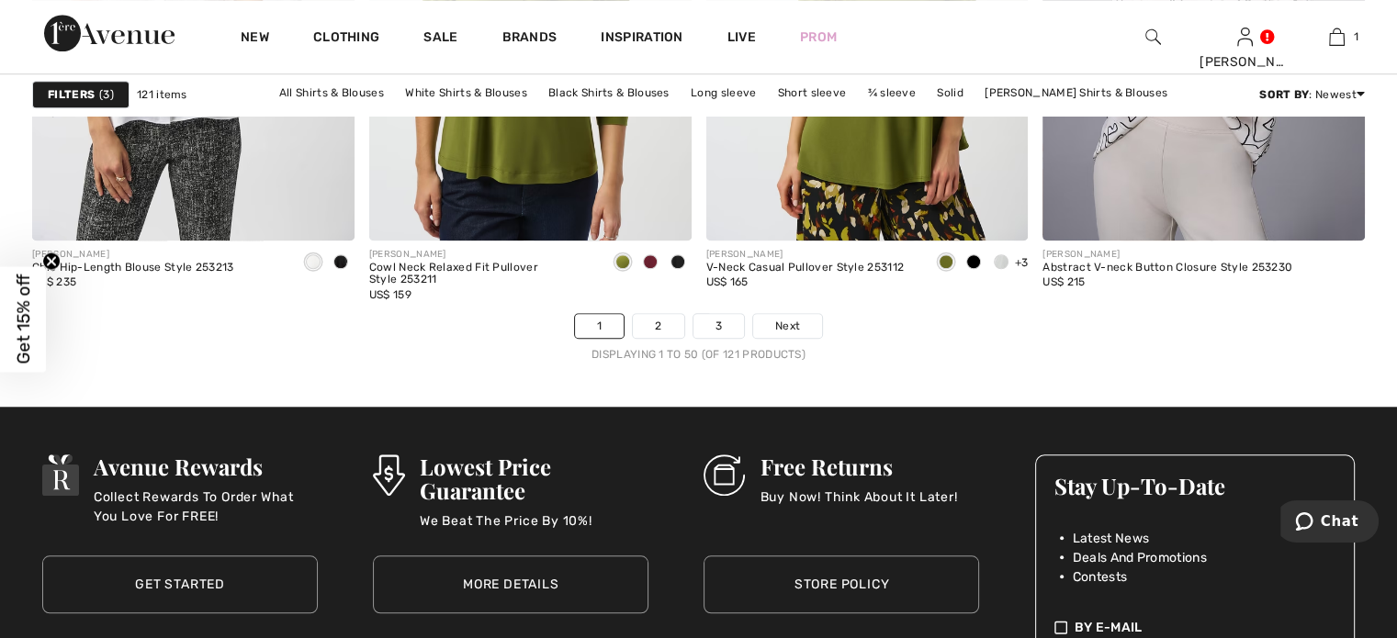
scroll to position [8674, 0]
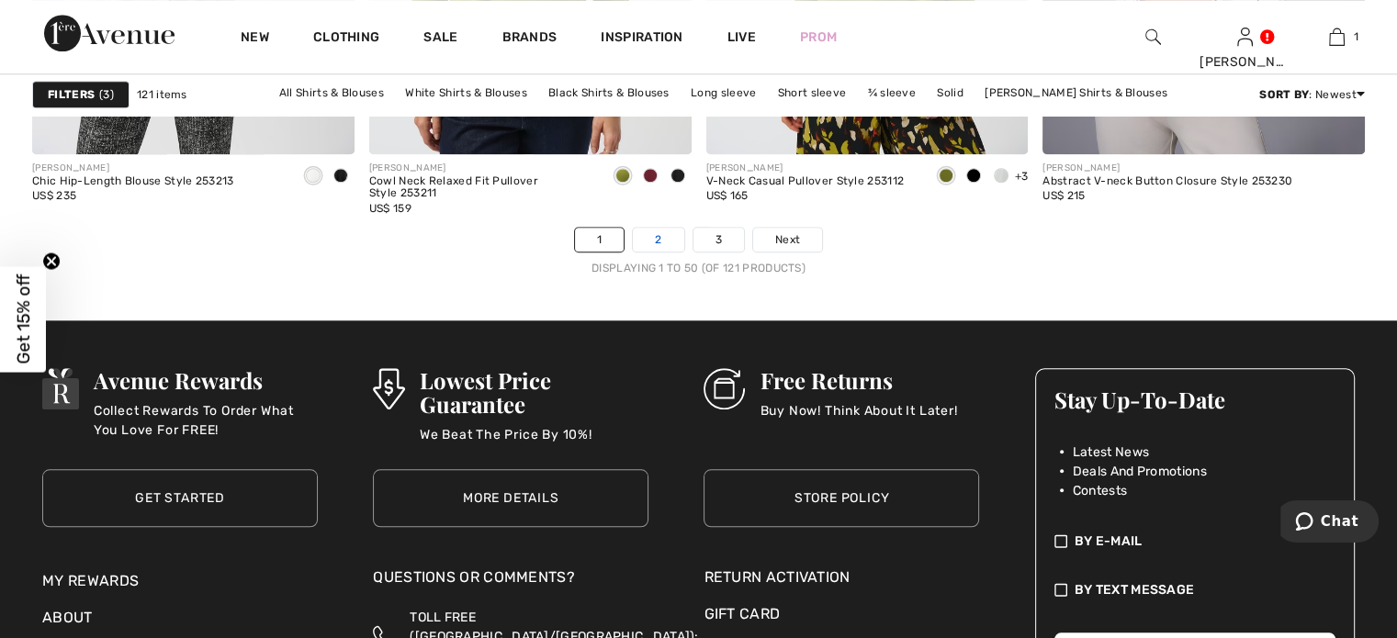
click at [674, 242] on link "2" at bounding box center [658, 240] width 51 height 24
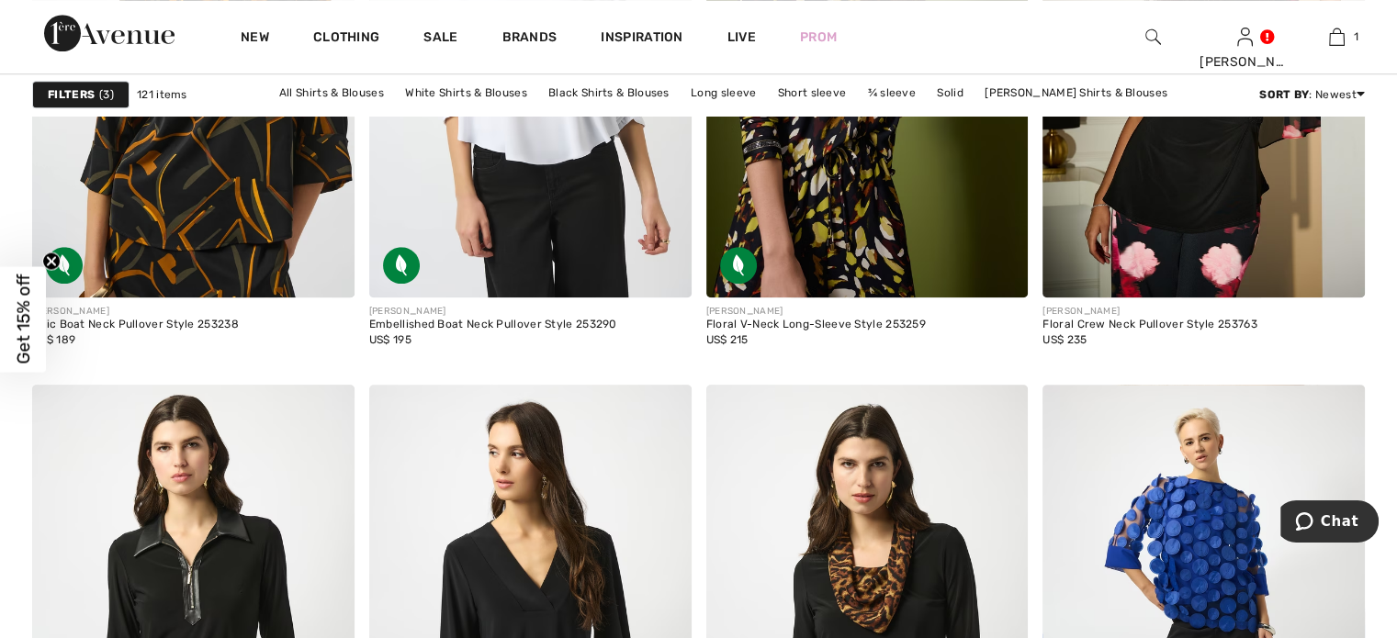
scroll to position [1456, 0]
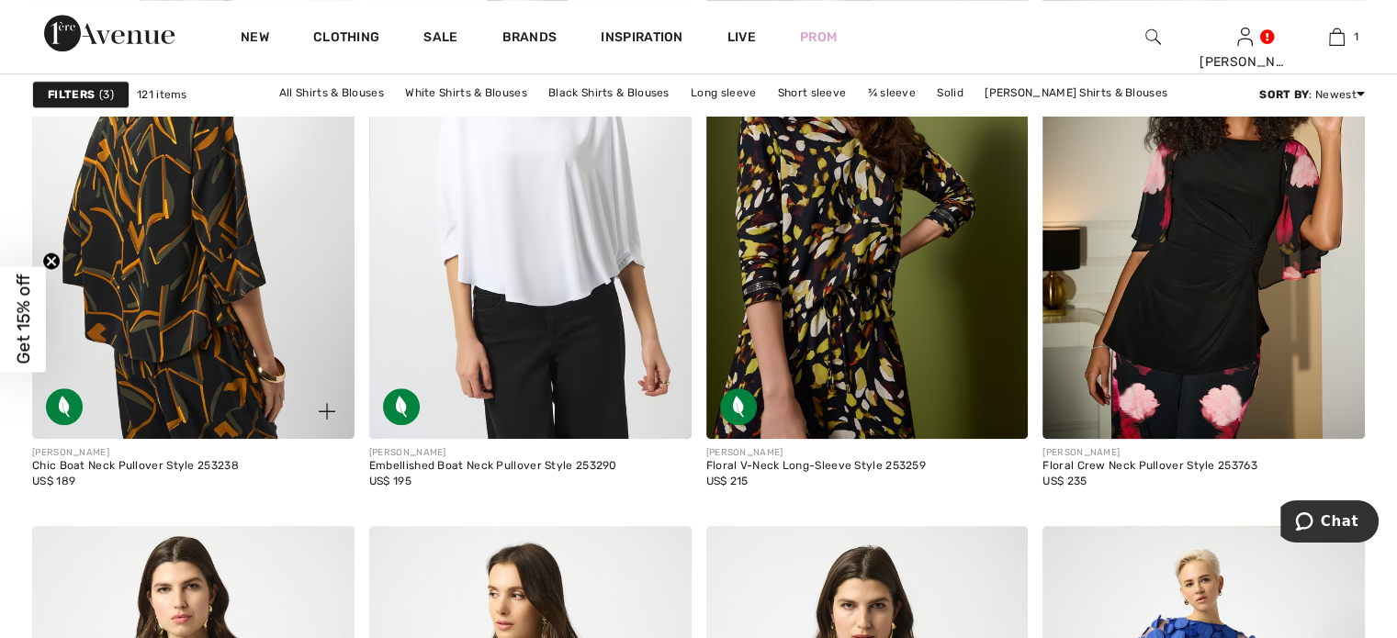
click at [258, 208] on img at bounding box center [193, 197] width 322 height 483
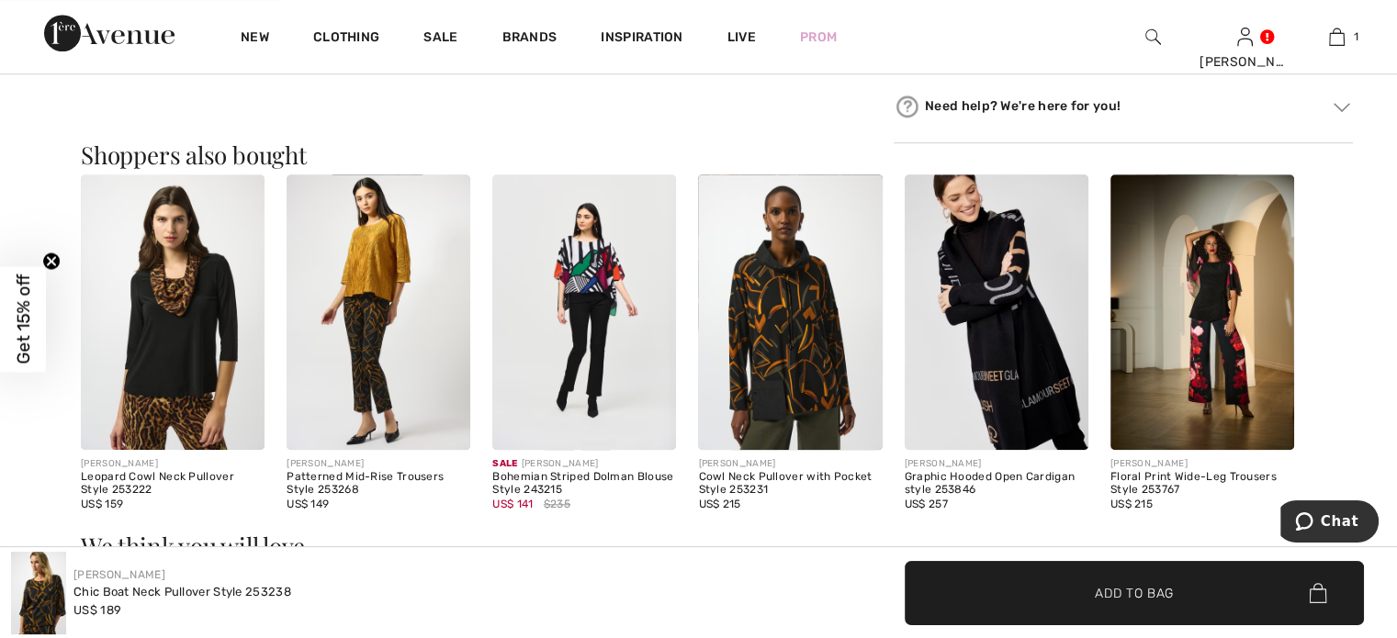
scroll to position [1596, 0]
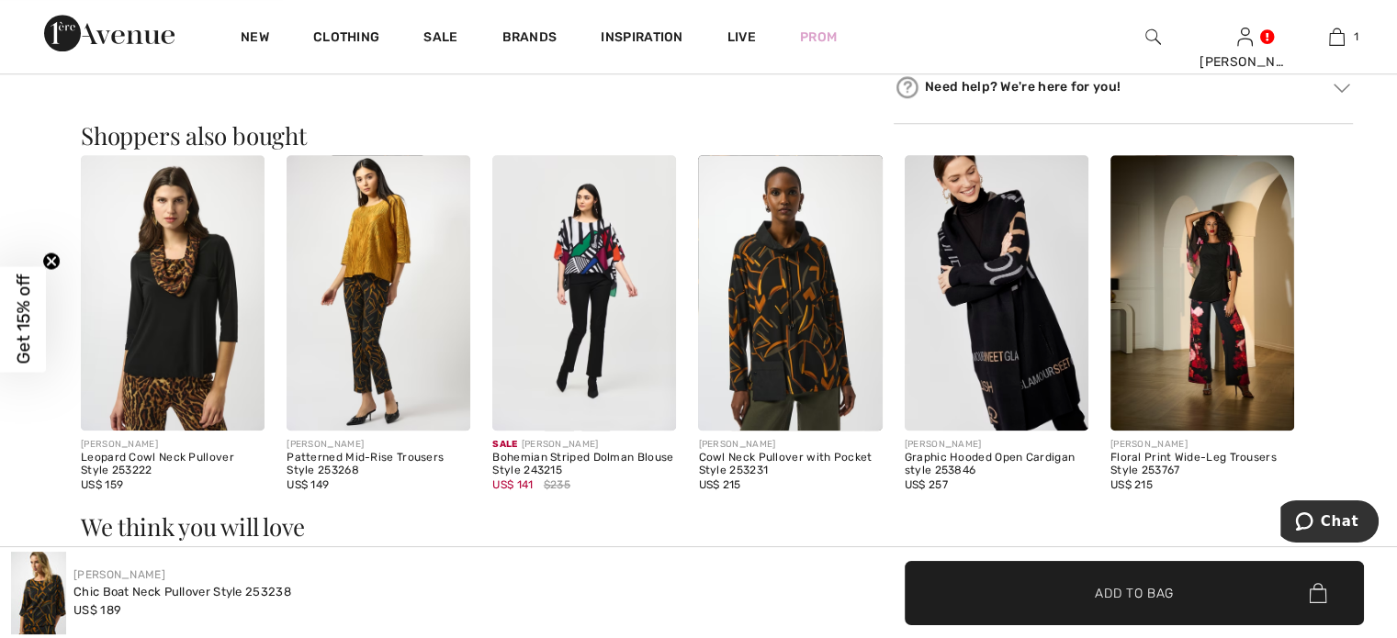
click at [796, 325] on img at bounding box center [790, 293] width 184 height 276
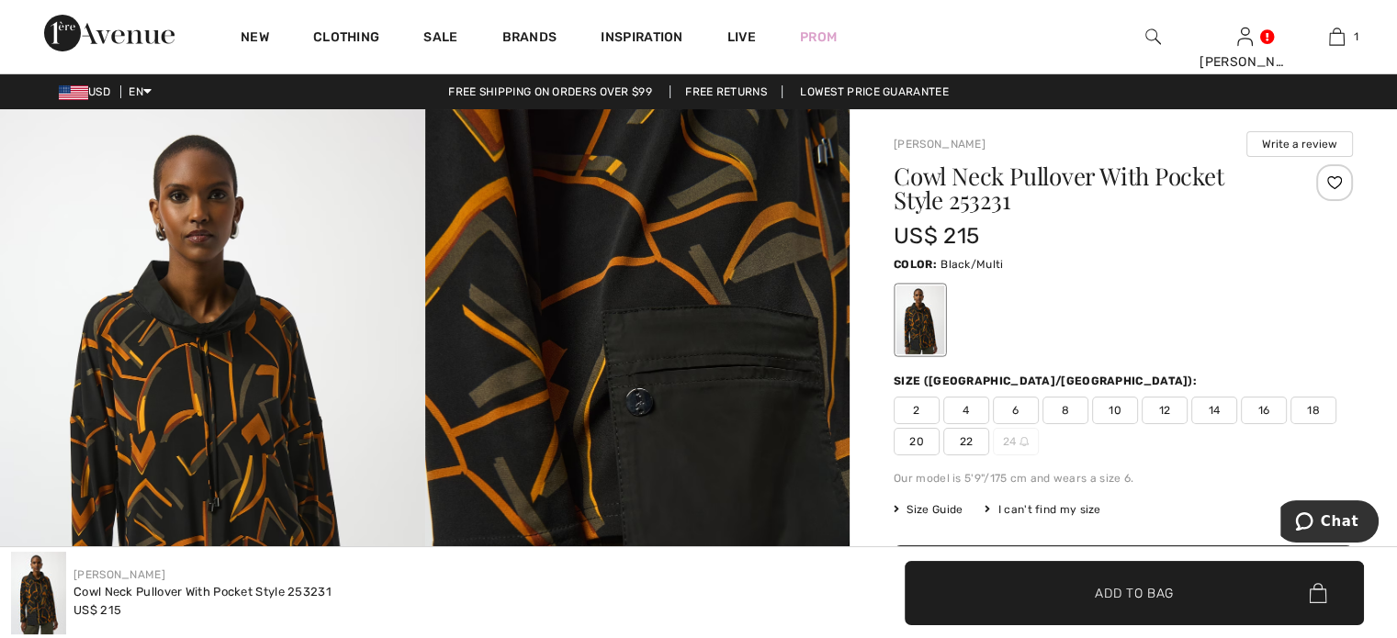
click at [239, 410] on img at bounding box center [212, 427] width 425 height 637
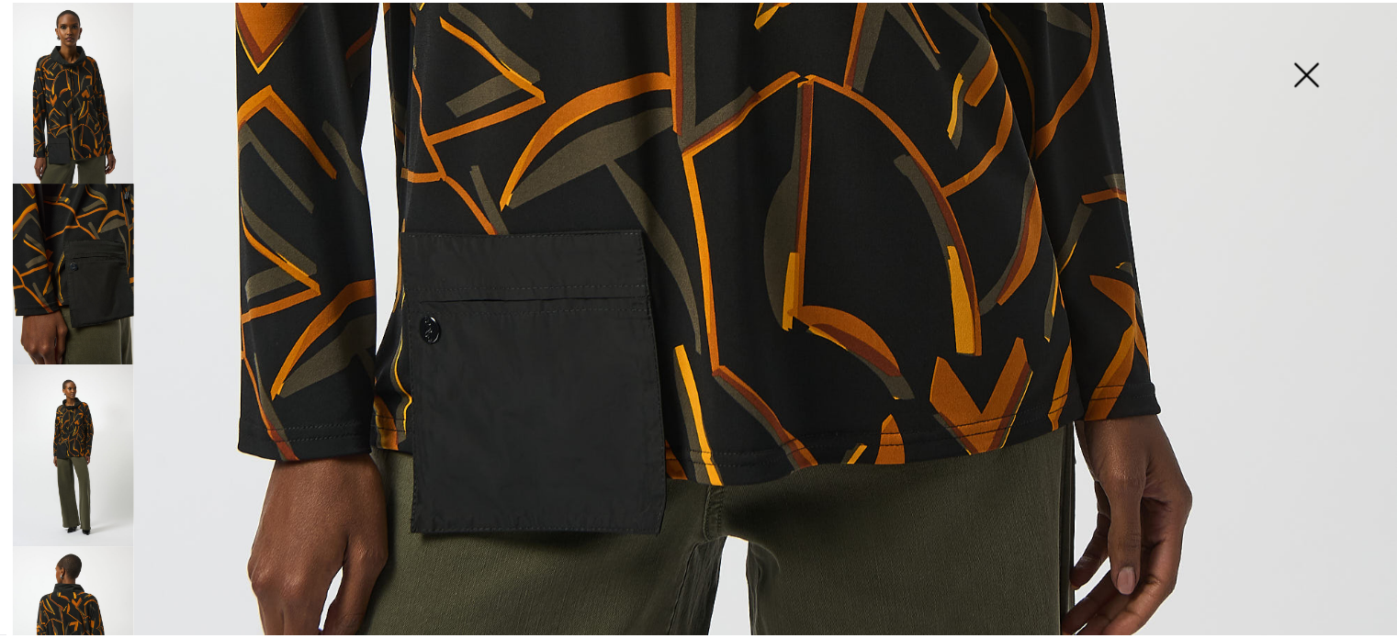
scroll to position [1262, 0]
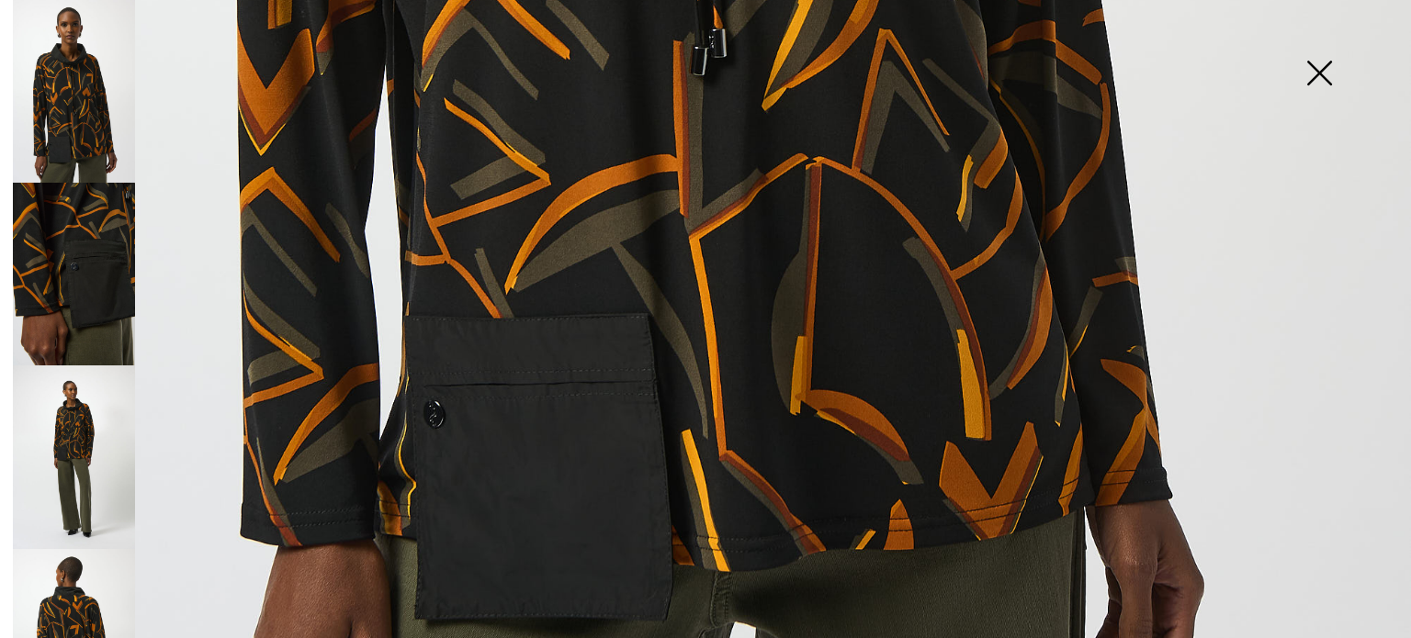
click at [1330, 69] on img at bounding box center [1319, 75] width 92 height 95
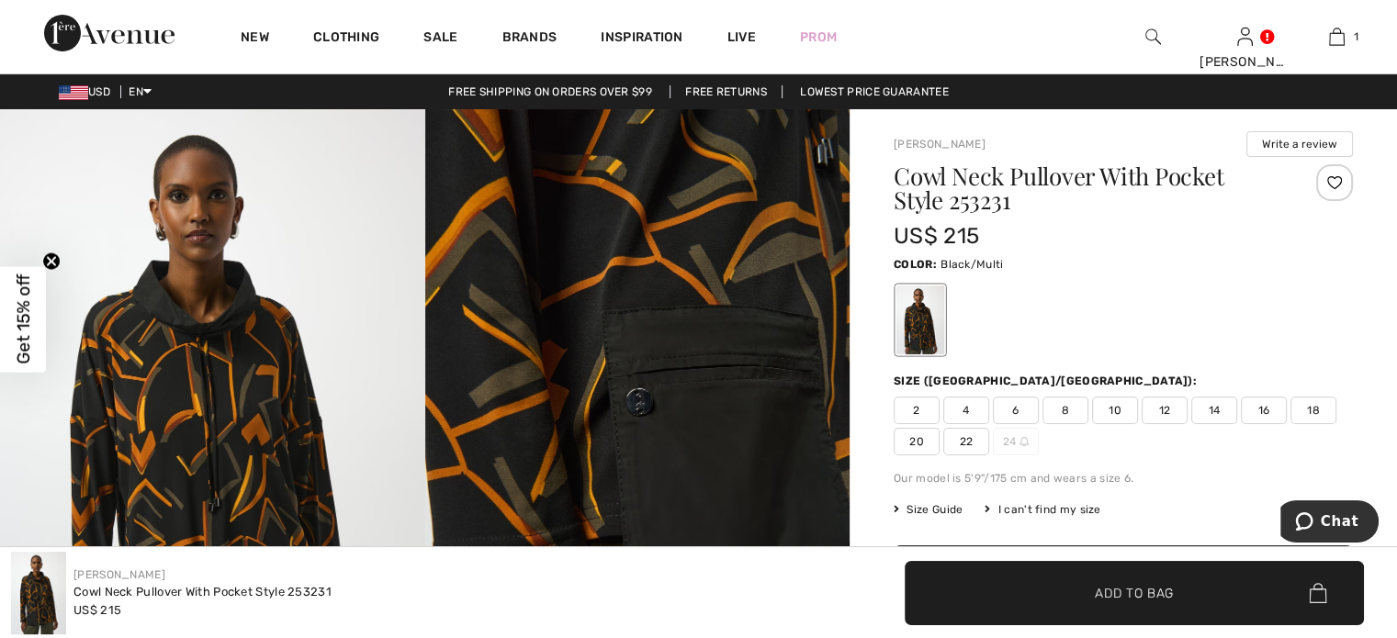
click at [1223, 411] on span "14" at bounding box center [1214, 411] width 46 height 28
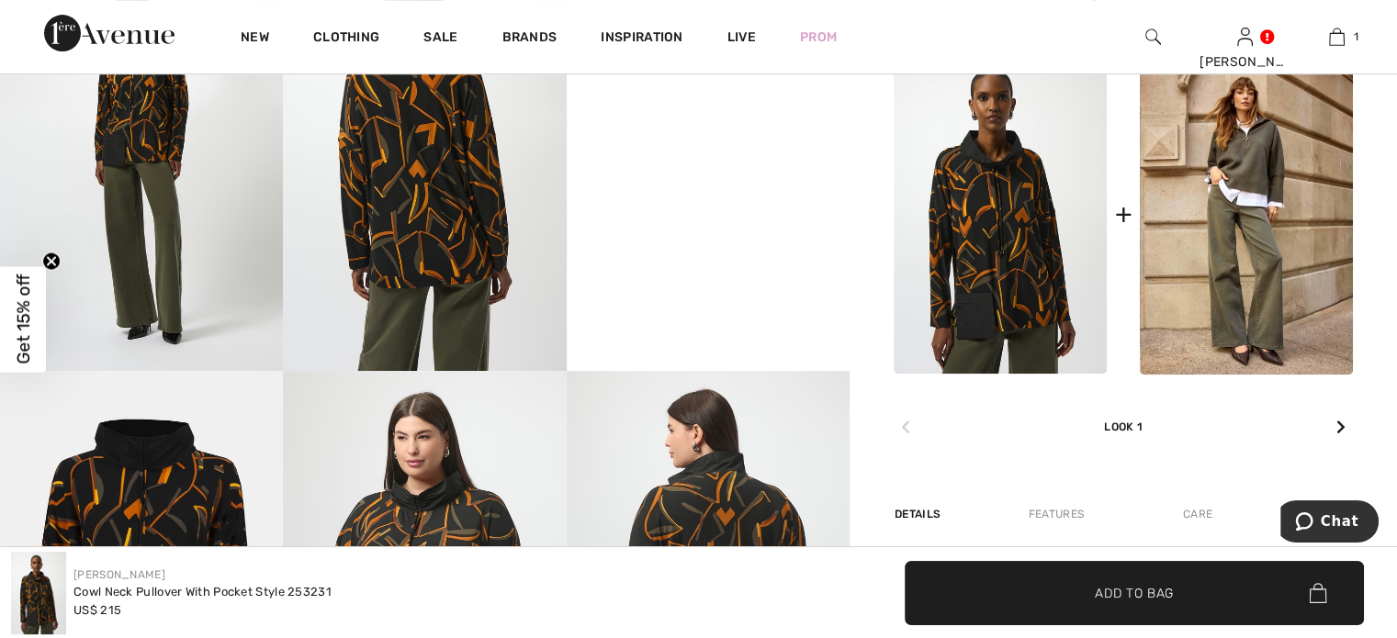
scroll to position [456, 0]
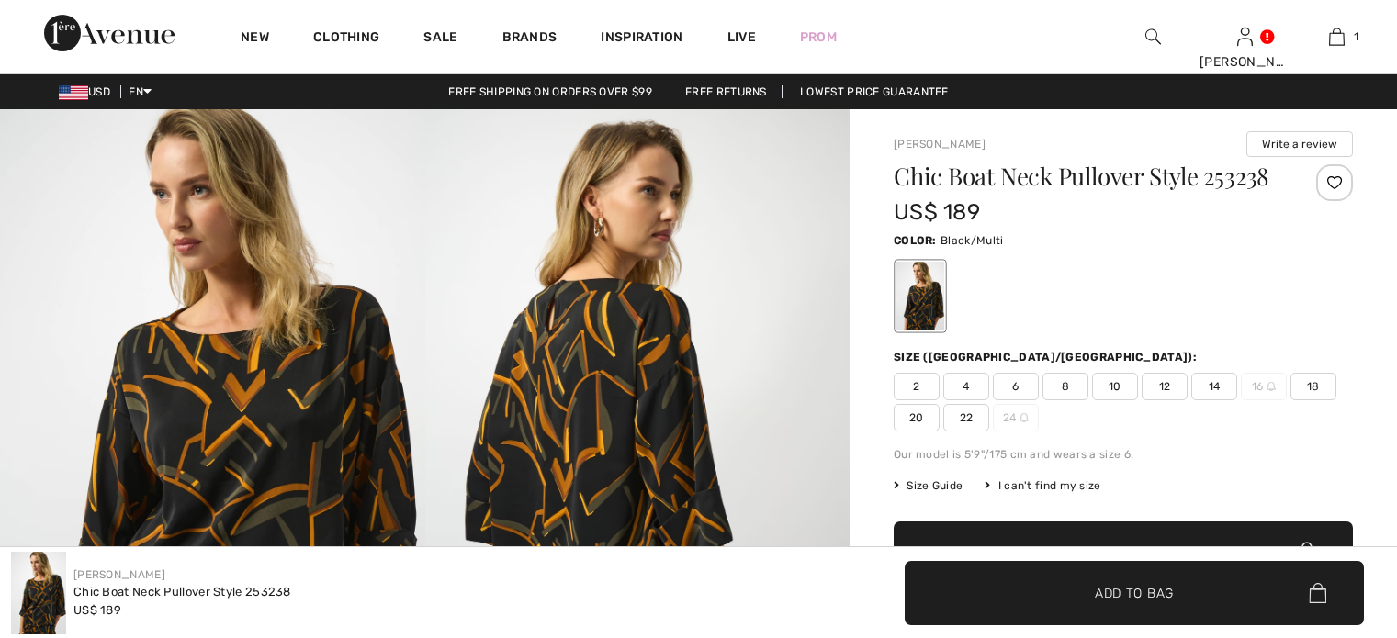
checkbox input "true"
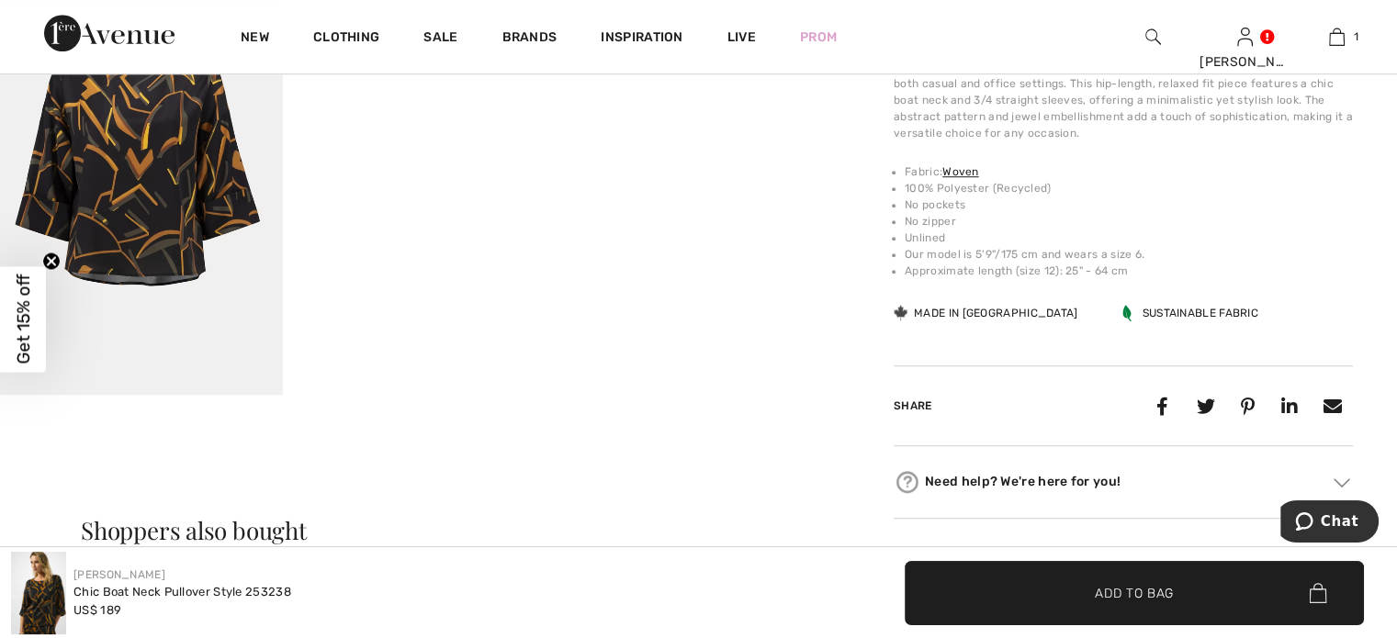
scroll to position [1187, 0]
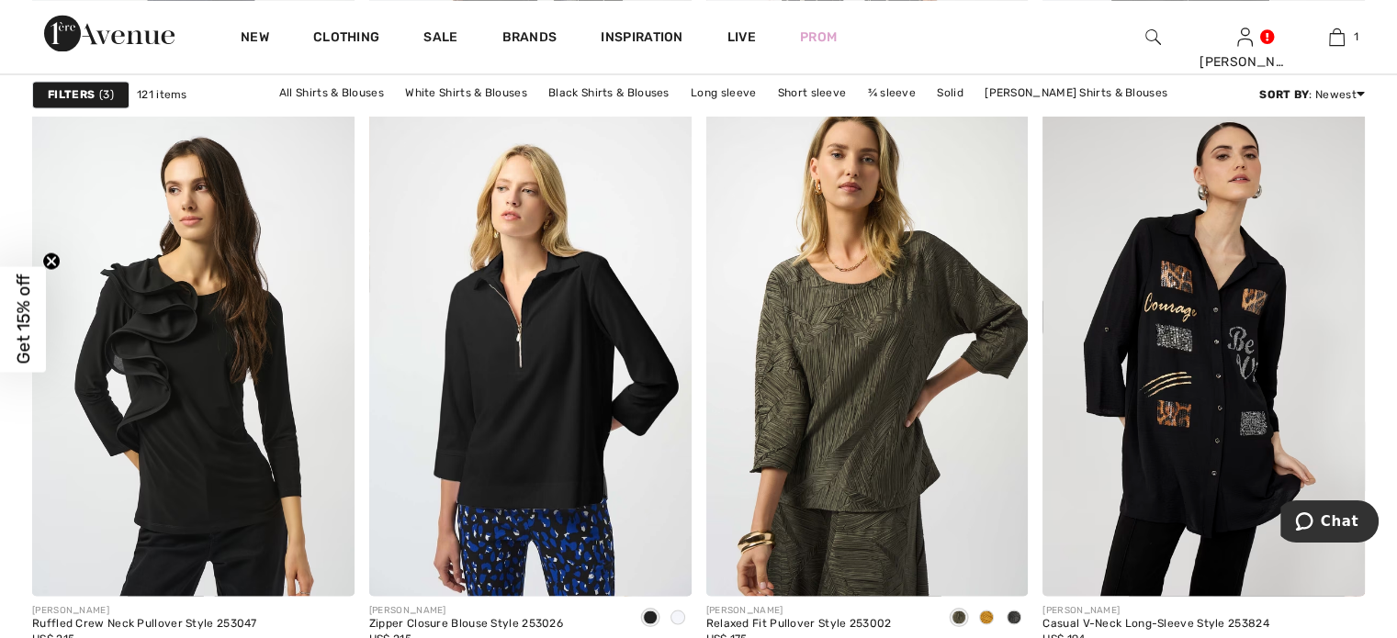
scroll to position [3405, 0]
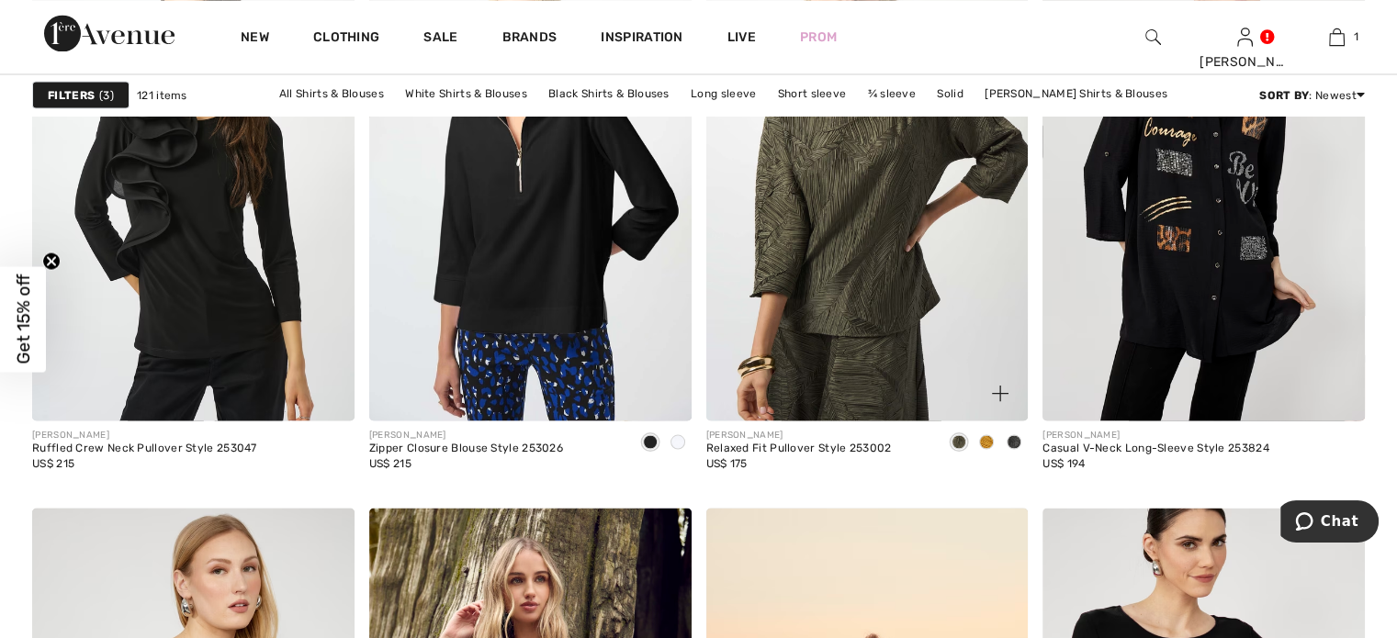
drag, startPoint x: 998, startPoint y: 432, endPoint x: 986, endPoint y: 444, distance: 17.5
click at [996, 436] on div at bounding box center [987, 443] width 28 height 30
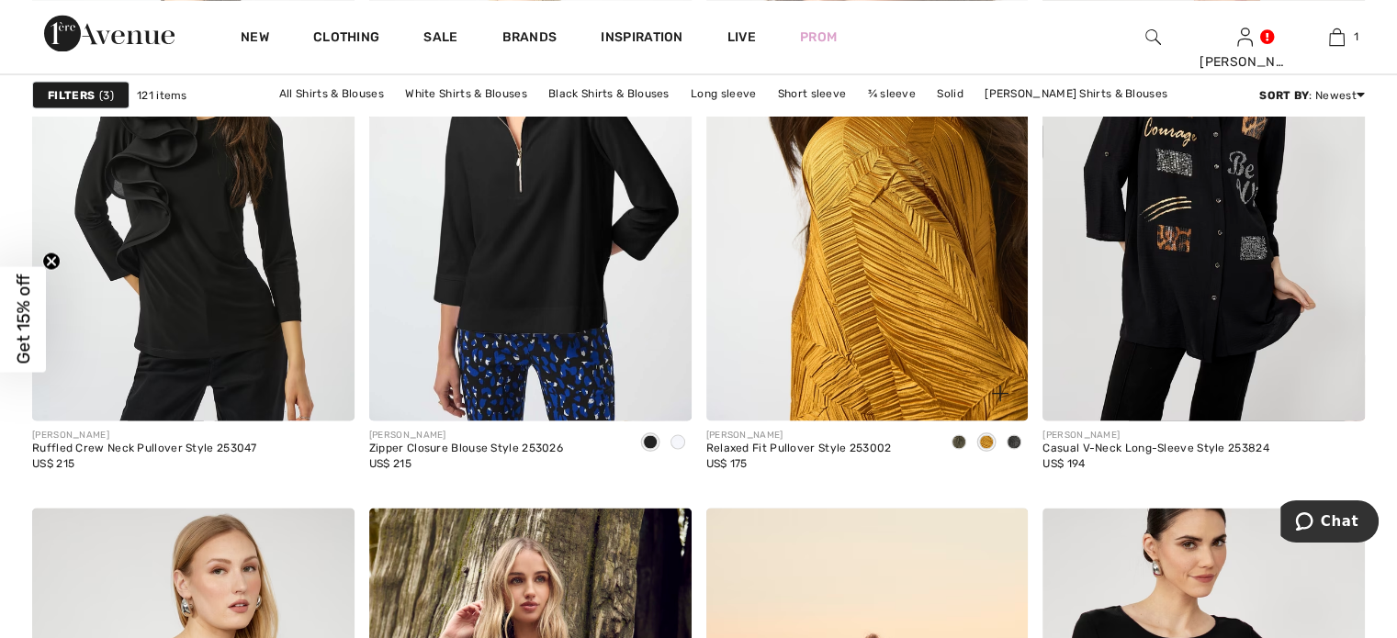
click at [901, 322] on img at bounding box center [867, 179] width 322 height 483
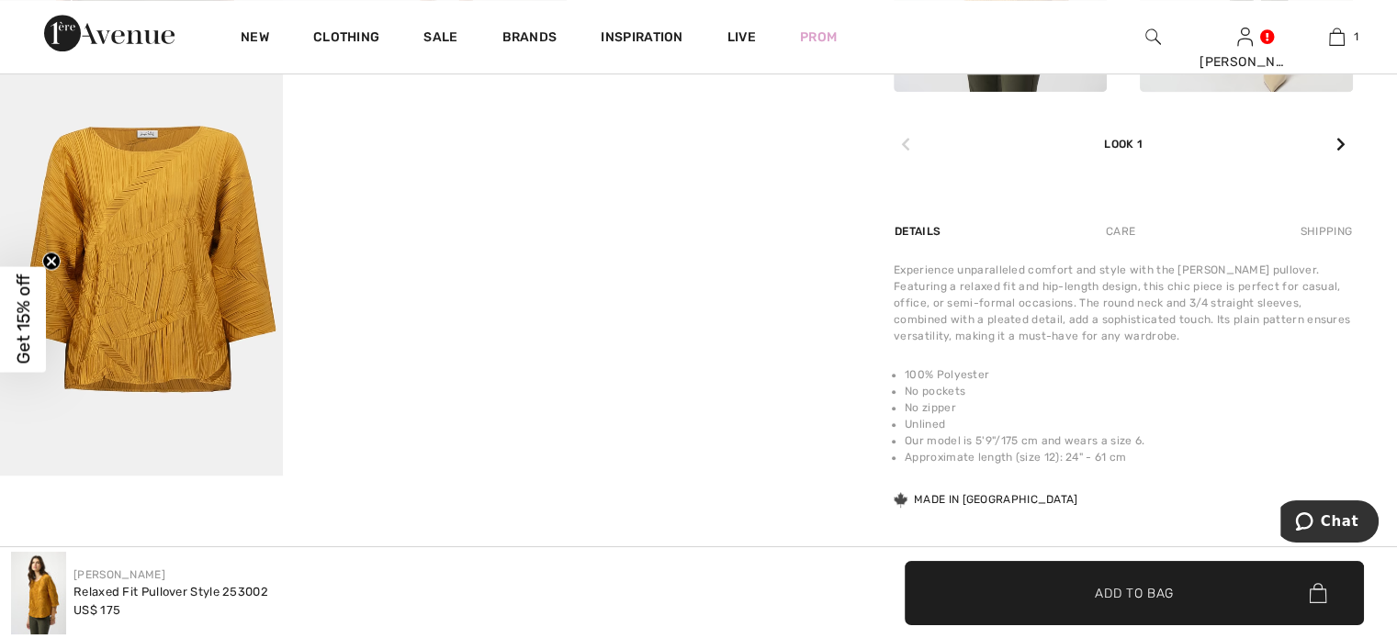
scroll to position [1091, 0]
